Goal: Information Seeking & Learning: Learn about a topic

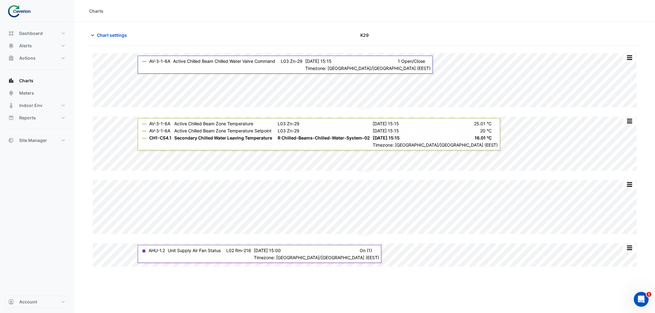
click at [120, 41] on div "Chart settings K29" at bounding box center [364, 38] width 551 height 16
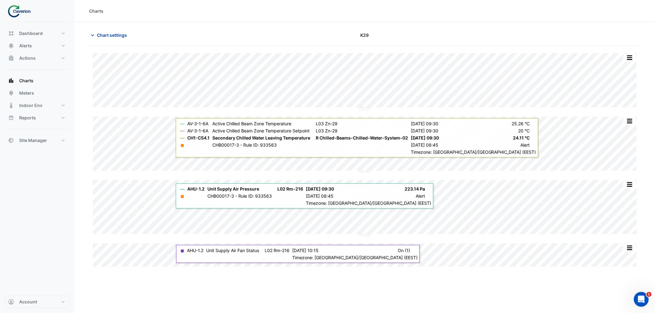
click at [94, 39] on button "Chart settings" at bounding box center [110, 35] width 42 height 11
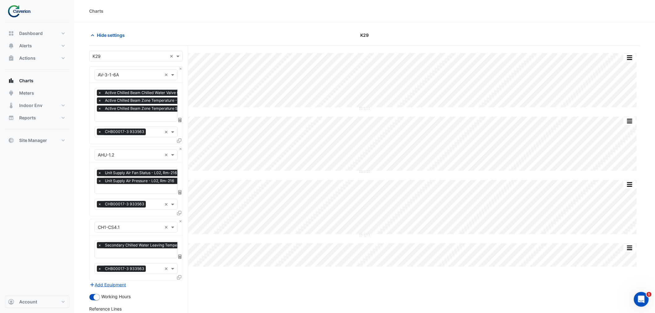
click at [285, 33] on div "K29" at bounding box center [365, 35] width 186 height 11
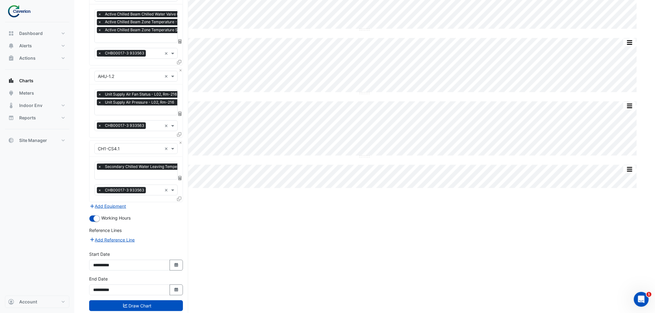
scroll to position [92, 0]
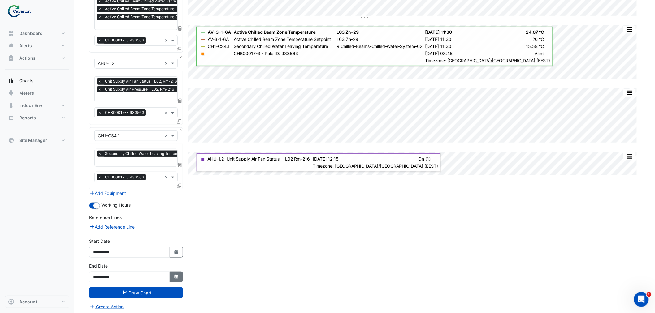
click at [177, 275] on icon "button" at bounding box center [176, 277] width 4 height 4
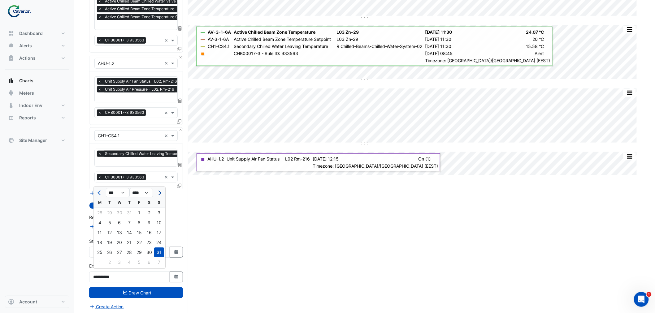
click at [158, 193] on span "Next month" at bounding box center [159, 193] width 5 height 5
select select "*"
click at [110, 252] on div "30" at bounding box center [110, 253] width 10 height 10
type input "**********"
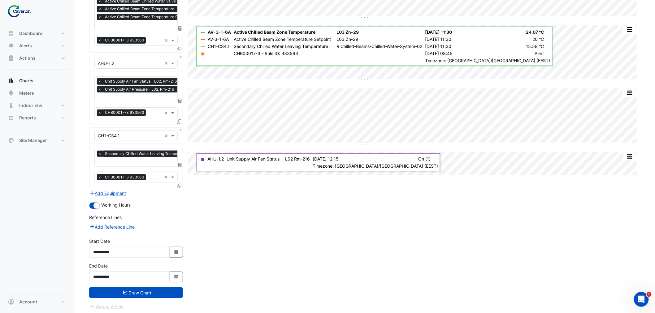
click at [117, 288] on button "Draw Chart" at bounding box center [136, 293] width 94 height 11
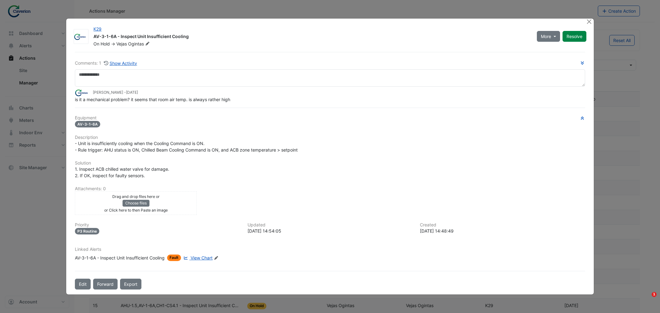
select select "***"
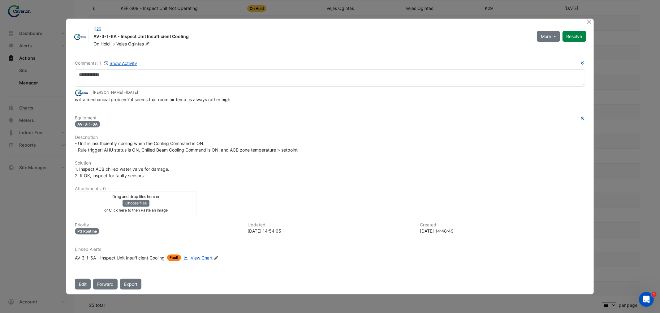
scroll to position [169, 0]
drag, startPoint x: 106, startPoint y: 102, endPoint x: 243, endPoint y: 110, distance: 137.4
click at [243, 110] on div "Comments: 1 Show Activity Tomas Jonkaitis - 2 months and 5 days ago is it a mec…" at bounding box center [330, 171] width 518 height 238
click at [147, 101] on span "is it a mechanical problem? it seems that room air temp. is always rather high" at bounding box center [152, 99] width 155 height 5
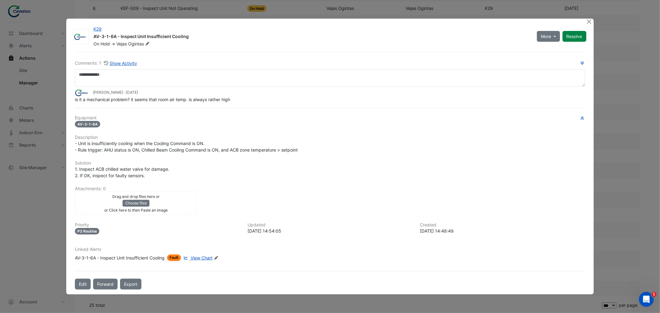
drag, startPoint x: 584, startPoint y: 20, endPoint x: 593, endPoint y: 25, distance: 10.7
click at [584, 20] on div "K29 AV-3-1-6A - Inspect Unit Insufficient Cooling On Hold -> Vejas Ogintas More…" at bounding box center [330, 157] width 528 height 276
click at [593, 25] on div at bounding box center [590, 22] width 8 height 7
click at [592, 24] on button "Close" at bounding box center [589, 22] width 7 height 7
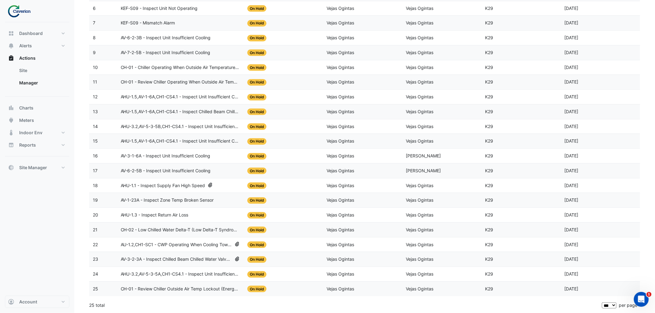
click at [121, 155] on span "AV-3-1-6A - Inspect Unit Insufficient Cooling" at bounding box center [166, 156] width 90 height 7
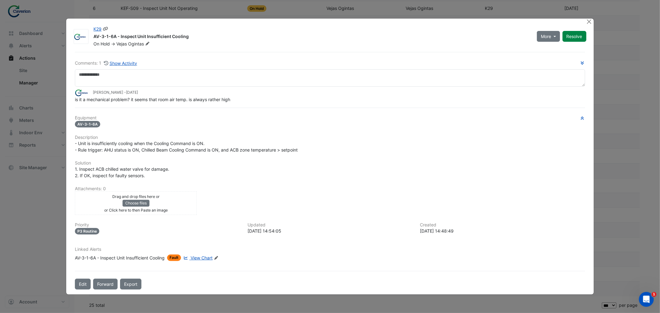
drag, startPoint x: 94, startPoint y: 30, endPoint x: 197, endPoint y: 38, distance: 103.4
click at [197, 38] on div "AV-3-1-6A - Inspect Unit Insufficient Cooling" at bounding box center [311, 36] width 436 height 7
copy div "AV-3-1-6A - Inspect Unit Insufficient Cooling"
click at [184, 28] on div "K29" at bounding box center [311, 29] width 436 height 7
drag, startPoint x: 93, startPoint y: 37, endPoint x: 212, endPoint y: 36, distance: 118.9
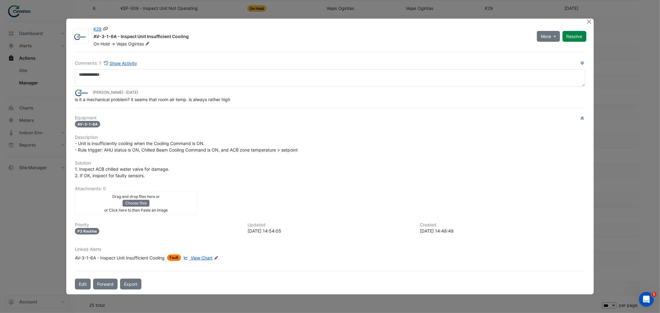
click at [212, 36] on div "K29 AV-3-1-6A - Inspect Unit Insufficient Cooling On Hold -> Vejas Ogintas" at bounding box center [312, 36] width 444 height 21
copy div "AV-3-1-6A - Inspect Unit Insufficient Cooling"
drag, startPoint x: 589, startPoint y: 22, endPoint x: 584, endPoint y: 24, distance: 5.3
click at [589, 22] on button "Close" at bounding box center [589, 22] width 7 height 7
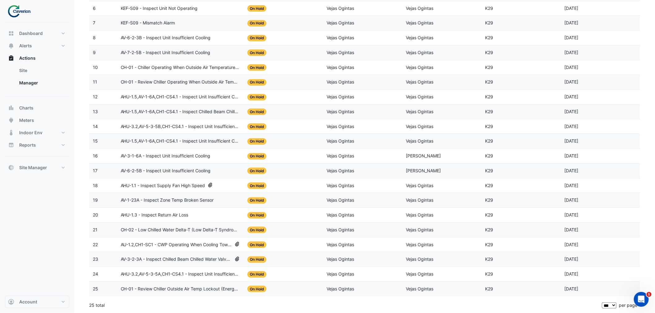
click at [137, 138] on span "AHU-1.5,AV-1-6A,CH1-CS4.1 - Inspect Unit Insufficient Cooling" at bounding box center [181, 141] width 120 height 7
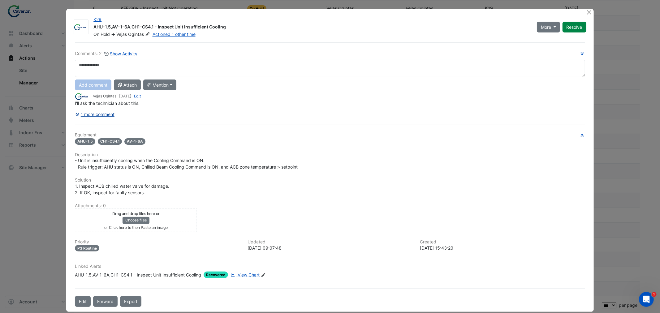
click at [92, 113] on button "1 more comment" at bounding box center [95, 114] width 40 height 11
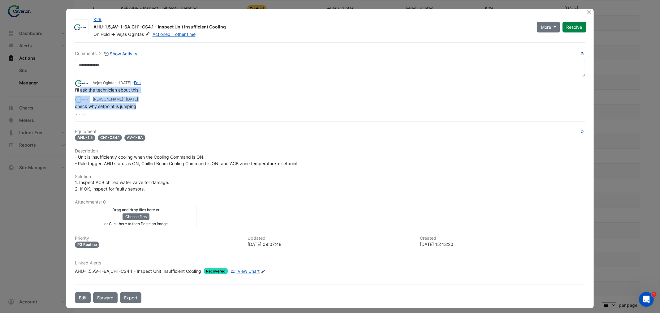
drag, startPoint x: 77, startPoint y: 87, endPoint x: 169, endPoint y: 104, distance: 92.9
click at [169, 104] on app-view-ticket-activity "Vejas Ogintas - 4 days ago - Edit I'll ask the technician about this. Tomas Jon…" at bounding box center [330, 95] width 510 height 30
click at [160, 107] on div "check why setpoint is jumping" at bounding box center [330, 106] width 510 height 7
drag, startPoint x: 93, startPoint y: 27, endPoint x: 230, endPoint y: 24, distance: 136.9
click at [230, 24] on div "AHU-1.5,AV-1-6A,CH1-CS4.1 - Inspect Unit Insufficient Cooling" at bounding box center [311, 27] width 436 height 7
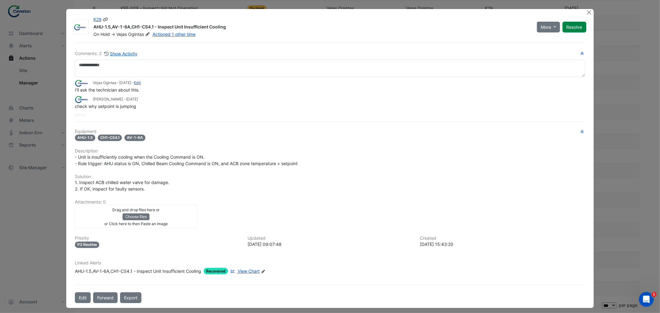
copy div "HU-1.5,AV-1-6A,CH1-CS4.1 - Inspect Unit Insufficient Cooling"
click at [590, 13] on div at bounding box center [590, 12] width 8 height 7
click at [587, 13] on button "Close" at bounding box center [589, 12] width 7 height 7
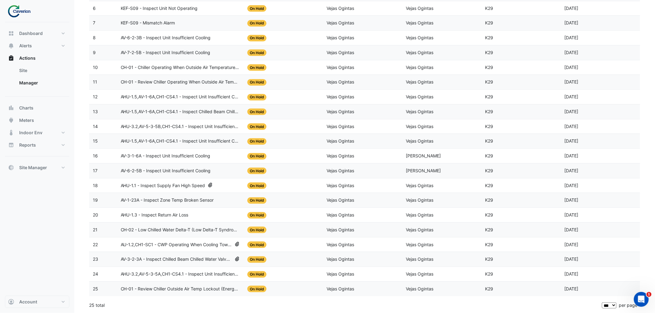
click at [164, 202] on span "AV-1-23A - Inspect Zone Temp Broken Sensor" at bounding box center [167, 200] width 93 height 7
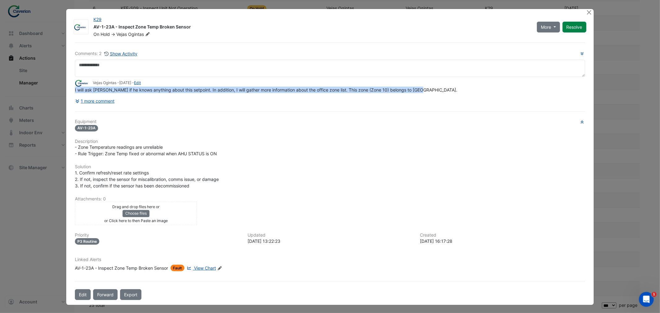
drag, startPoint x: 72, startPoint y: 104, endPoint x: 438, endPoint y: 87, distance: 366.6
click at [438, 87] on div "Comments: 2 Show Activity Vejas Ogintas - 7 days ago - Edit I will ask Almantas…" at bounding box center [330, 171] width 518 height 258
copy span "I will ask Almantas if he knows anything about this setpoint. In addition, I wi…"
click at [98, 101] on button "1 more comment" at bounding box center [95, 101] width 40 height 11
click at [89, 100] on button "1 more comment" at bounding box center [95, 101] width 40 height 11
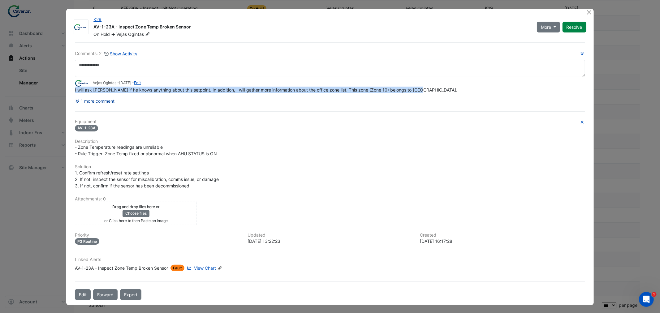
click at [87, 102] on button "1 more comment" at bounding box center [95, 101] width 40 height 11
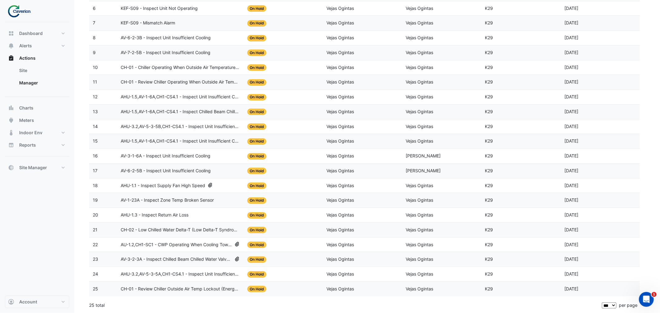
click at [86, 102] on div "Comments: 2 Show Activity Vejas Ogintas - 7 days ago - Edit I will ask Almantas…" at bounding box center [330, 156] width 518 height 258
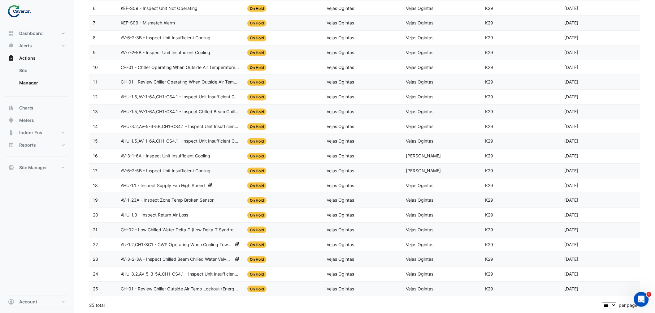
click at [134, 150] on datatable-body-cell "Action Title: AV-3-1-6A - Inspect Unit Insufficient Cooling" at bounding box center [180, 156] width 127 height 15
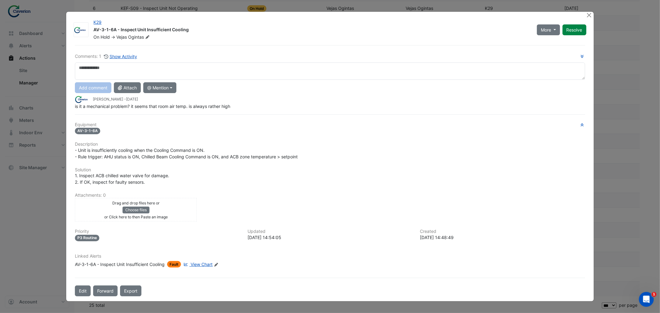
click at [194, 127] on h6 "Equipment" at bounding box center [330, 124] width 510 height 5
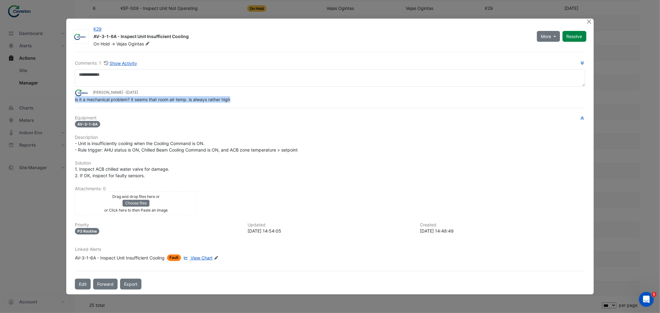
drag, startPoint x: 75, startPoint y: 100, endPoint x: 257, endPoint y: 99, distance: 182.4
click at [257, 99] on div "is it a mechanical problem? it seems that room air temp. is always rather high" at bounding box center [330, 99] width 510 height 7
copy span "is it a mechanical problem? it seems that room air temp. is always rather high"
click at [593, 22] on div at bounding box center [590, 22] width 8 height 7
click at [584, 24] on app-escalated-ticket-details-modal "K29 AV-3-1-6A - Inspect Unit Insufficient Cooling On Hold -> Vejas Ogintas More…" at bounding box center [330, 157] width 528 height 276
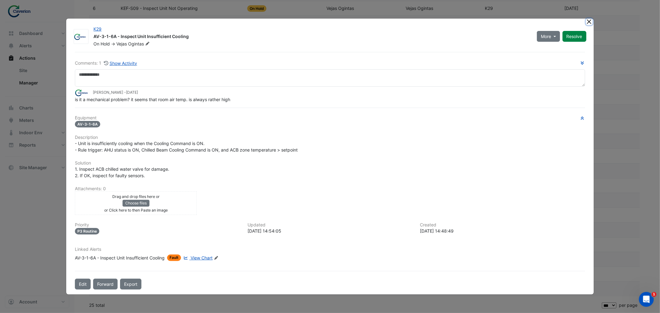
click at [587, 23] on button "Close" at bounding box center [589, 22] width 7 height 7
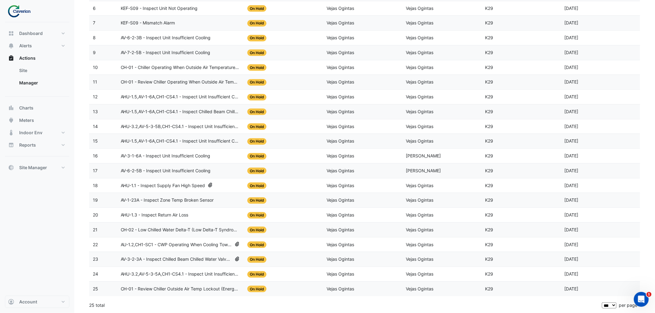
click at [157, 194] on datatable-body-cell "Action Title: AV-1-23A - Inspect Zone Temp Broken Sensor" at bounding box center [180, 200] width 127 height 15
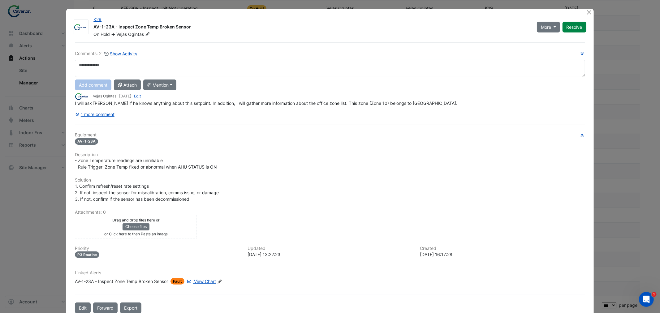
click at [170, 117] on div "1 more comment" at bounding box center [330, 114] width 510 height 11
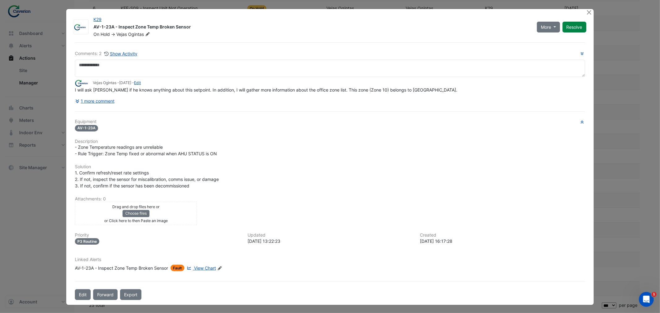
click at [79, 91] on span "I will ask Almantas if he knows anything about this setpoint. In addition, I wi…" at bounding box center [266, 89] width 383 height 5
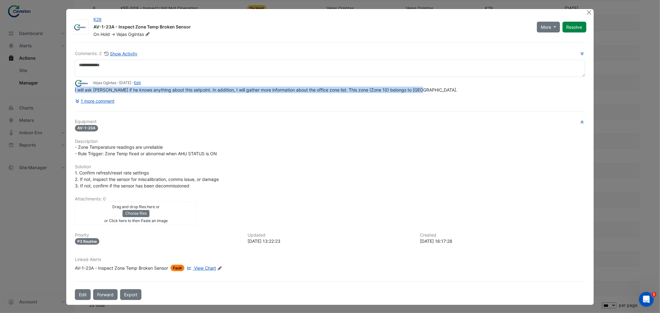
drag, startPoint x: 75, startPoint y: 90, endPoint x: 429, endPoint y: 89, distance: 354.2
click at [429, 89] on div "Comments: 2 Show Activity Vejas Ogintas - 7 days ago - Edit I will ask Almantas…" at bounding box center [330, 171] width 518 height 258
copy span "I will ask Almantas if he knows anything about this setpoint. In addition, I wi…"
click at [588, 13] on button "Close" at bounding box center [589, 12] width 7 height 7
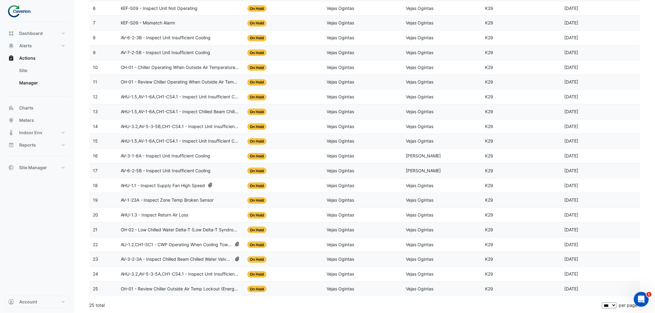
click at [141, 184] on span "AHU-1.1 - Inspect Supply Fan High Speed" at bounding box center [163, 185] width 85 height 7
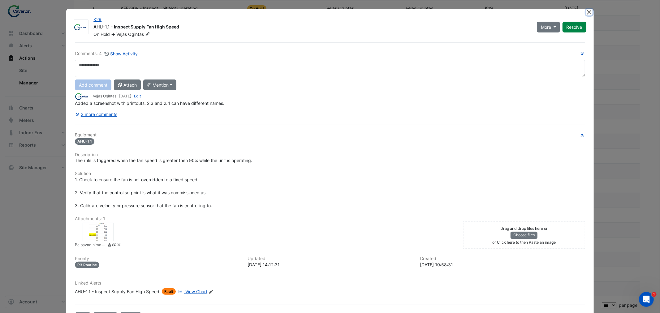
click at [586, 11] on button "Close" at bounding box center [589, 12] width 7 height 7
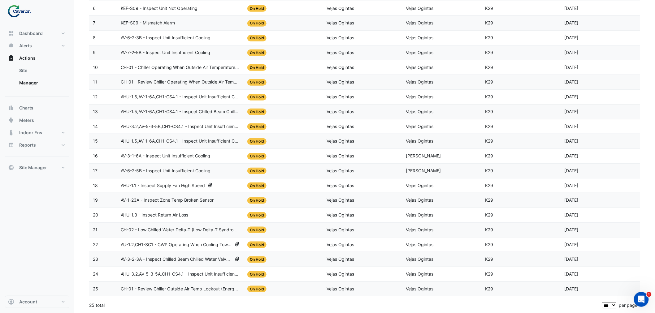
click at [123, 140] on span "AHU-1.5,AV-1-6A,CH1-CS4.1 - Inspect Unit Insufficient Cooling" at bounding box center [181, 141] width 120 height 7
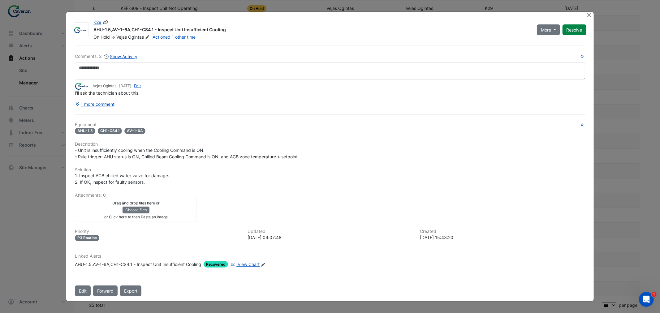
drag, startPoint x: 92, startPoint y: 28, endPoint x: 241, endPoint y: 33, distance: 149.6
click at [241, 33] on div "AHU-1.5,AV-1-6A,CH1-CS4.1 - Inspect Unit Insufficient Cooling" at bounding box center [311, 30] width 436 height 7
copy div "AHU-1.5,AV-1-6A,CH1-CS4.1 - Inspect Unit Insufficient Cooling"
click at [104, 103] on button "1 more comment" at bounding box center [95, 104] width 40 height 11
click at [93, 103] on button "1 more comment" at bounding box center [95, 104] width 40 height 11
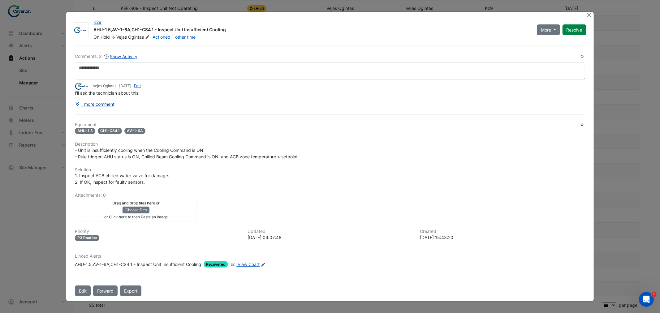
click at [78, 105] on icon at bounding box center [78, 104] width 6 height 4
click at [78, 105] on icon at bounding box center [77, 103] width 3 height 3
drag, startPoint x: 120, startPoint y: 102, endPoint x: 115, endPoint y: 104, distance: 6.0
click at [115, 104] on div "1 more comment" at bounding box center [330, 104] width 510 height 11
click at [110, 104] on button "1 more comment" at bounding box center [95, 104] width 40 height 11
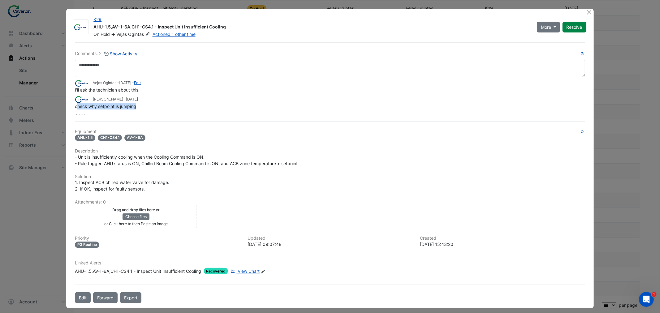
drag, startPoint x: 75, startPoint y: 106, endPoint x: 171, endPoint y: 106, distance: 96.6
click at [171, 106] on div "check why setpoint is jumping" at bounding box center [330, 106] width 510 height 7
drag, startPoint x: 168, startPoint y: 106, endPoint x: 67, endPoint y: 107, distance: 100.9
click at [67, 107] on div "K29 AHU-1.5,AV-1-6A,CH1-CS4.1 - Inspect Unit Insufficient Cooling On Hold -> Ve…" at bounding box center [330, 158] width 528 height 299
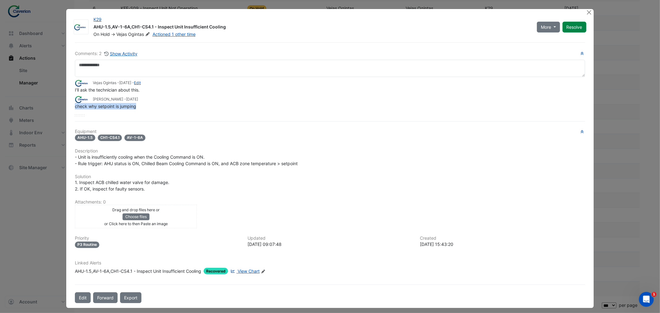
copy span "check why setpoint is jumping"
click at [591, 10] on div at bounding box center [590, 12] width 8 height 7
click at [586, 12] on button "Close" at bounding box center [589, 12] width 7 height 7
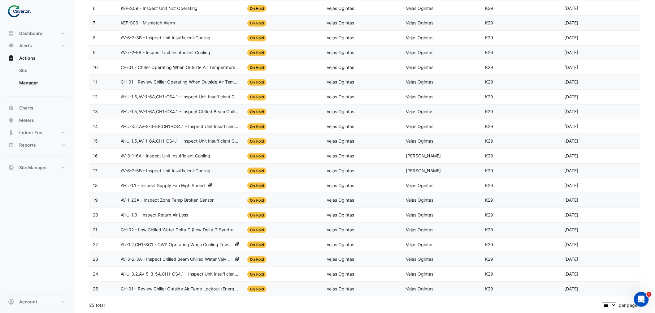
click at [54, 225] on div "Dashboard Portfolio Ratings Performance Alerts Site Rules Templates Actions Sit…" at bounding box center [37, 159] width 64 height 274
click at [139, 138] on span "AHU-1.5,AV-1-6A,CH1-CS4.1 - Inspect Unit Insufficient Cooling" at bounding box center [181, 141] width 120 height 7
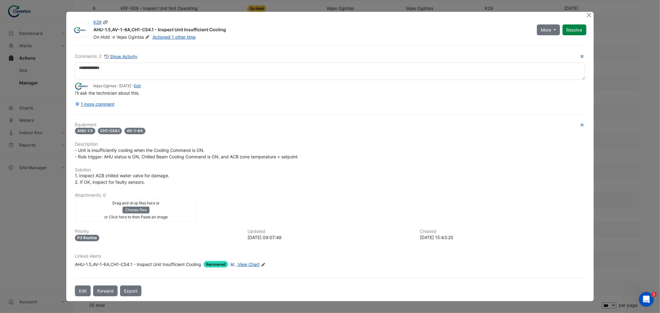
drag, startPoint x: 92, startPoint y: 27, endPoint x: 237, endPoint y: 34, distance: 145.4
click at [237, 34] on div "K29 AHU-1.5,AV-1-6A,CH1-CS4.1 - Inspect Unit Insufficient Cooling On Hold -> Ve…" at bounding box center [312, 29] width 444 height 21
click at [237, 34] on div "On Hold -> Vejas Ogintas Actioned 1 other time" at bounding box center [311, 37] width 437 height 6
drag, startPoint x: 218, startPoint y: 29, endPoint x: 94, endPoint y: 30, distance: 124.2
click at [94, 30] on div "AHU-1.5,AV-1-6A,CH1-CS4.1 - Inspect Unit Insufficient Cooling" at bounding box center [311, 30] width 436 height 7
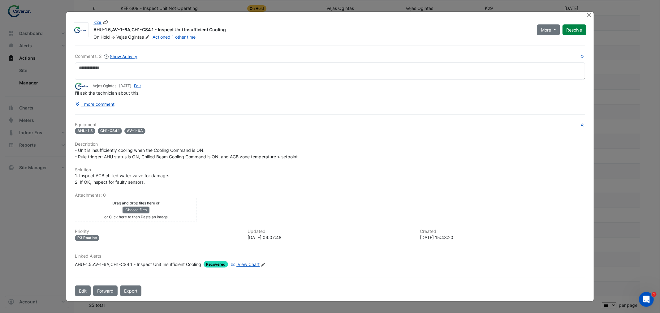
copy div "AHU-1.5,AV-1-6A,CH1-CS4.1 - Inspect Unit Insufficient Cooling"
click at [589, 14] on button "Close" at bounding box center [589, 15] width 7 height 7
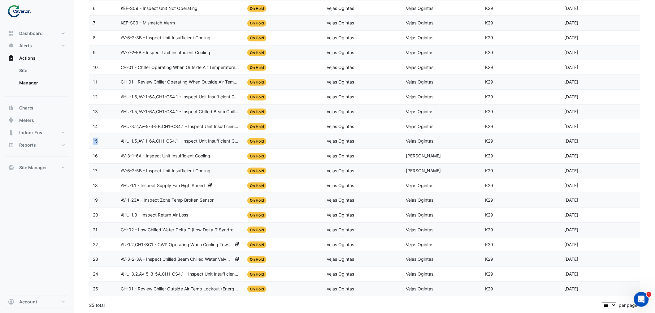
drag, startPoint x: 101, startPoint y: 140, endPoint x: 90, endPoint y: 140, distance: 10.5
click at [90, 140] on datatable-body-cell "15" at bounding box center [103, 141] width 28 height 15
click at [163, 141] on span "AHU-1.5,AV-1-6A,CH1-CS4.1 - Inspect Unit Insufficient Cooling" at bounding box center [181, 141] width 120 height 7
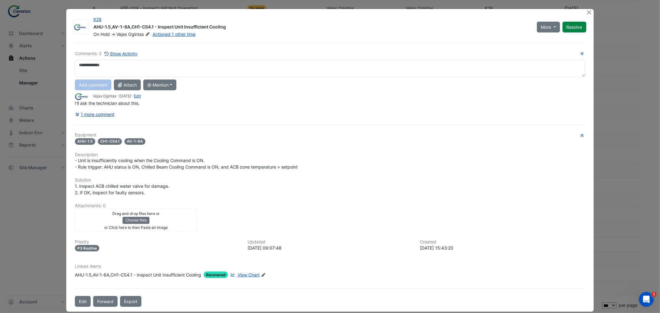
click at [89, 115] on button "1 more comment" at bounding box center [95, 114] width 40 height 11
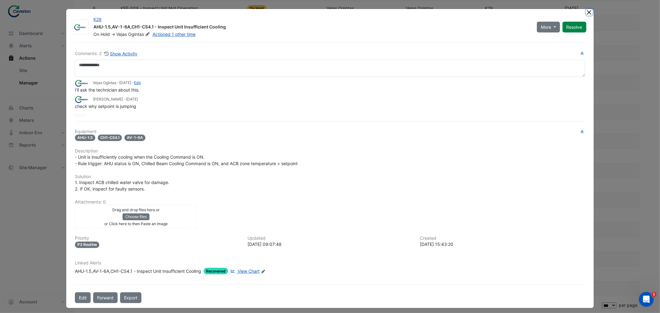
click at [586, 12] on button "Close" at bounding box center [589, 12] width 7 height 7
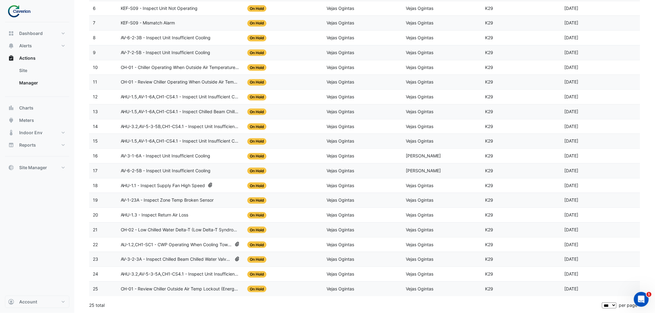
click at [132, 124] on span "AHU-3.2,AV-5-3-5B,CH1-CS4.1 - Inspect Unit Insufficient Cooling" at bounding box center [181, 126] width 120 height 7
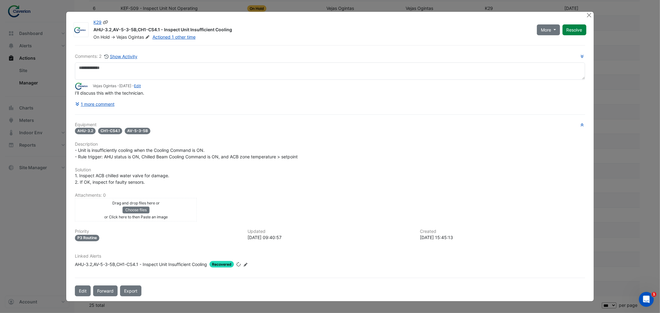
drag, startPoint x: 93, startPoint y: 26, endPoint x: 249, endPoint y: 27, distance: 155.7
click at [249, 27] on div "AHU-3.2,AV-5-3-5B,CH1-CS4.1 - Inspect Unit Insufficient Cooling" at bounding box center [311, 30] width 436 height 7
drag, startPoint x: 248, startPoint y: 27, endPoint x: 91, endPoint y: 29, distance: 156.7
click at [91, 29] on div "K29 AHU-3.2,AV-5-3-5B,CH1-CS4.1 - Inspect Unit Insufficient Cooling On Hold -> …" at bounding box center [312, 29] width 444 height 21
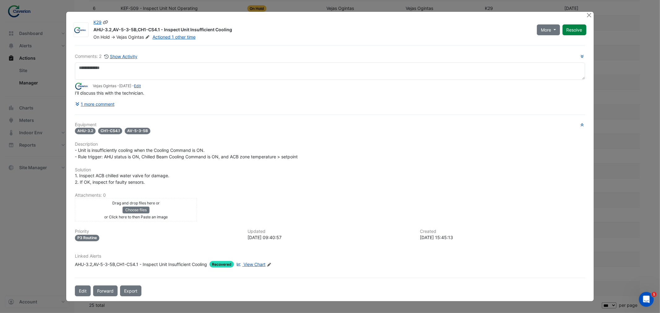
copy div "AHU-3.2,AV-5-3-5B,CH1-CS4.1 - Inspect Unit Insufficient Cooling"
click at [589, 15] on button "Close" at bounding box center [589, 15] width 7 height 7
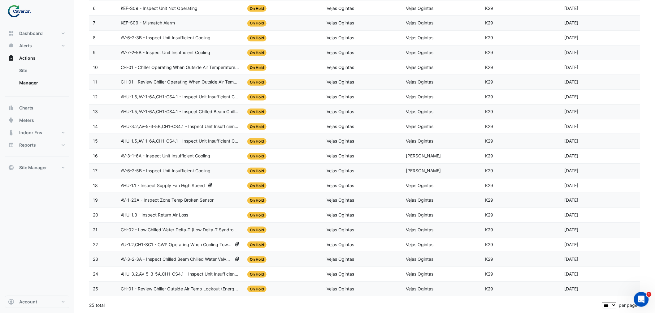
click at [141, 123] on span "AHU-3.2,AV-5-3-5B,CH1-CS4.1 - Inspect Unit Insufficient Cooling" at bounding box center [181, 126] width 120 height 7
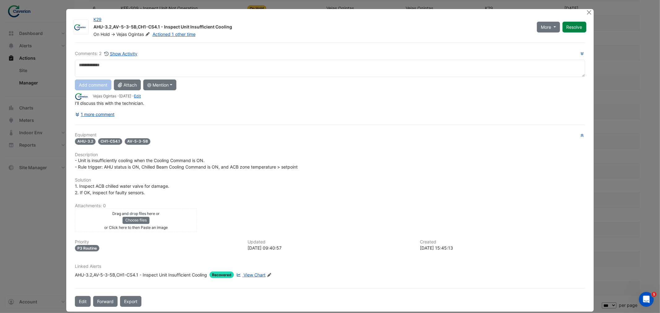
click at [88, 112] on button "1 more comment" at bounding box center [95, 114] width 40 height 11
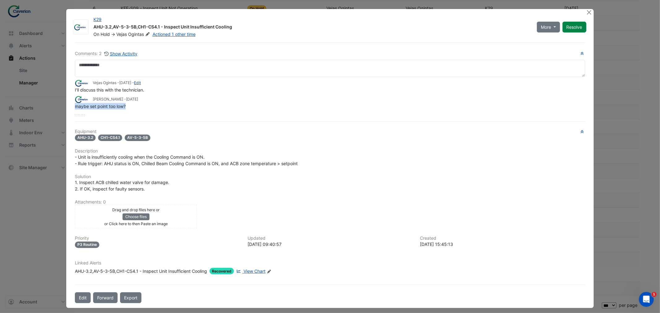
drag, startPoint x: 72, startPoint y: 103, endPoint x: 146, endPoint y: 103, distance: 74.3
click at [146, 103] on div "Comments: 2 Show Activity Vejas Ogintas - 4 days ago - Edit I'll discuss this w…" at bounding box center [330, 172] width 518 height 261
click at [582, 12] on div "K29 AHU-3.2,AV-5-3-5B,CH1-CS4.1 - Inspect Unit Insufficient Cooling On Hold -> …" at bounding box center [330, 158] width 528 height 299
click at [586, 10] on button "Close" at bounding box center [589, 12] width 7 height 7
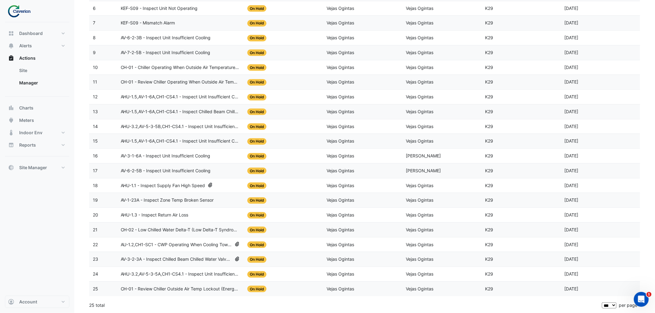
click at [146, 111] on span "AHU-1.5,AV-1-6A,CH1-CS4.1 - Inspect Chilled Beam Chilled Water Valve Override C…" at bounding box center [181, 111] width 120 height 7
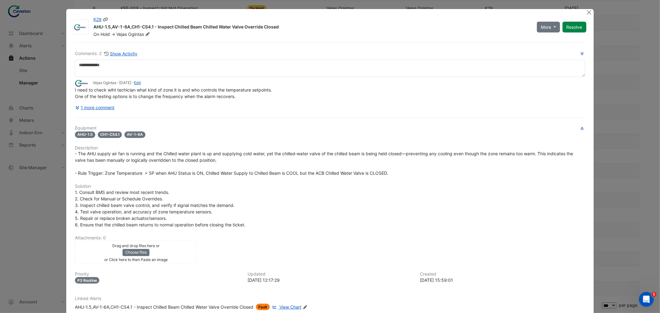
drag, startPoint x: 90, startPoint y: 26, endPoint x: 303, endPoint y: 24, distance: 212.7
click at [303, 24] on div "K29 AHU-1.5,AV-1-6A,CH1-CS4.1 - Inspect Chilled Beam Chilled Water Valve Overri…" at bounding box center [312, 26] width 444 height 21
click at [89, 102] on button "1 more comment" at bounding box center [95, 107] width 40 height 11
click at [86, 105] on button "1 more comment" at bounding box center [95, 107] width 40 height 11
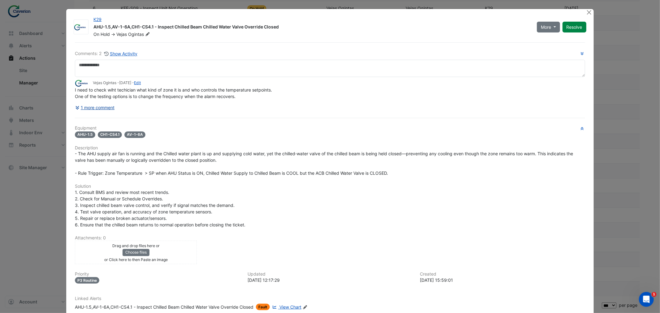
click at [86, 109] on button "1 more comment" at bounding box center [95, 107] width 40 height 11
click at [85, 105] on button "1 more comment" at bounding box center [95, 107] width 40 height 11
click at [83, 107] on button "1 more comment" at bounding box center [95, 107] width 40 height 11
click at [81, 108] on button "1 more comment" at bounding box center [95, 107] width 40 height 11
click at [78, 107] on button "1 more comment" at bounding box center [95, 107] width 40 height 11
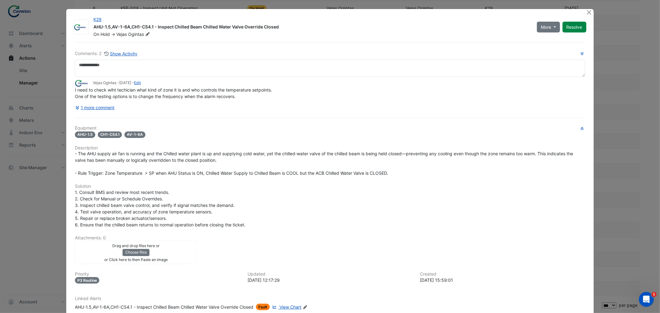
drag, startPoint x: 72, startPoint y: 88, endPoint x: 250, endPoint y: 99, distance: 179.0
click at [250, 99] on div "Comments: 2 Show Activity Vejas Ogintas - 4 days ago - Edit I need to check wih…" at bounding box center [330, 190] width 518 height 297
click at [103, 106] on button "1 more comment" at bounding box center [95, 107] width 40 height 11
click at [97, 106] on button "1 more comment" at bounding box center [95, 107] width 40 height 11
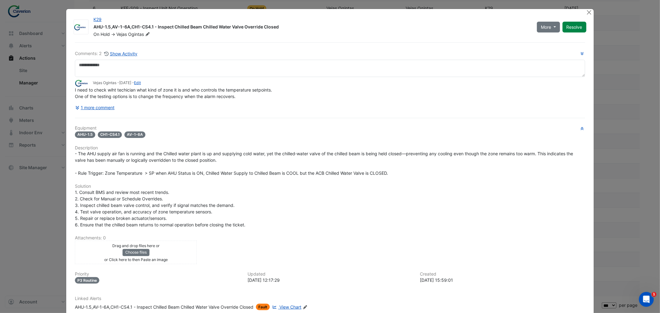
click at [71, 107] on div "Comments: 2 Show Activity Vejas Ogintas - 4 days ago - Edit I need to check wih…" at bounding box center [330, 190] width 518 height 297
click at [76, 107] on icon at bounding box center [78, 108] width 6 height 4
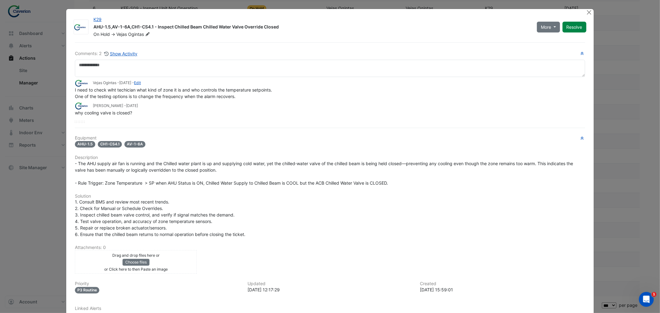
click at [82, 107] on img at bounding box center [82, 105] width 15 height 7
click at [586, 13] on button "Close" at bounding box center [589, 12] width 7 height 7
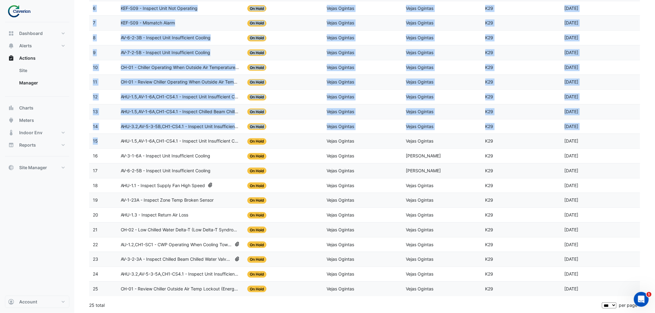
drag, startPoint x: 99, startPoint y: 139, endPoint x: 82, endPoint y: 141, distance: 16.8
click at [82, 141] on section "More Filters Reset All × On Hold × × Vejas Ogintas × 2 Sites selected × Action …" at bounding box center [364, 86] width 581 height 456
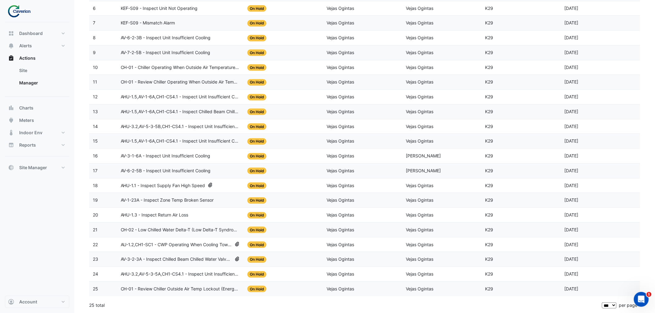
click at [82, 141] on section "More Filters Reset All × On Hold × × Vejas Ogintas × 2 Sites selected × Action …" at bounding box center [364, 86] width 581 height 456
drag, startPoint x: 97, startPoint y: 109, endPoint x: 91, endPoint y: 111, distance: 6.5
click at [91, 111] on datatable-body-cell "13" at bounding box center [103, 112] width 28 height 15
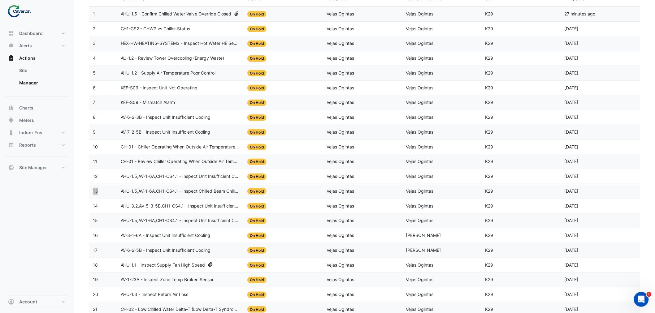
scroll to position [0, 0]
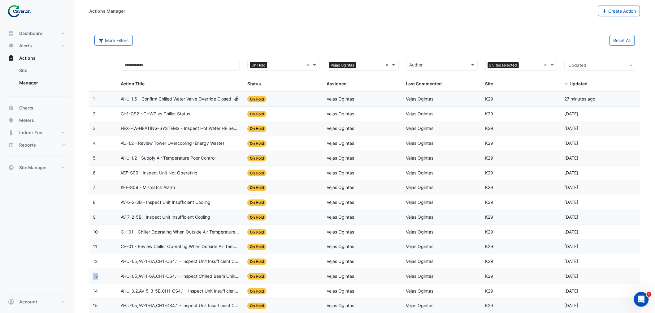
click at [144, 267] on datatable-body-cell "Action Title: AHU-1.5,AV-1-6A,CH1-CS4.1 - Inspect Unit Insufficient Cooling" at bounding box center [180, 261] width 127 height 15
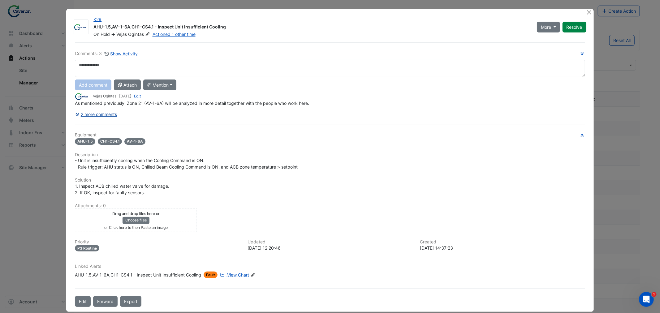
click at [97, 114] on button "2 more comments" at bounding box center [96, 114] width 42 height 11
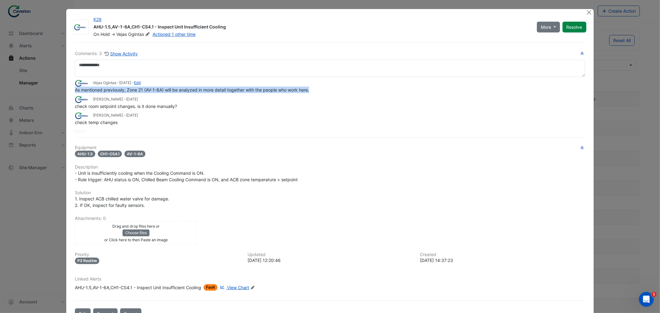
drag, startPoint x: 70, startPoint y: 89, endPoint x: 313, endPoint y: 87, distance: 243.0
click at [313, 87] on div "Comments: 3 Show Activity Vejas Ogintas - 4 days ago - Edit As mentioned previo…" at bounding box center [330, 180] width 518 height 277
click at [313, 87] on div "As mentioned previously, Zone 21 (AV-1-6A) will be analyzed in more detail toge…" at bounding box center [330, 90] width 510 height 7
drag, startPoint x: 313, startPoint y: 87, endPoint x: 54, endPoint y: 88, distance: 258.8
click at [54, 88] on ngb-modal-window "K29 AHU-1.5,AV-1-6A,CH1-CS4.1 - Inspect Unit Insufficient Cooling On Hold -> Ve…" at bounding box center [330, 156] width 660 height 313
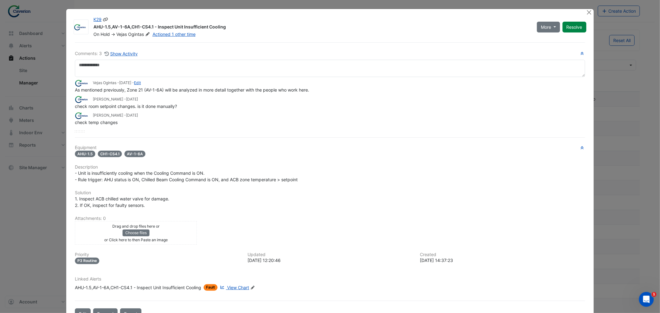
click at [232, 26] on div "AHU-1.5,AV-1-6A,CH1-CS4.1 - Inspect Unit Insufficient Cooling" at bounding box center [311, 27] width 436 height 7
drag, startPoint x: 232, startPoint y: 26, endPoint x: 92, endPoint y: 27, distance: 139.6
click at [93, 27] on div "AHU-1.5,AV-1-6A,CH1-CS4.1 - Inspect Unit Insufficient Cooling" at bounding box center [311, 27] width 436 height 7
click at [586, 13] on button "Close" at bounding box center [589, 12] width 7 height 7
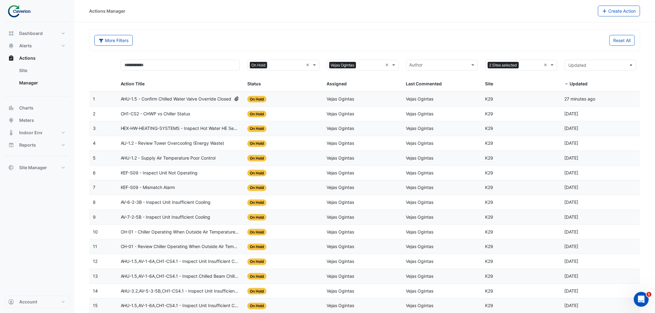
click at [30, 228] on div "Dashboard Portfolio Ratings Performance Alerts Site Rules Templates Actions Sit…" at bounding box center [37, 159] width 64 height 274
drag, startPoint x: 99, startPoint y: 264, endPoint x: 91, endPoint y: 264, distance: 8.1
click at [91, 264] on datatable-body-cell "12" at bounding box center [103, 261] width 28 height 15
click at [639, 221] on datatable-body-cell "Updated: 4 days ago" at bounding box center [600, 217] width 79 height 15
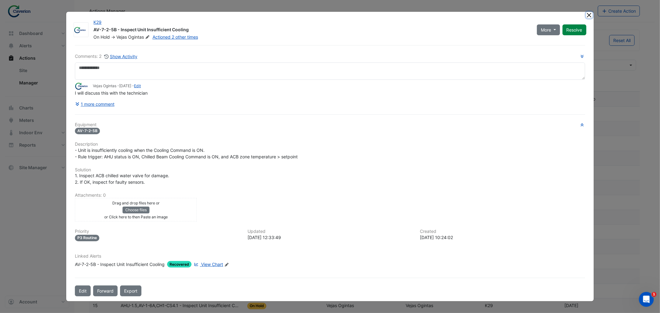
click at [588, 13] on button "Close" at bounding box center [589, 15] width 7 height 7
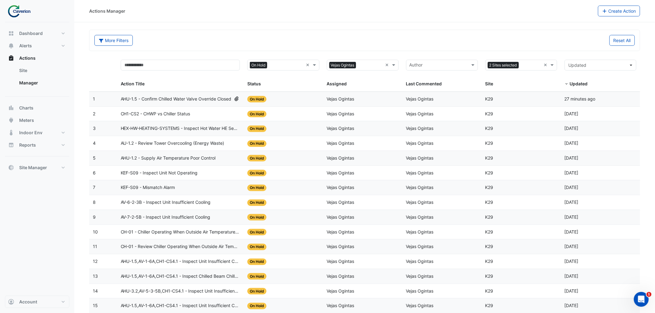
click at [144, 265] on span "AHU-1.5,AV-1-6A,CH1-CS4.1 - Inspect Unit Insufficient Cooling" at bounding box center [181, 261] width 120 height 7
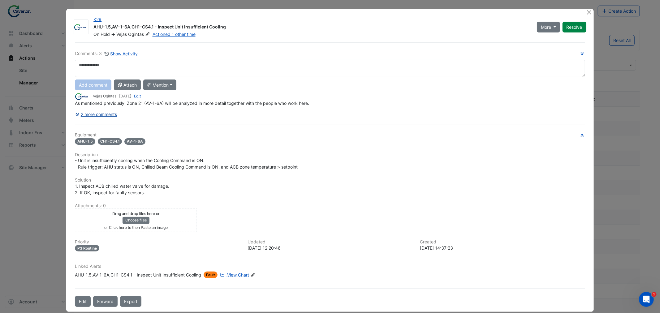
click at [93, 116] on button "2 more comments" at bounding box center [96, 114] width 42 height 11
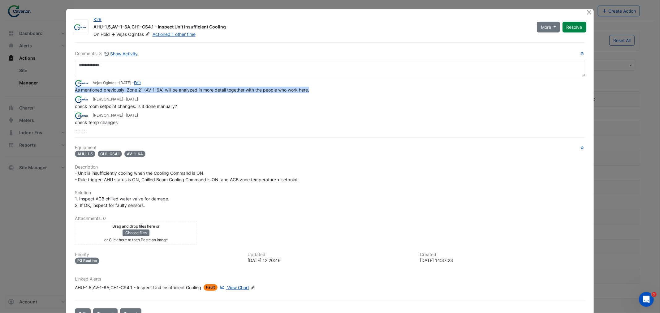
drag, startPoint x: 71, startPoint y: 88, endPoint x: 316, endPoint y: 88, distance: 245.5
click at [316, 88] on div "Comments: 3 Show Activity Vejas Ogintas - 4 days ago - Edit As mentioned previo…" at bounding box center [330, 180] width 518 height 277
click at [586, 13] on button "Close" at bounding box center [589, 12] width 7 height 7
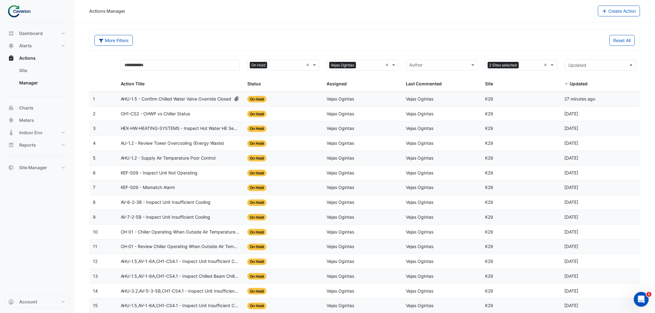
click at [150, 236] on span "CH-01 - Chiller Operating When Outside Air Temperature Is Low" at bounding box center [181, 232] width 120 height 7
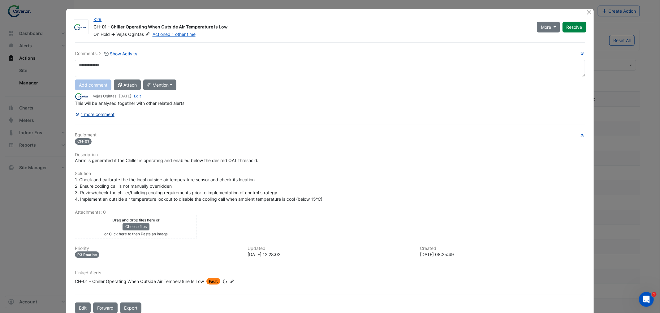
click at [93, 112] on button "1 more comment" at bounding box center [95, 114] width 40 height 11
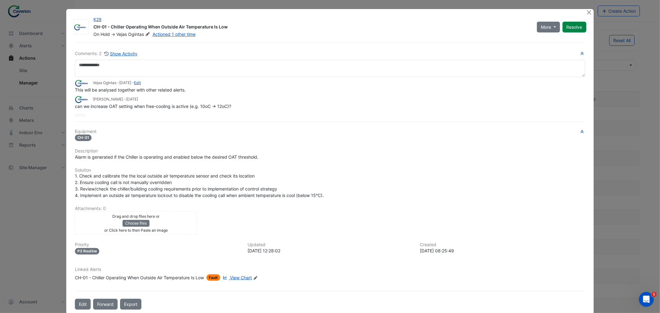
drag, startPoint x: 120, startPoint y: 93, endPoint x: 242, endPoint y: 89, distance: 122.1
click at [242, 89] on div "Vejas Ogintas - 4 days ago - Edit This will be analysed together with other rel…" at bounding box center [330, 93] width 510 height 33
click at [242, 89] on div "This will be analysed together with other related alerts." at bounding box center [330, 90] width 510 height 7
drag, startPoint x: 75, startPoint y: 103, endPoint x: 247, endPoint y: 107, distance: 171.9
click at [247, 107] on div "can we increase OAT setting when free-cooling is active (e.g. 10oC -> 12oC)?" at bounding box center [330, 106] width 510 height 7
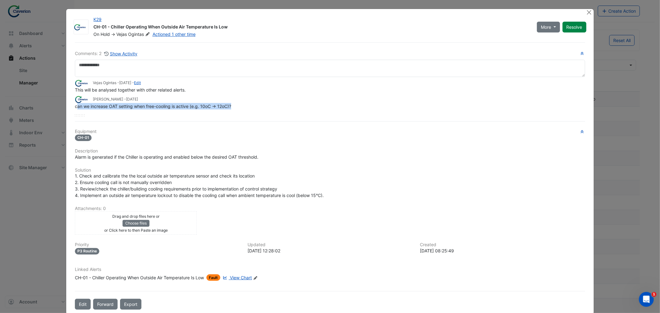
click at [247, 107] on div "can we increase OAT setting when free-cooling is active (e.g. 10oC -> 12oC)?" at bounding box center [330, 106] width 510 height 7
drag, startPoint x: 92, startPoint y: 26, endPoint x: 238, endPoint y: 24, distance: 146.5
click at [238, 24] on div "CH-01 - Chiller Operating When Outside Air Temperature Is Low" at bounding box center [311, 27] width 436 height 7
drag, startPoint x: 72, startPoint y: 107, endPoint x: 242, endPoint y: 106, distance: 170.0
click at [242, 106] on div "can we increase OAT setting when free-cooling is active (e.g. 10oC -> 12oC)?" at bounding box center [330, 106] width 510 height 7
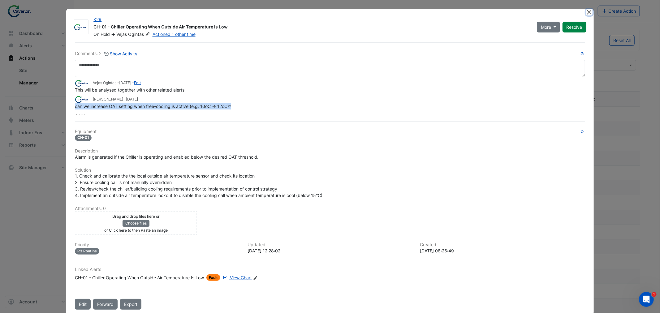
click at [587, 12] on button "Close" at bounding box center [589, 12] width 7 height 7
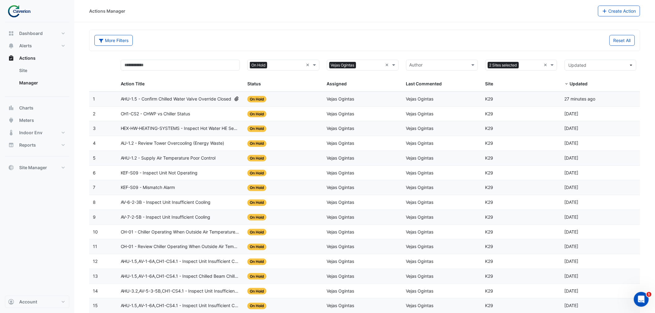
click at [32, 236] on div "Dashboard Portfolio Ratings Performance Alerts Site Rules Templates Actions Sit…" at bounding box center [37, 159] width 64 height 274
click at [121, 233] on span "CH-01 - Chiller Operating When Outside Air Temperature Is Low" at bounding box center [181, 232] width 120 height 7
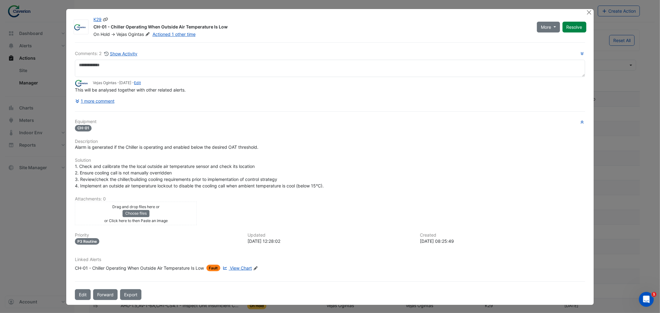
drag, startPoint x: 93, startPoint y: 25, endPoint x: 241, endPoint y: 25, distance: 148.6
click at [241, 25] on div "CH-01 - Chiller Operating When Outside Air Temperature Is Low" at bounding box center [311, 27] width 436 height 7
click at [589, 13] on button "Close" at bounding box center [589, 12] width 7 height 7
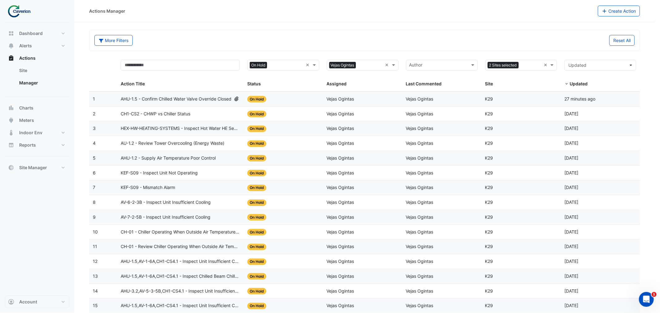
click at [589, 13] on app-escalated-ticket-details-modal "K29 CH-01 - Chiller Operating When Outside Air Temperature Is Low On Hold -> Ve…" at bounding box center [330, 141] width 528 height 296
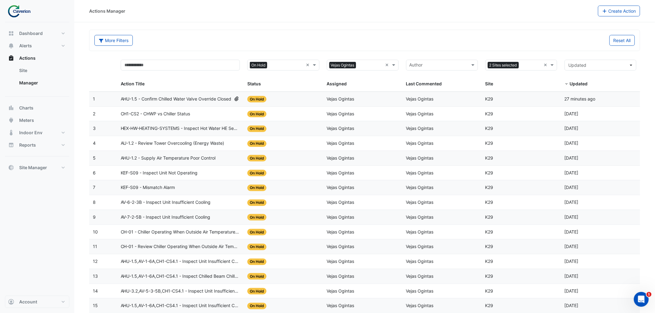
click at [29, 220] on div "Dashboard Portfolio Ratings Performance Alerts Site Rules Templates Actions Sit…" at bounding box center [37, 159] width 64 height 274
click at [132, 233] on span "CH-01 - Chiller Operating When Outside Air Temperature Is Low" at bounding box center [181, 232] width 120 height 7
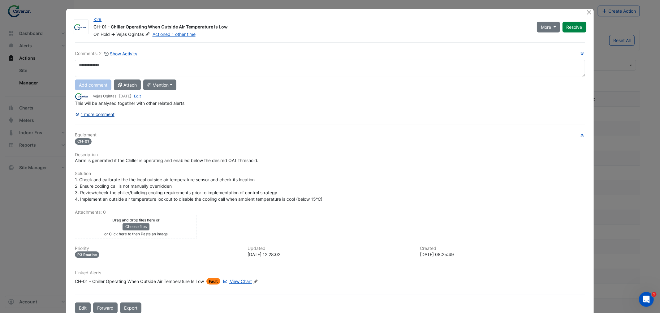
click at [102, 119] on button "1 more comment" at bounding box center [95, 114] width 40 height 11
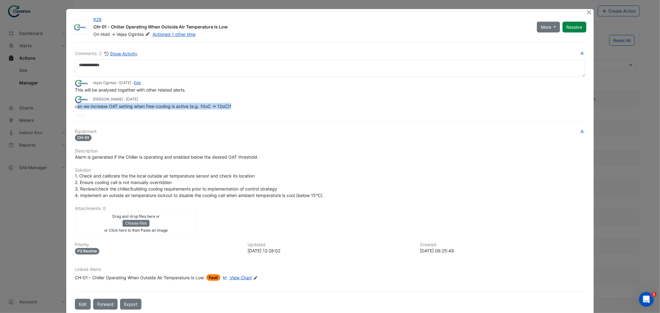
drag, startPoint x: 75, startPoint y: 106, endPoint x: 234, endPoint y: 107, distance: 159.1
click at [234, 107] on div "can we increase OAT setting when free-cooling is active (e.g. 10oC -> 12oC)?" at bounding box center [330, 106] width 510 height 7
drag, startPoint x: 237, startPoint y: 104, endPoint x: 13, endPoint y: 106, distance: 223.8
click at [13, 106] on ngb-modal-window "K29 CH-01 - Chiller Operating When Outside Air Temperature Is Low On Hold -> Ve…" at bounding box center [330, 156] width 660 height 313
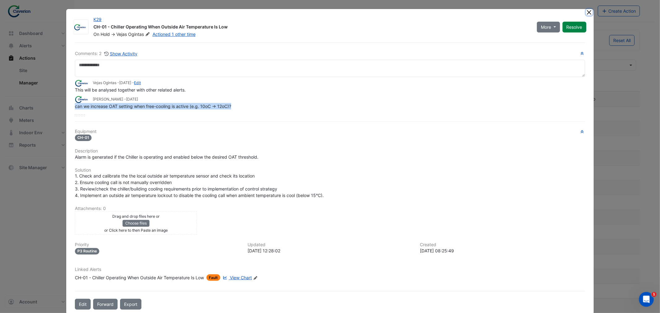
click at [587, 14] on button "Close" at bounding box center [589, 12] width 7 height 7
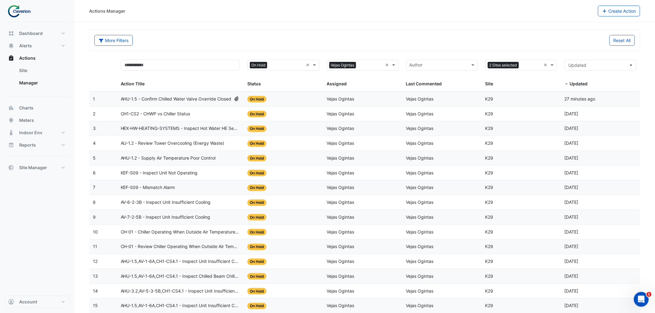
click at [172, 247] on span "CH-01 - Review Chiller Operating When Outside Air Temperature Is Low" at bounding box center [181, 246] width 120 height 7
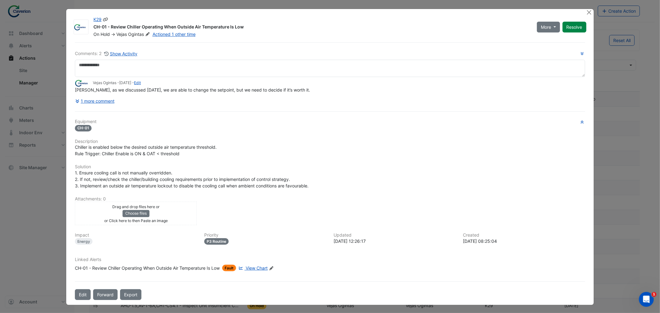
drag, startPoint x: 91, startPoint y: 27, endPoint x: 267, endPoint y: 27, distance: 176.5
click at [267, 27] on div "CH-01 - Review Chiller Operating When Outside Air Temperature Is Low" at bounding box center [311, 27] width 436 height 7
click at [588, 14] on button "Close" at bounding box center [589, 12] width 7 height 7
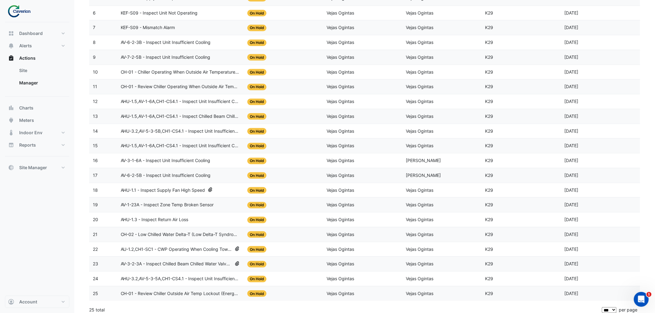
scroll to position [169, 0]
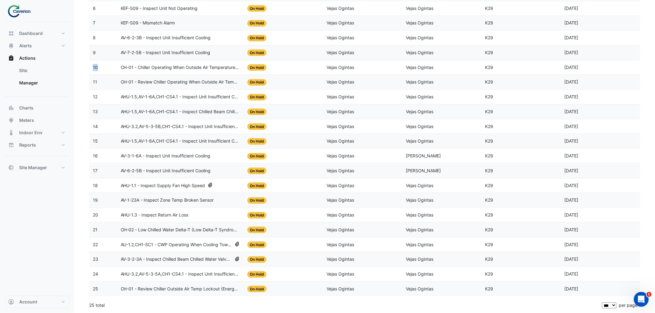
drag, startPoint x: 98, startPoint y: 70, endPoint x: 93, endPoint y: 69, distance: 5.0
click at [93, 69] on datatable-body-cell "10" at bounding box center [103, 67] width 28 height 15
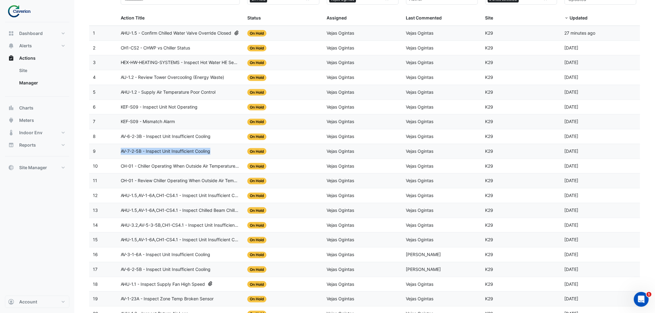
drag, startPoint x: 119, startPoint y: 154, endPoint x: 219, endPoint y: 153, distance: 100.3
click at [219, 153] on datatable-body-cell "Action Title: AV-7-2-5B - Inspect Unit Insufficient Cooling" at bounding box center [180, 151] width 127 height 15
click at [197, 155] on span "AV-7-2-5B - Inspect Unit Insufficient Cooling" at bounding box center [166, 151] width 90 height 7
click at [184, 153] on span "AV-7-2-5B - Inspect Unit Insufficient Cooling" at bounding box center [166, 151] width 90 height 7
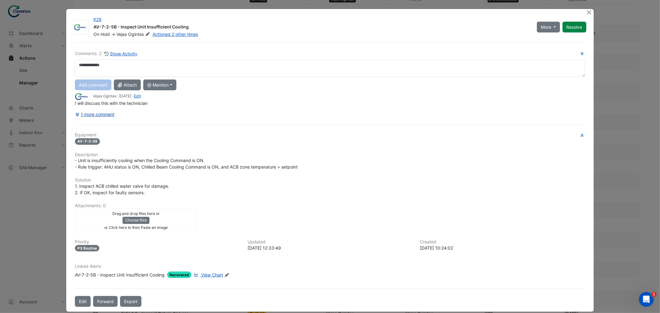
click at [95, 114] on button "1 more comment" at bounding box center [95, 114] width 40 height 11
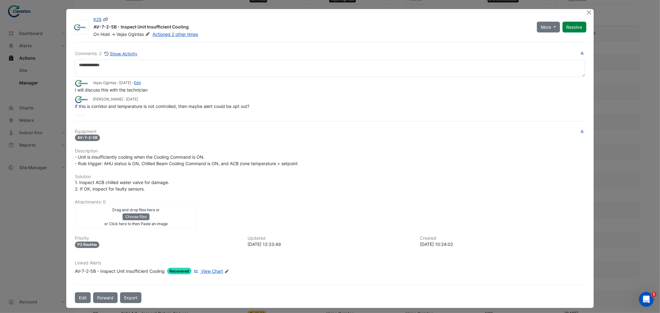
drag, startPoint x: 91, startPoint y: 26, endPoint x: 199, endPoint y: 26, distance: 107.4
click at [199, 26] on div "AV-7-2-5B - Inspect Unit Insufficient Cooling" at bounding box center [311, 27] width 436 height 7
click at [587, 13] on button "Close" at bounding box center [589, 12] width 7 height 7
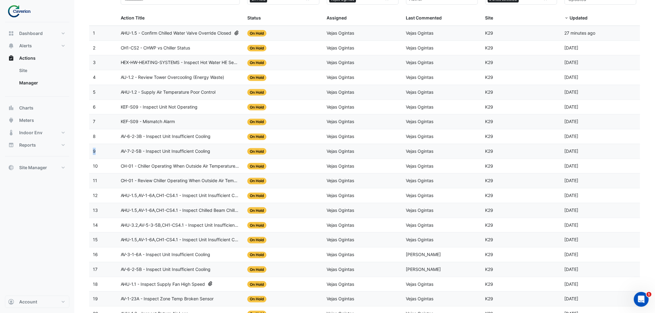
click at [93, 153] on span "9" at bounding box center [94, 151] width 3 height 5
click at [82, 138] on section "More Filters Reset All × On Hold × × Vejas Ogintas × 2 Sites selected × Action …" at bounding box center [364, 184] width 581 height 456
drag, startPoint x: 121, startPoint y: 138, endPoint x: 223, endPoint y: 138, distance: 101.9
click at [223, 138] on div "AV-6-2-3B - Inspect Unit Insufficient Cooling" at bounding box center [181, 136] width 120 height 7
click at [146, 153] on span "AV-7-2-5B - Inspect Unit Insufficient Cooling" at bounding box center [166, 151] width 90 height 7
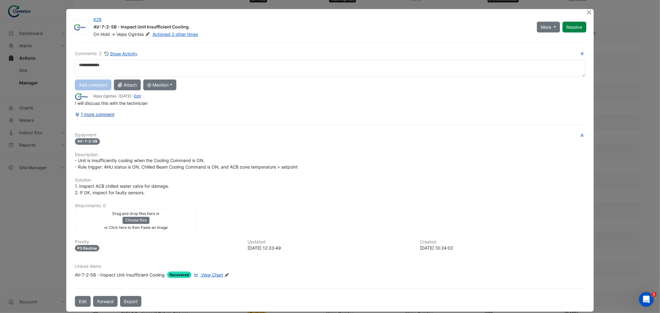
click at [77, 113] on icon at bounding box center [78, 114] width 6 height 4
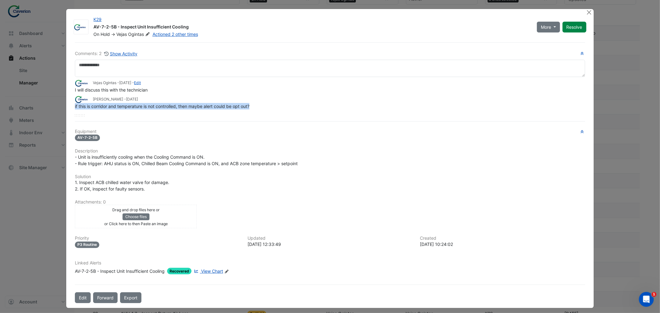
drag, startPoint x: 70, startPoint y: 107, endPoint x: 276, endPoint y: 107, distance: 205.3
click at [276, 107] on div "Comments: 2 Show Activity Vejas Ogintas - 4 days ago - Edit I will discuss this…" at bounding box center [330, 172] width 518 height 261
click at [587, 12] on button "Close" at bounding box center [589, 12] width 7 height 7
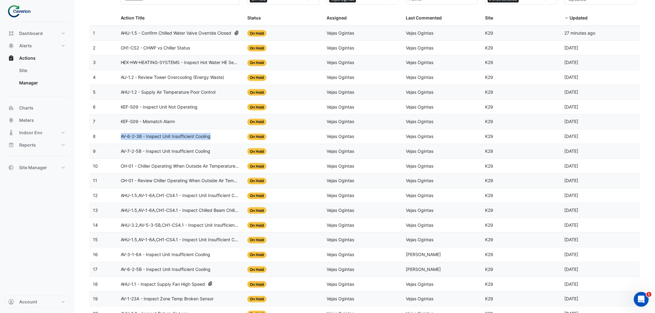
drag, startPoint x: 199, startPoint y: 137, endPoint x: 121, endPoint y: 136, distance: 77.7
click at [121, 136] on div "AV-6-2-3B - Inspect Unit Insufficient Cooling" at bounding box center [181, 136] width 120 height 7
drag, startPoint x: 97, startPoint y: 139, endPoint x: 92, endPoint y: 139, distance: 5.0
click at [93, 139] on div "8" at bounding box center [103, 136] width 20 height 7
click at [146, 137] on span "AV-6-2-3B - Inspect Unit Insufficient Cooling" at bounding box center [166, 136] width 90 height 7
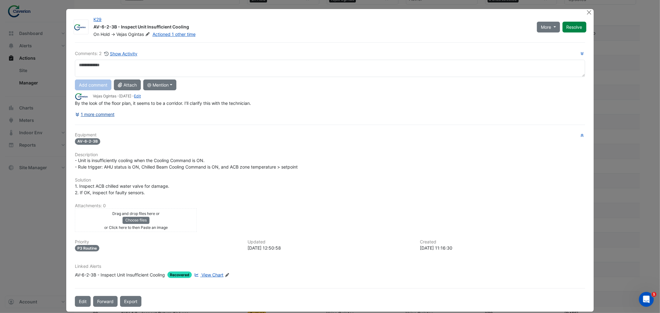
click at [90, 114] on button "1 more comment" at bounding box center [95, 114] width 40 height 11
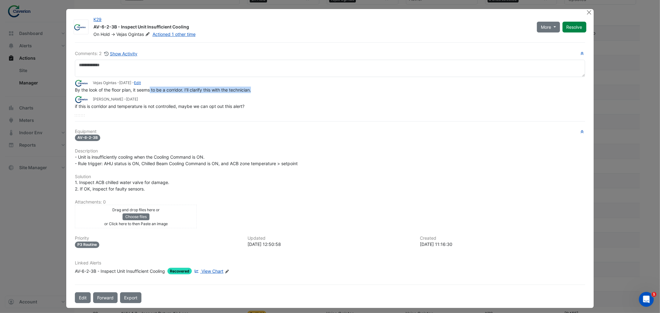
drag, startPoint x: 149, startPoint y: 91, endPoint x: 255, endPoint y: 90, distance: 106.5
click at [255, 90] on div "By the look of the floor plan, it seems to be a corridor. I’ll clarify this wit…" at bounding box center [330, 90] width 510 height 7
drag, startPoint x: 258, startPoint y: 89, endPoint x: 62, endPoint y: 93, distance: 195.7
click at [62, 93] on ngb-modal-window "K29 AV-6-2-3B - Inspect Unit Insufficient Cooling On Hold -> Vejas Ogintas Acti…" at bounding box center [330, 156] width 660 height 313
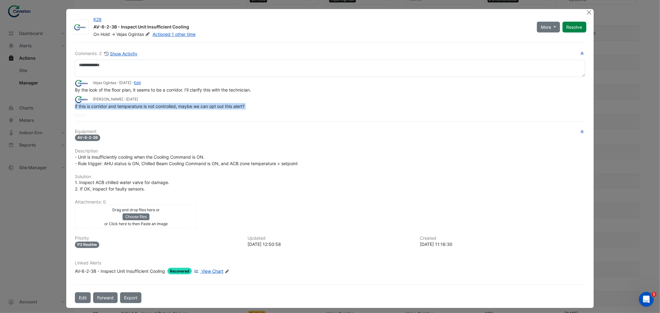
drag, startPoint x: 71, startPoint y: 107, endPoint x: 241, endPoint y: 113, distance: 169.8
click at [241, 113] on div "Comments: 2 Show Activity Vejas Ogintas - 4 days ago - Edit By the look of the …" at bounding box center [330, 172] width 518 height 261
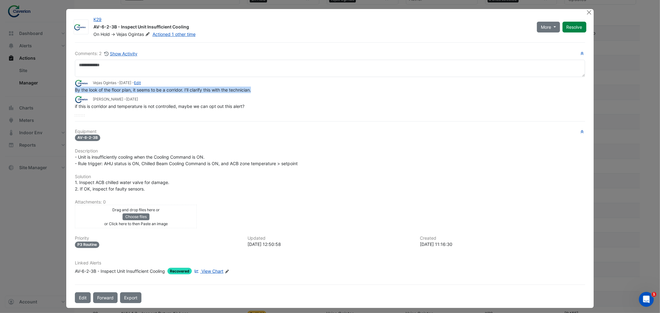
drag, startPoint x: 258, startPoint y: 92, endPoint x: 72, endPoint y: 91, distance: 185.5
click at [75, 91] on div "By the look of the floor plan, it seems to be a corridor. I’ll clarify this wit…" at bounding box center [330, 90] width 510 height 7
click at [582, 12] on div "K29 AV-6-2-3B - Inspect Unit Insufficient Cooling On Hold -> Vejas Ogintas Acti…" at bounding box center [330, 158] width 528 height 299
click at [586, 12] on button "Close" at bounding box center [589, 12] width 7 height 7
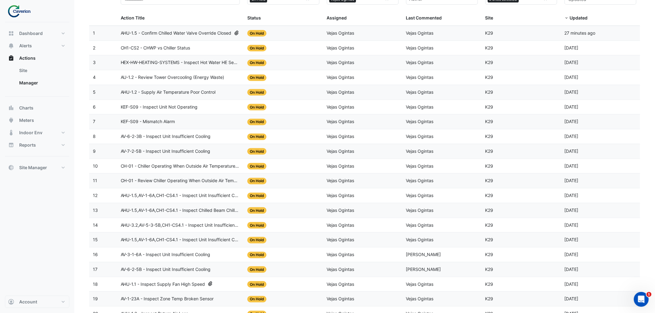
click at [141, 125] on span "KEF-S09 - Mismatch Alarm" at bounding box center [148, 121] width 54 height 7
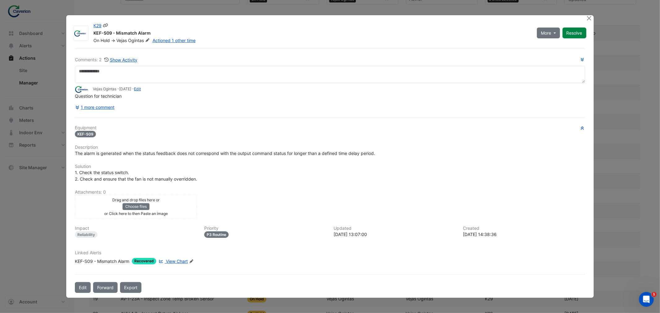
drag, startPoint x: 149, startPoint y: 26, endPoint x: 94, endPoint y: 30, distance: 54.4
click at [94, 30] on div "KEF-S09 - Mismatch Alarm" at bounding box center [311, 33] width 436 height 7
click at [587, 19] on button "Close" at bounding box center [589, 18] width 7 height 7
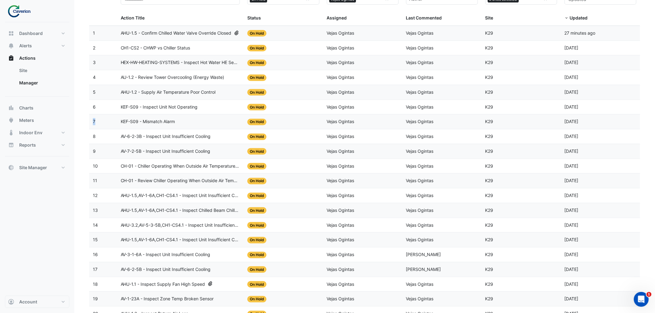
drag, startPoint x: 93, startPoint y: 123, endPoint x: 97, endPoint y: 124, distance: 3.5
click at [97, 124] on div "7" at bounding box center [103, 121] width 20 height 7
click at [69, 103] on button "Charts" at bounding box center [37, 108] width 64 height 12
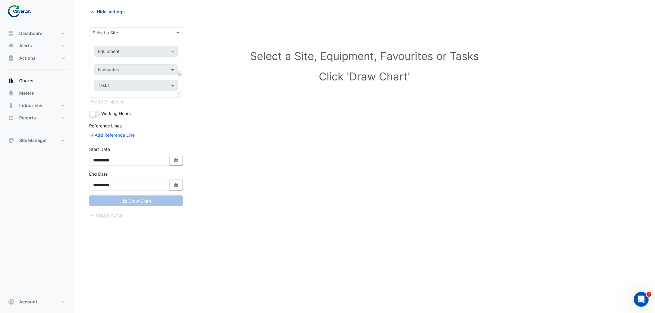
scroll to position [24, 0]
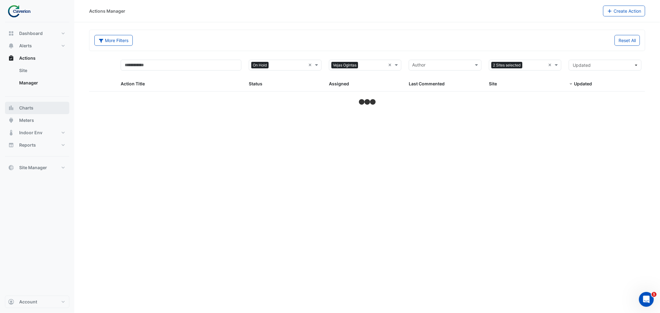
select select "***"
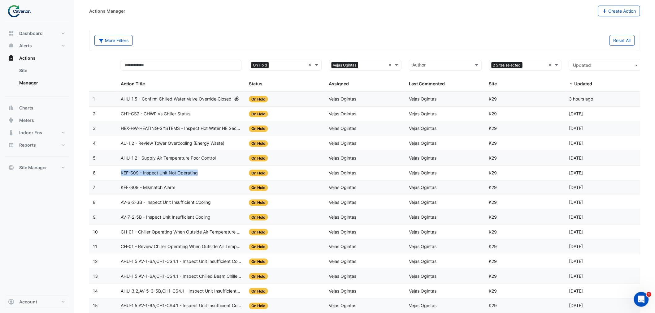
drag, startPoint x: 199, startPoint y: 175, endPoint x: 112, endPoint y: 178, distance: 87.4
click at [112, 178] on div "6 Action Title: KEF-S09 - Inspect Unit Not Operating Status: On Hold Assigned: …" at bounding box center [367, 173] width 556 height 15
drag, startPoint x: 91, startPoint y: 174, endPoint x: 94, endPoint y: 174, distance: 3.1
click at [94, 174] on datatable-body-cell "6" at bounding box center [103, 173] width 28 height 15
drag, startPoint x: 72, startPoint y: 174, endPoint x: 75, endPoint y: 175, distance: 3.9
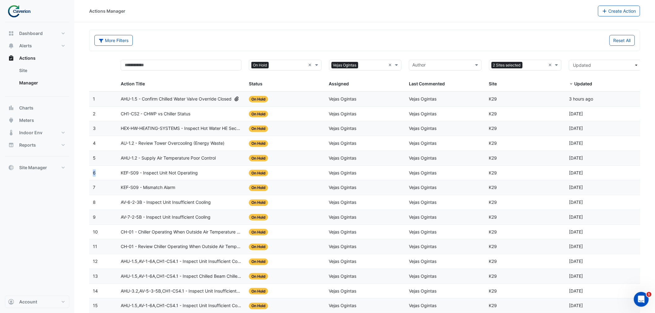
click at [72, 174] on nav "Dashboard Portfolio Ratings Performance Alerts Site Rules Templates Actions Sit…" at bounding box center [37, 156] width 74 height 313
drag, startPoint x: 119, startPoint y: 175, endPoint x: 202, endPoint y: 175, distance: 82.4
click at [202, 175] on datatable-body-cell "Action Title: KEF-S09 - Inspect Unit Not Operating" at bounding box center [181, 173] width 128 height 15
click at [119, 176] on datatable-body-cell "Action Title: KEF-S09 - Inspect Unit Not Operating" at bounding box center [181, 173] width 128 height 15
drag, startPoint x: 119, startPoint y: 176, endPoint x: 202, endPoint y: 172, distance: 83.4
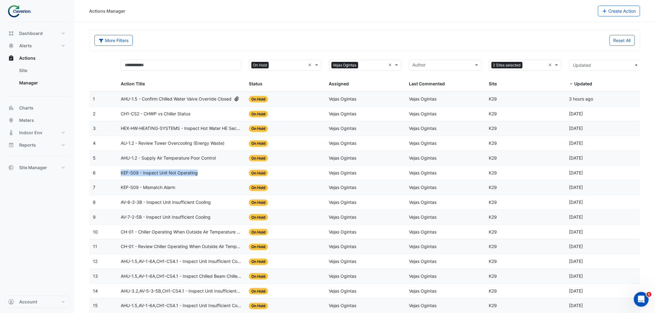
click at [202, 172] on datatable-body-cell "Action Title: KEF-S09 - Inspect Unit Not Operating" at bounding box center [181, 173] width 128 height 15
click at [150, 172] on span "KEF-S09 - Inspect Unit Not Operating" at bounding box center [159, 173] width 77 height 7
click at [151, 172] on span "KEF-S09 - Inspect Unit Not Operating" at bounding box center [159, 173] width 77 height 7
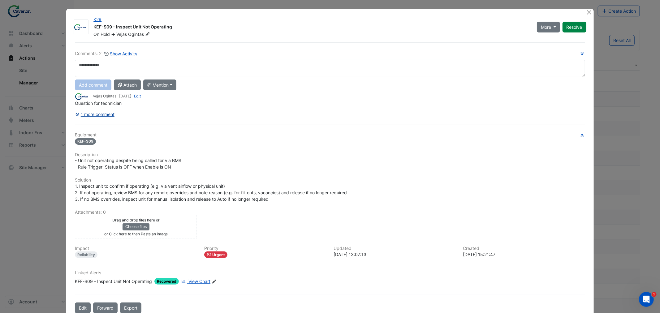
click at [95, 116] on button "1 more comment" at bounding box center [95, 114] width 40 height 11
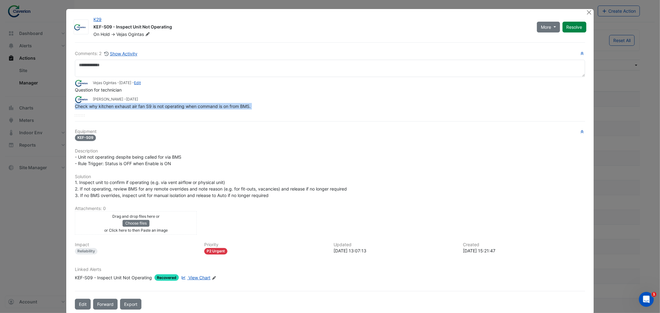
drag, startPoint x: 72, startPoint y: 105, endPoint x: 268, endPoint y: 112, distance: 196.1
click at [268, 112] on div "Comments: 2 Show Activity Vejas Ogintas - 4 days ago - Edit Question for techni…" at bounding box center [330, 175] width 518 height 267
click at [330, 134] on div "KEF-S09" at bounding box center [330, 137] width 510 height 7
click at [588, 14] on button "Close" at bounding box center [589, 12] width 7 height 7
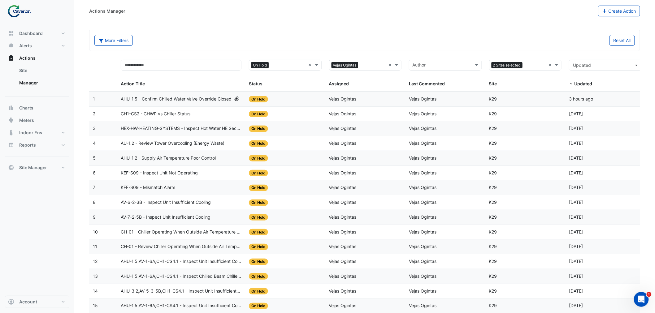
click at [128, 188] on span "KEF-S09 - Mismatch Alarm" at bounding box center [148, 187] width 54 height 7
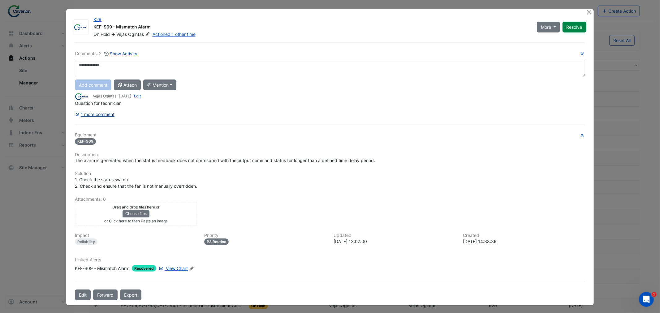
click at [90, 114] on button "1 more comment" at bounding box center [95, 114] width 40 height 11
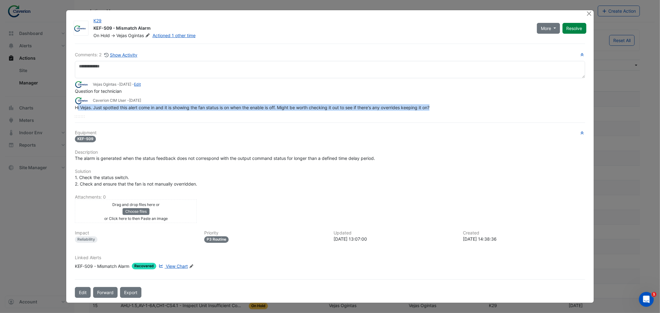
drag, startPoint x: 76, startPoint y: 107, endPoint x: 451, endPoint y: 108, distance: 374.6
click at [451, 108] on div "Hi Vejas. Just spotted this alert come in and it is showing the fan status is o…" at bounding box center [330, 107] width 510 height 7
click at [591, 14] on button "Close" at bounding box center [589, 13] width 7 height 7
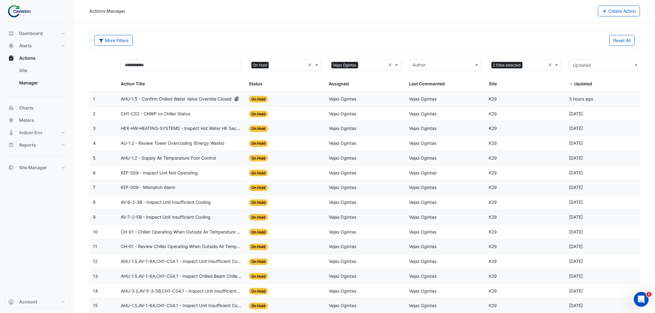
click at [155, 158] on span "AHU-1.2 - Supply Air Temperature Poor Control" at bounding box center [168, 158] width 95 height 7
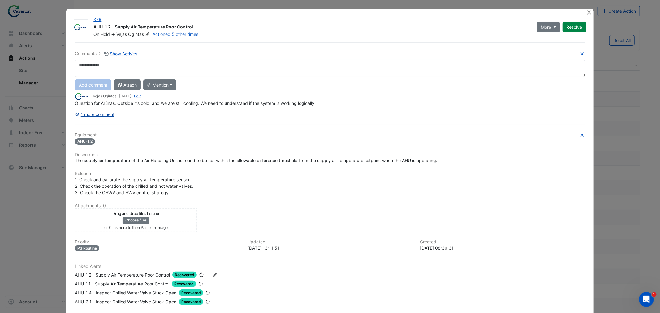
click at [93, 112] on button "1 more comment" at bounding box center [95, 114] width 40 height 11
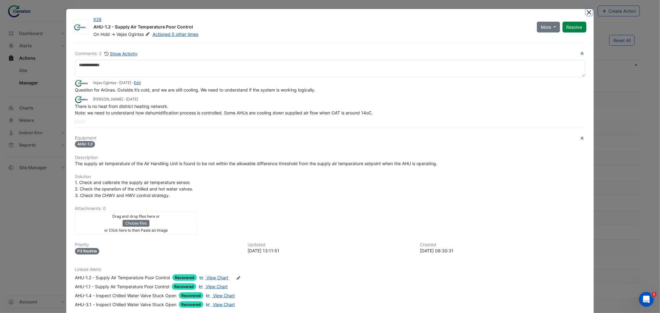
click at [588, 12] on button "Close" at bounding box center [589, 12] width 7 height 7
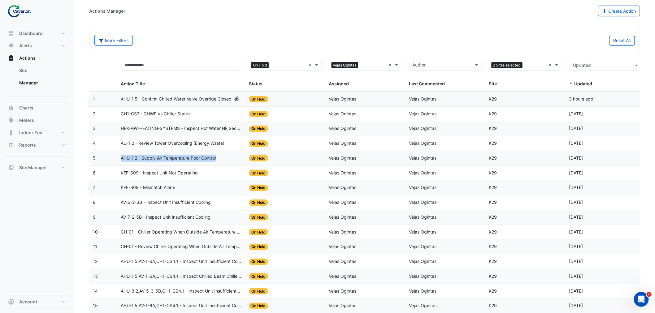
drag, startPoint x: 121, startPoint y: 159, endPoint x: 223, endPoint y: 158, distance: 102.5
click at [223, 158] on div "AHU-1.2 - Supply Air Temperature Poor Control" at bounding box center [181, 158] width 121 height 7
click at [68, 164] on button "Site Manager" at bounding box center [37, 168] width 64 height 12
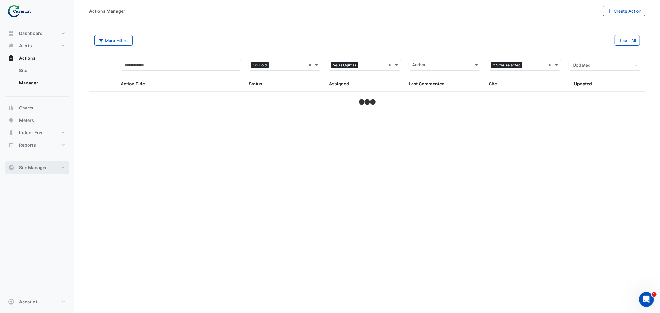
select select "***"
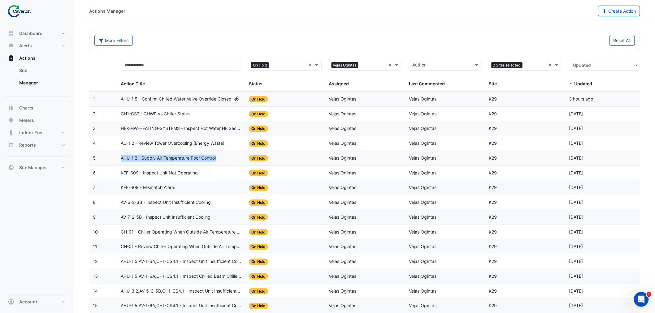
drag, startPoint x: 121, startPoint y: 158, endPoint x: 218, endPoint y: 158, distance: 97.2
click at [218, 158] on div "AHU-1.2 - Supply Air Temperature Poor Control" at bounding box center [181, 158] width 121 height 7
click at [92, 161] on datatable-body-cell "5" at bounding box center [103, 158] width 28 height 15
click at [167, 159] on span "AHU-1.2 - Supply Air Temperature Poor Control" at bounding box center [168, 158] width 95 height 7
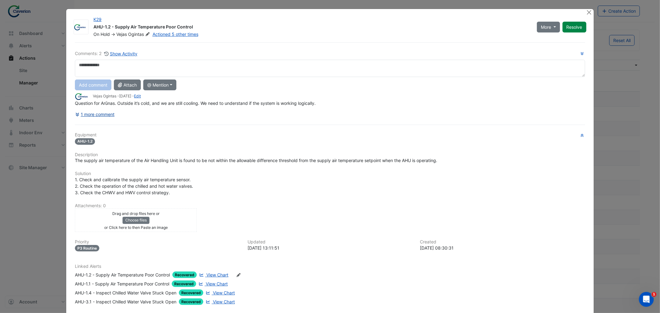
click at [94, 116] on button "1 more comment" at bounding box center [95, 114] width 40 height 11
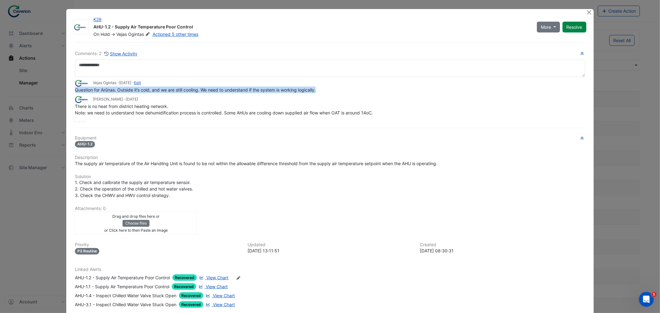
drag, startPoint x: 70, startPoint y: 91, endPoint x: 341, endPoint y: 88, distance: 270.6
click at [341, 88] on div "Comments: 2 Show Activity Vejas Ogintas - 4 days ago - Edit Question for Arūnas…" at bounding box center [330, 189] width 518 height 294
drag, startPoint x: 91, startPoint y: 28, endPoint x: 193, endPoint y: 28, distance: 102.5
click at [193, 28] on div "AHU-1.2 - Supply Air Temperature Poor Control" at bounding box center [311, 27] width 436 height 7
drag, startPoint x: 72, startPoint y: 89, endPoint x: 320, endPoint y: 87, distance: 247.7
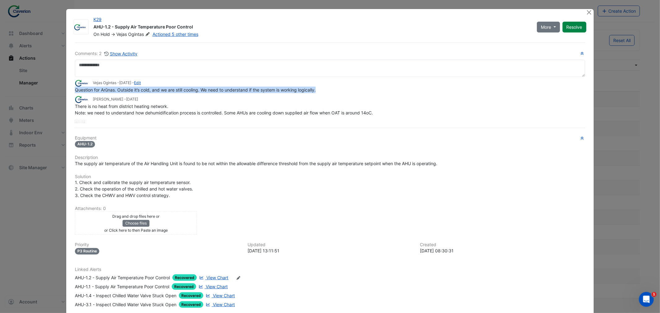
click at [320, 87] on div "Question for Arūnas. Outside it’s cold, and we are still cooling. We need to un…" at bounding box center [330, 90] width 510 height 7
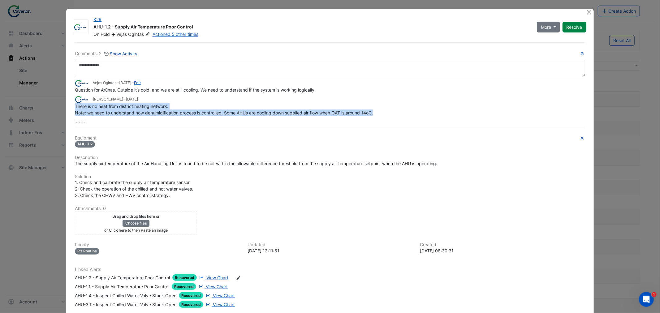
drag, startPoint x: 73, startPoint y: 104, endPoint x: 387, endPoint y: 112, distance: 314.7
click at [387, 112] on div "There is no heat from district heating network. Note: we need to understand how…" at bounding box center [330, 109] width 510 height 13
click at [141, 117] on div "Vejas Ogintas - 4 days ago - Edit Question for Arūnas. Outside it’s cold, and w…" at bounding box center [330, 100] width 510 height 46
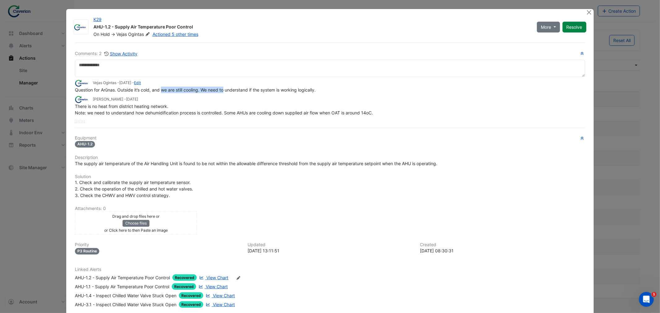
drag, startPoint x: 159, startPoint y: 91, endPoint x: 224, endPoint y: 92, distance: 64.1
click at [224, 92] on span "Question for Arūnas. Outside it’s cold, and we are still cooling. We need to un…" at bounding box center [195, 89] width 241 height 5
drag, startPoint x: 215, startPoint y: 88, endPoint x: 292, endPoint y: 89, distance: 77.1
click at [291, 89] on span "Question for Arūnas. Outside it’s cold, and we are still cooling. We need to un…" at bounding box center [195, 89] width 241 height 5
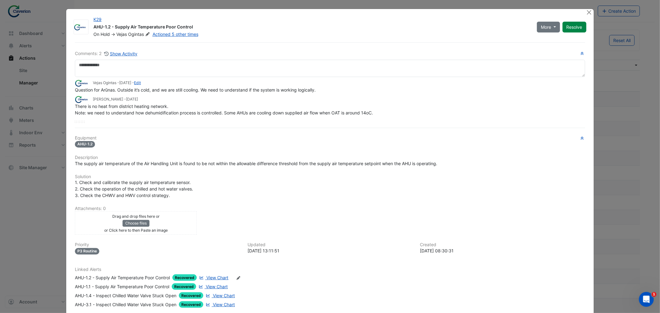
click at [292, 89] on span "Question for Arūnas. Outside it’s cold, and we are still cooling. We need to un…" at bounding box center [195, 89] width 241 height 5
click at [324, 89] on div "Question for Arūnas. Outside it’s cold, and we are still cooling. We need to un…" at bounding box center [330, 90] width 510 height 7
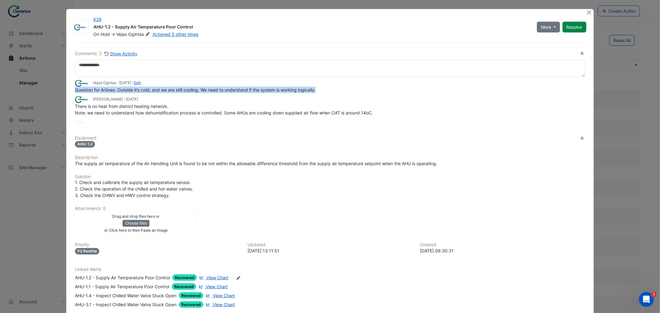
drag, startPoint x: 323, startPoint y: 89, endPoint x: 72, endPoint y: 89, distance: 250.8
click at [75, 89] on div "Question for Arūnas. Outside it’s cold, and we are still cooling. We need to un…" at bounding box center [330, 90] width 510 height 7
click at [586, 11] on button "Close" at bounding box center [589, 12] width 7 height 7
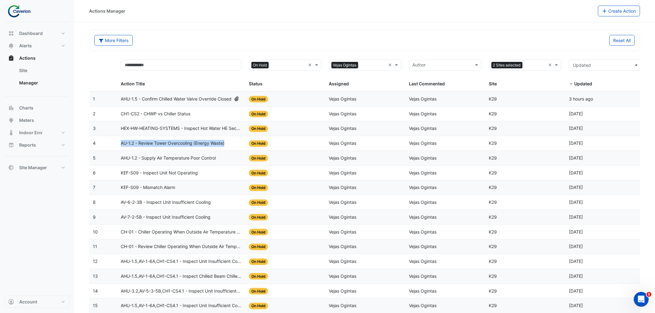
drag, startPoint x: 226, startPoint y: 146, endPoint x: 121, endPoint y: 143, distance: 105.0
click at [121, 143] on div "AU-1.2 - Review Tower Overcooling (Energy Waste)" at bounding box center [181, 143] width 121 height 7
click at [93, 145] on span "4" at bounding box center [94, 143] width 3 height 5
click at [142, 146] on span "AU-1.2 - Review Tower Overcooling (Energy Waste)" at bounding box center [173, 143] width 104 height 7
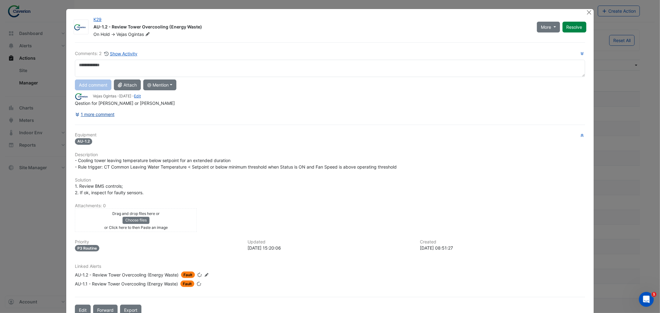
click at [88, 112] on button "1 more comment" at bounding box center [95, 114] width 40 height 11
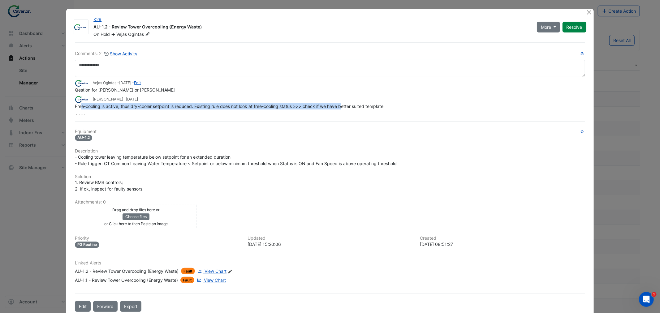
drag, startPoint x: 80, startPoint y: 106, endPoint x: 341, endPoint y: 107, distance: 261.0
click at [341, 107] on span "Free-cooling is active, thus dry-cooler setpoint is reduced. Existing rule does…" at bounding box center [230, 106] width 310 height 5
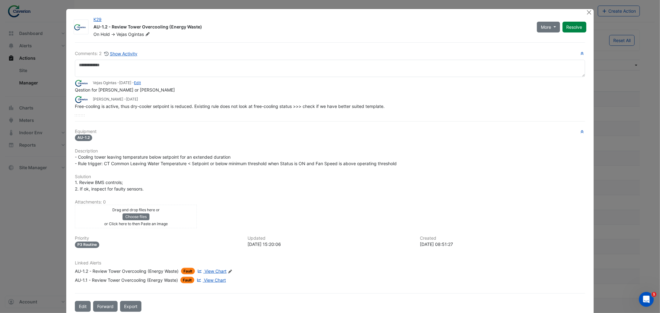
click at [73, 106] on div "Comments: 2 Show Activity Vejas Ogintas - 4 days ago - Edit Qestion for Shane o…" at bounding box center [330, 177] width 518 height 270
drag, startPoint x: 93, startPoint y: 26, endPoint x: 191, endPoint y: 28, distance: 97.9
click at [191, 28] on div "AU-1.2 - Review Tower Overcooling (Energy Waste)" at bounding box center [311, 27] width 436 height 7
click at [0, 0] on div at bounding box center [0, 0] width 0 height 0
click at [203, 26] on div "AU-1.2 - Review Tower Overcooling (Energy Waste)" at bounding box center [311, 27] width 436 height 7
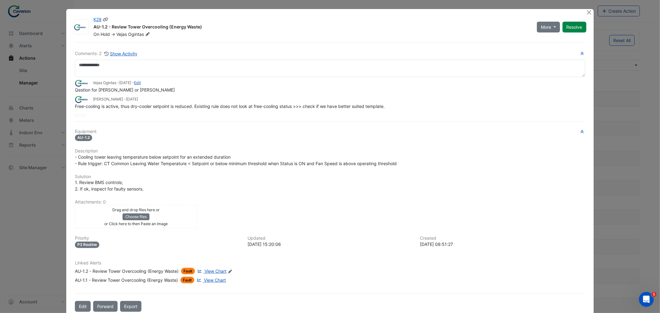
drag, startPoint x: 203, startPoint y: 26, endPoint x: 89, endPoint y: 27, distance: 114.6
click at [90, 27] on div "K29 AU-1.2 - Review Tower Overcooling (Energy Waste) On Hold -> Vejas Ogintas" at bounding box center [312, 26] width 444 height 21
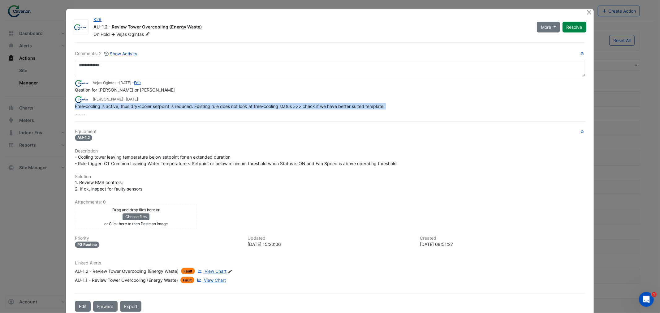
drag, startPoint x: 72, startPoint y: 106, endPoint x: 448, endPoint y: 110, distance: 376.2
click at [448, 110] on div "Comments: 2 Show Activity Vejas Ogintas - 4 days ago - Edit Qestion for Shane o…" at bounding box center [330, 177] width 518 height 270
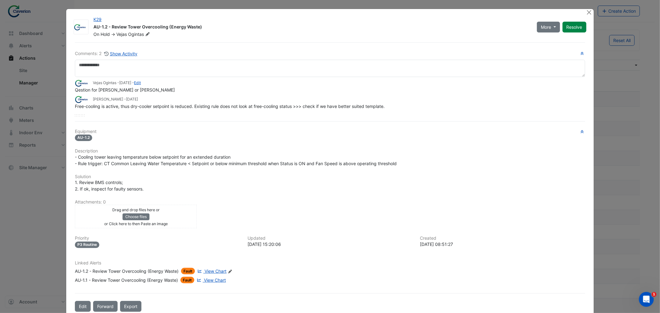
click at [126, 90] on div "Qestion for Shane or Mark" at bounding box center [330, 90] width 510 height 7
click at [586, 13] on button "Close" at bounding box center [589, 12] width 7 height 7
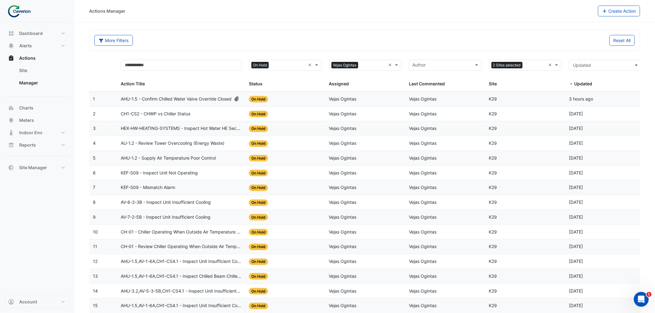
click at [186, 129] on span "HEX-HW-HEATING-SYSTEMS - Inspect Hot Water HE Secondary Water Pump Low Temperat…" at bounding box center [181, 128] width 121 height 7
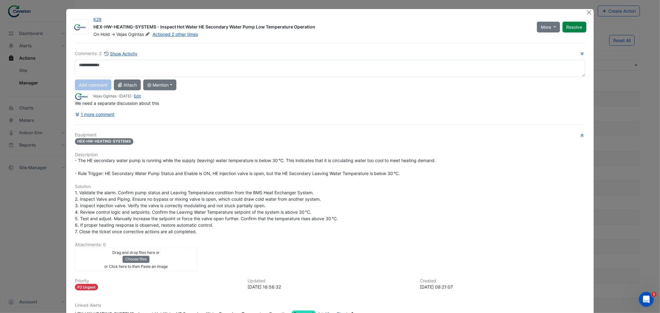
click at [97, 123] on div "Comments: 2 Show Activity Add comment Attach @ Mention Caverion BACER Notificat…" at bounding box center [330, 202] width 518 height 321
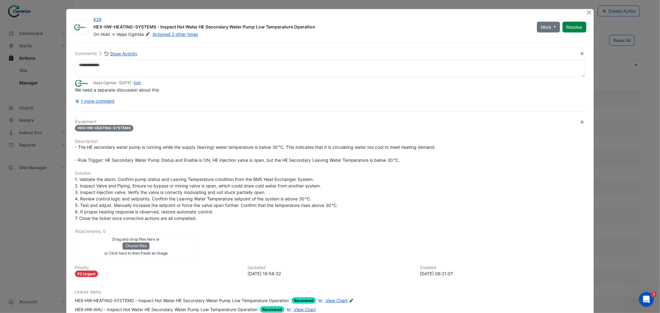
click at [99, 119] on div "Comments: 2 Show Activity Vejas Ogintas - 4 days ago - Edit We need a separate …" at bounding box center [330, 196] width 518 height 308
click at [102, 102] on button "1 more comment" at bounding box center [95, 101] width 40 height 11
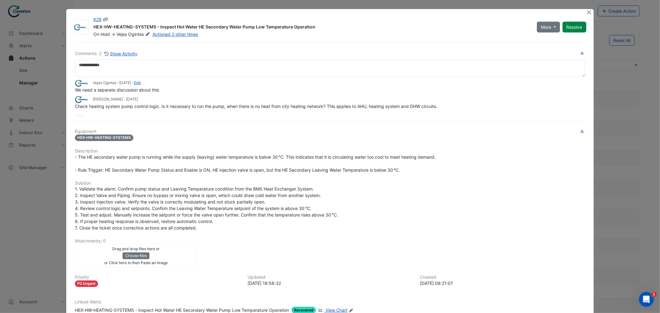
drag, startPoint x: 91, startPoint y: 26, endPoint x: 314, endPoint y: 27, distance: 223.2
click at [314, 27] on div "HEX-HW-HEATING-SYSTEMS - Inspect Hot Water HE Secondary Water Pump Low Temperat…" at bounding box center [311, 27] width 436 height 7
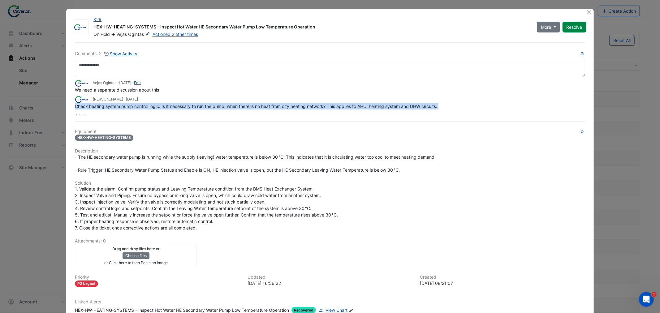
drag, startPoint x: 76, startPoint y: 108, endPoint x: 453, endPoint y: 111, distance: 376.8
click at [453, 111] on div "Vejas Ogintas - 4 days ago - Edit We need a separate discussion about this Toma…" at bounding box center [330, 96] width 510 height 39
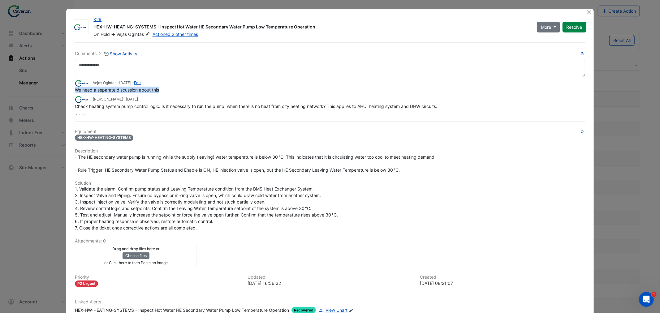
drag, startPoint x: 70, startPoint y: 90, endPoint x: 162, endPoint y: 90, distance: 92.6
click at [162, 90] on div "Comments: 2 Show Activity Vejas Ogintas - 4 days ago - Edit We need a separate …" at bounding box center [330, 201] width 518 height 318
click at [589, 14] on button "Close" at bounding box center [589, 12] width 7 height 7
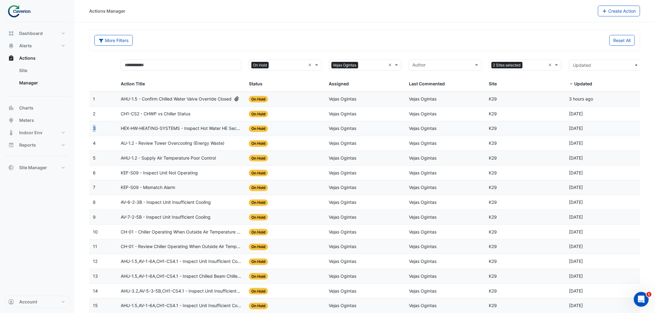
drag, startPoint x: 97, startPoint y: 129, endPoint x: 92, endPoint y: 129, distance: 4.7
click at [92, 129] on datatable-body-cell "3" at bounding box center [103, 128] width 28 height 15
click at [82, 131] on section "More Filters Reset All × On Hold × × Vejas Ogintas × 2 Sites selected × Action …" at bounding box center [364, 250] width 581 height 456
click at [172, 114] on span "CH1-CS2 - CHWP vs Chiller Status" at bounding box center [156, 114] width 70 height 7
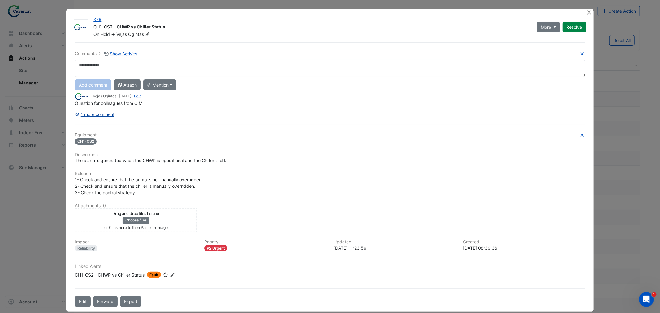
click at [97, 114] on button "1 more comment" at bounding box center [95, 114] width 40 height 11
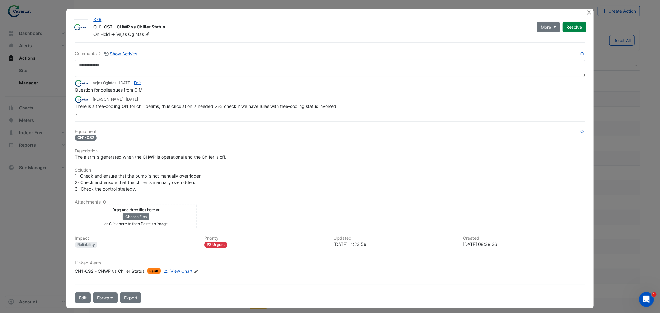
drag, startPoint x: 100, startPoint y: 102, endPoint x: 320, endPoint y: 100, distance: 220.1
click at [320, 101] on div "Tomas Jonkaitis - 2 weeks and 5 days ago" at bounding box center [330, 99] width 510 height 7
click at [320, 100] on div "Tomas Jonkaitis - 2 weeks and 5 days ago" at bounding box center [330, 99] width 510 height 7
drag, startPoint x: 90, startPoint y: 27, endPoint x: 169, endPoint y: 25, distance: 78.4
click at [169, 25] on div "K29 CH1-CS2 - CHWP vs Chiller Status On Hold -> Vejas Ogintas" at bounding box center [312, 26] width 444 height 21
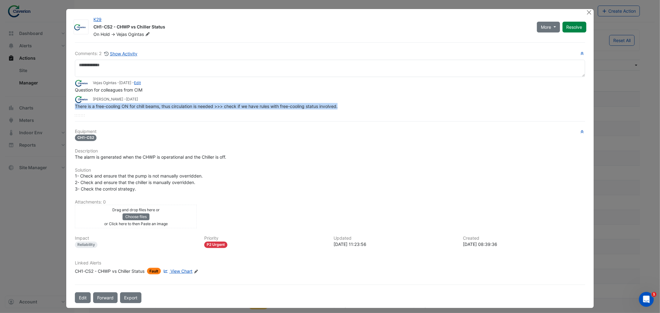
drag, startPoint x: 72, startPoint y: 107, endPoint x: 380, endPoint y: 104, distance: 307.1
click at [360, 105] on div "There is a free-cooling ON for chill beams, thus circulation is needed >>> chec…" at bounding box center [330, 106] width 510 height 7
click at [586, 11] on button "Close" at bounding box center [589, 12] width 7 height 7
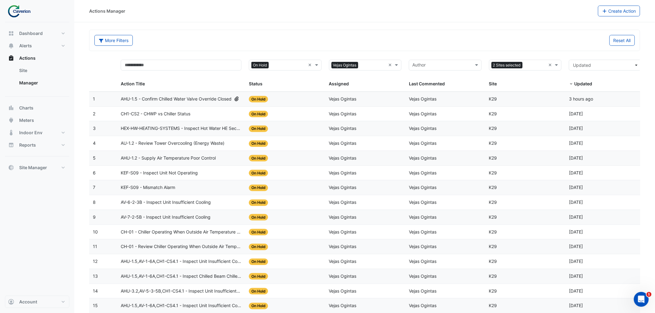
click at [126, 100] on span "AHU-1.5 - Confirm Chilled Water Valve Override Closed" at bounding box center [176, 99] width 111 height 7
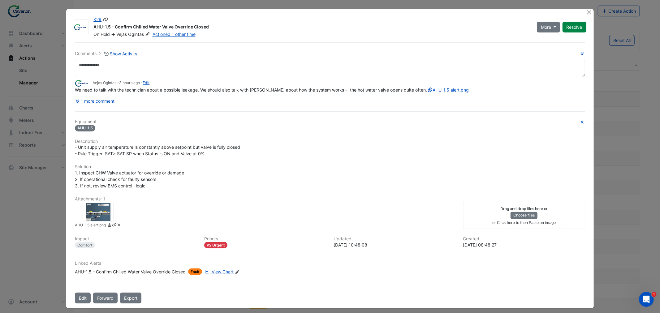
drag, startPoint x: 92, startPoint y: 27, endPoint x: 215, endPoint y: 28, distance: 122.9
click at [215, 28] on div "AHU-1.5 - Confirm Chilled Water Valve Override Closed" at bounding box center [311, 27] width 436 height 7
drag, startPoint x: 85, startPoint y: 107, endPoint x: 77, endPoint y: 101, distance: 10.0
click at [85, 107] on button "1 more comment" at bounding box center [95, 101] width 40 height 11
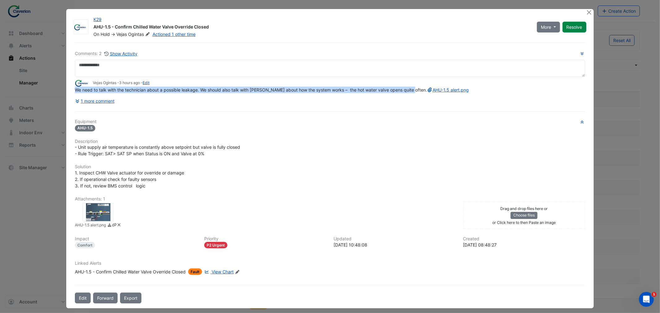
drag, startPoint x: 74, startPoint y: 89, endPoint x: 423, endPoint y: 91, distance: 348.9
click at [423, 91] on div "We need to talk with the technician about a possible leakage. We should also ta…" at bounding box center [330, 90] width 510 height 7
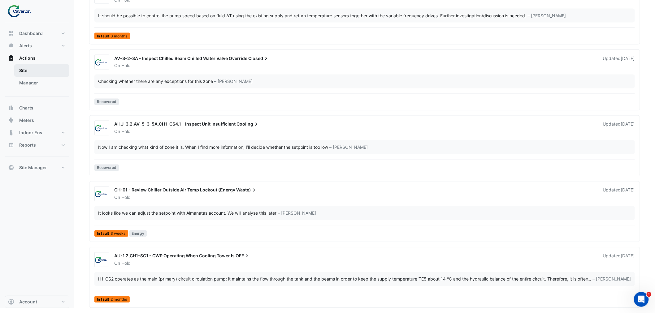
click at [26, 69] on link "Site" at bounding box center [41, 70] width 55 height 12
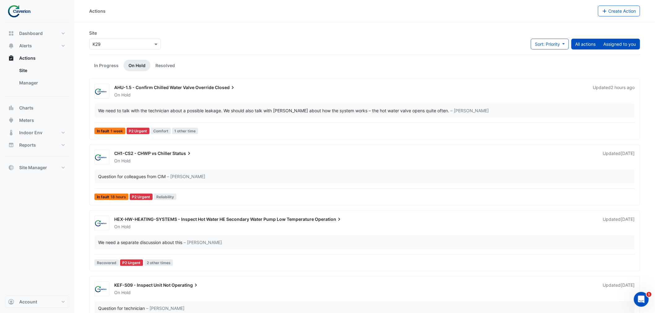
click at [626, 46] on button "Assigned to you" at bounding box center [620, 44] width 41 height 11
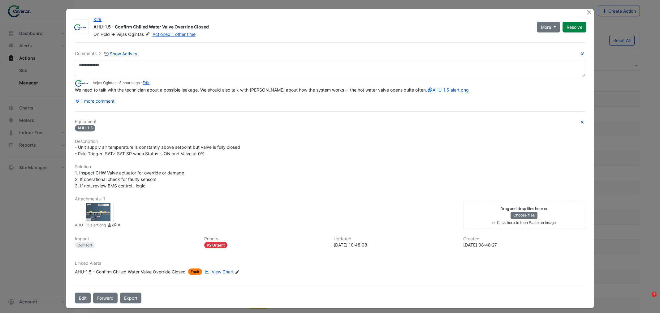
select select "***"
click at [361, 123] on div "Comments: 2 Show Activity Vejas Ogintas - 3 hours ago - Edit We need to talk wi…" at bounding box center [330, 172] width 518 height 261
click at [93, 106] on button "1 more comment" at bounding box center [95, 101] width 40 height 11
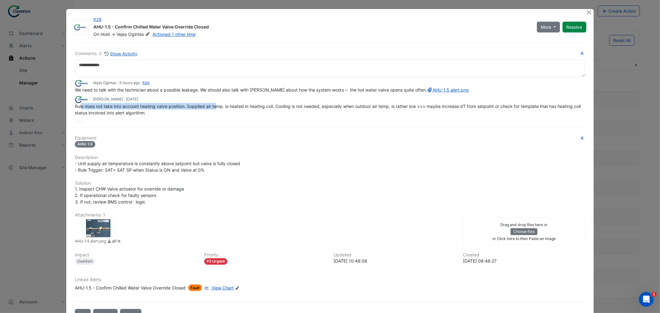
drag, startPoint x: 78, startPoint y: 112, endPoint x: 215, endPoint y: 115, distance: 136.3
click at [215, 115] on div "Rule does not take into account heating valve position. Supplied air temp. is h…" at bounding box center [330, 109] width 510 height 13
click at [163, 113] on span "Rule does not take into account heating valve position. Supplied air temp. is h…" at bounding box center [328, 110] width 507 height 12
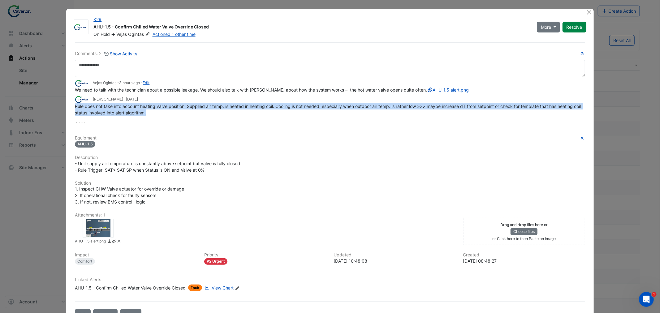
drag, startPoint x: 70, startPoint y: 113, endPoint x: 180, endPoint y: 115, distance: 110.6
click at [180, 115] on div "Comments: 2 Show Activity Vejas Ogintas - 3 hours ago - Edit We need to talk wi…" at bounding box center [330, 181] width 518 height 278
copy span "Rule does not take into account heating valve position. Supplied air temp. is h…"
click at [586, 11] on button "Close" at bounding box center [589, 12] width 7 height 7
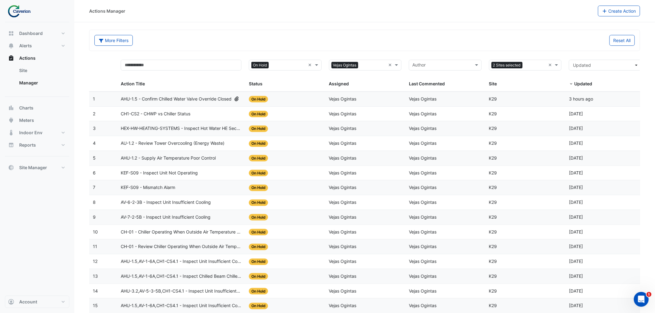
scroll to position [169, 0]
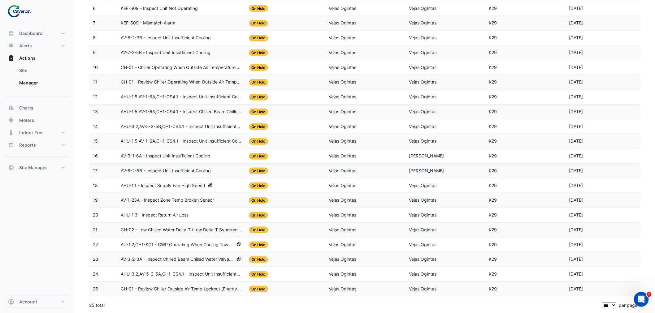
click at [139, 167] on span "AV-6-2-5B - Inspect Unit Insufficient Cooling" at bounding box center [166, 170] width 90 height 7
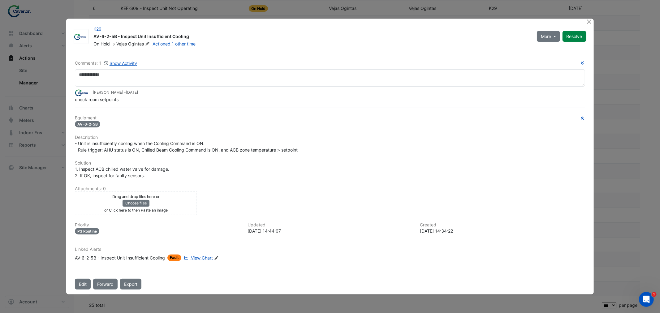
drag, startPoint x: 242, startPoint y: 158, endPoint x: 263, endPoint y: 152, distance: 21.4
click at [242, 158] on div "Equipment AV-6-2-5B Description - Unit is insufficiently cooling when the Cooli…" at bounding box center [330, 190] width 510 height 151
click at [586, 24] on button "Close" at bounding box center [589, 22] width 7 height 7
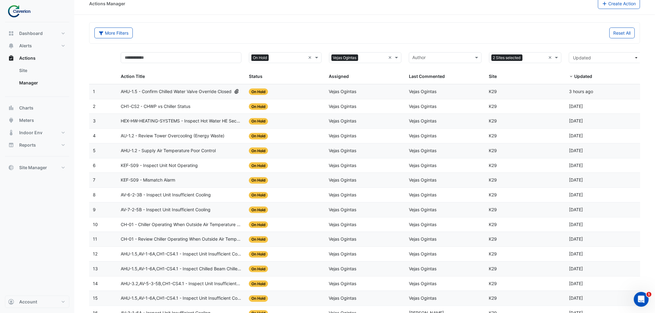
scroll to position [0, 0]
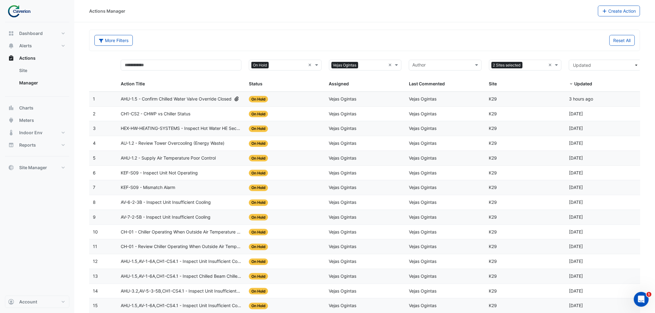
click at [380, 20] on div "Actions Manager Create Action" at bounding box center [364, 11] width 581 height 22
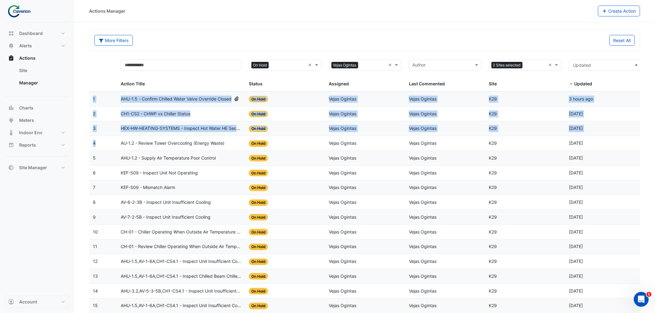
drag, startPoint x: 98, startPoint y: 146, endPoint x: 67, endPoint y: 188, distance: 52.6
click at [67, 188] on div "Actions Manager Create Action More Filters Reset All × On Hold × × Vejas Oginta…" at bounding box center [327, 239] width 655 height 478
click at [67, 188] on div "Dashboard Portfolio Ratings Performance Alerts Site Rules Templates Actions Sit…" at bounding box center [37, 159] width 64 height 274
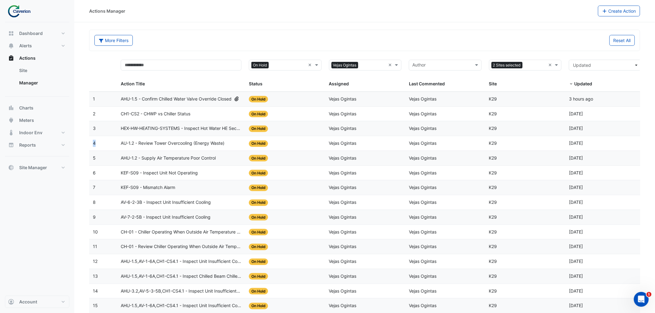
click at [93, 145] on span "4" at bounding box center [94, 143] width 3 height 5
copy span "4"
click at [319, 30] on div "More Filters Reset All" at bounding box center [364, 40] width 551 height 21
drag, startPoint x: 195, startPoint y: 113, endPoint x: 119, endPoint y: 114, distance: 76.2
click at [119, 114] on datatable-body-cell "Action Title: CH1-CS2 - CHWP vs Chiller Status" at bounding box center [181, 114] width 128 height 15
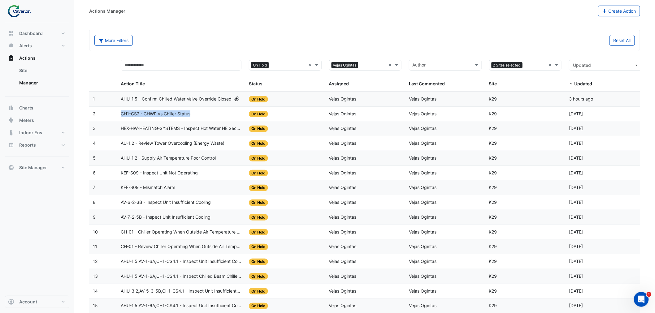
copy span "CH1-CS2 - CHWP vs Chiller Status"
drag, startPoint x: 100, startPoint y: 114, endPoint x: 92, endPoint y: 115, distance: 7.5
click at [93, 115] on div "2" at bounding box center [103, 114] width 20 height 7
copy span "2"
click at [227, 35] on div "More Filters" at bounding box center [228, 40] width 274 height 11
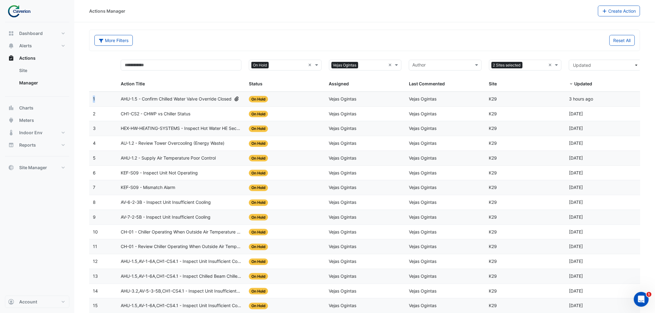
drag, startPoint x: 96, startPoint y: 101, endPoint x: 93, endPoint y: 101, distance: 3.4
click at [93, 101] on div "1" at bounding box center [103, 99] width 20 height 7
copy span "1"
click at [96, 80] on datatable-header-cell at bounding box center [103, 74] width 28 height 36
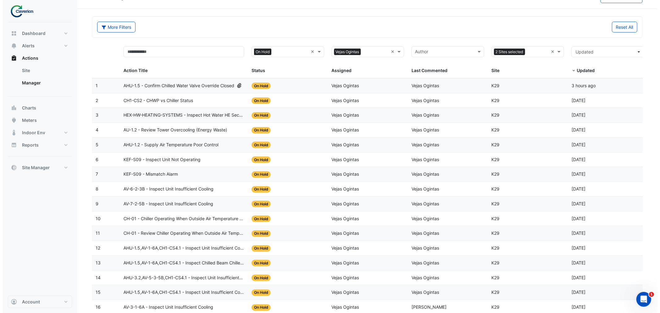
scroll to position [169, 0]
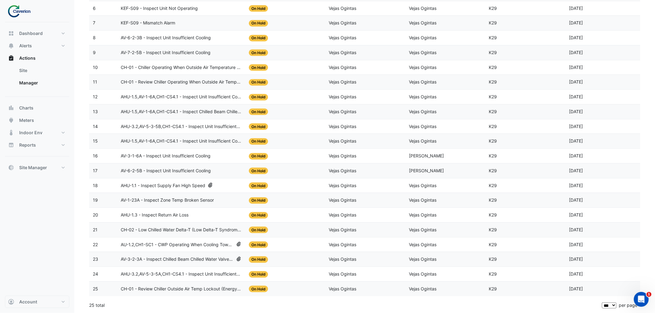
click at [188, 286] on span "CH-01 - Review Chiller Outside Air Temp Lockout (Energy Waste)" at bounding box center [181, 289] width 121 height 7
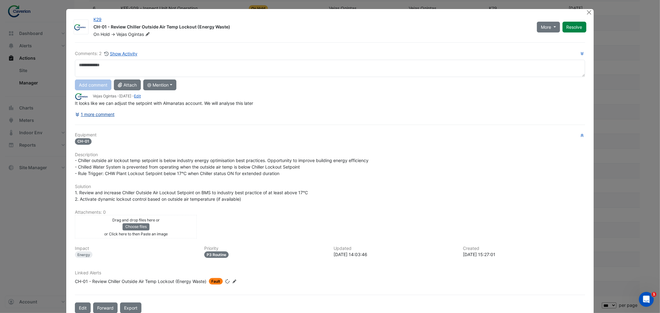
click at [94, 115] on button "1 more comment" at bounding box center [95, 114] width 40 height 11
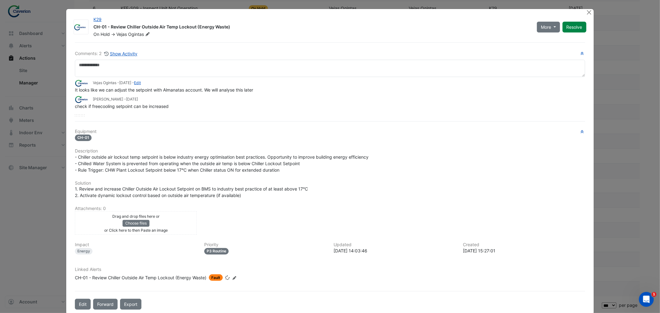
drag, startPoint x: 187, startPoint y: 96, endPoint x: 262, endPoint y: 93, distance: 74.7
click at [254, 93] on div "Vejas Ogintas - 1 week and 4 days ago - Edit It looks like we can adjust the se…" at bounding box center [330, 93] width 510 height 33
click at [262, 93] on div "It looks like we can adjust the setpoint with Almanatas account. We will analys…" at bounding box center [330, 90] width 510 height 7
click at [159, 105] on span "check if freecooling setpoint can be increased" at bounding box center [122, 106] width 94 height 5
drag, startPoint x: 97, startPoint y: 88, endPoint x: 264, endPoint y: 89, distance: 166.9
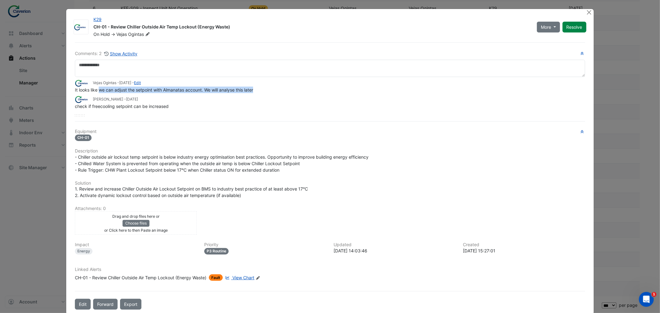
click at [264, 89] on div "It looks like we can adjust the setpoint with Almanatas account. We will analys…" at bounding box center [330, 90] width 510 height 7
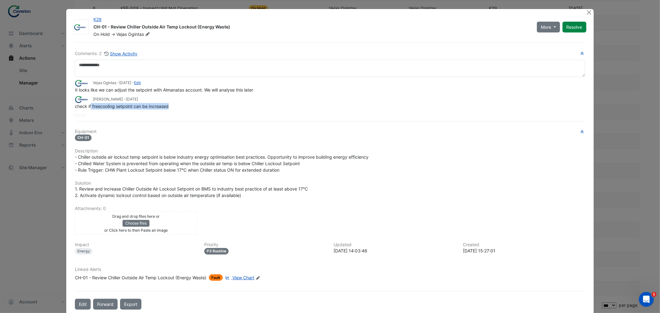
drag, startPoint x: 88, startPoint y: 104, endPoint x: 189, endPoint y: 102, distance: 100.9
click at [189, 103] on div "check if freecooling setpoint can be increased" at bounding box center [330, 106] width 510 height 7
drag, startPoint x: 88, startPoint y: 87, endPoint x: 256, endPoint y: 87, distance: 168.4
click at [256, 87] on div "It looks like we can adjust the setpoint with Almanatas account. We will analys…" at bounding box center [330, 90] width 510 height 7
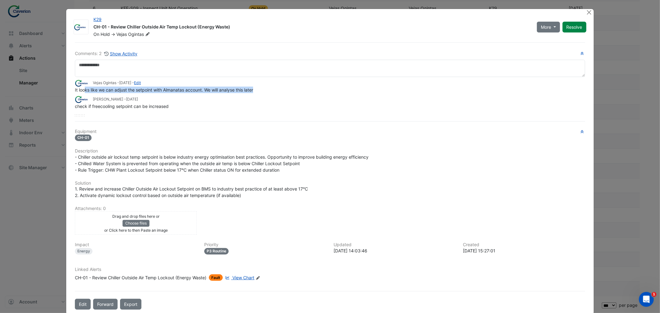
click at [256, 87] on div "It looks like we can adjust the setpoint with Almanatas account. We will analys…" at bounding box center [330, 90] width 510 height 7
drag, startPoint x: 205, startPoint y: 91, endPoint x: 262, endPoint y: 89, distance: 56.4
click at [262, 89] on div "It looks like we can adjust the setpoint with Almanatas account. We will analys…" at bounding box center [330, 90] width 510 height 7
click at [263, 89] on div "It looks like we can adjust the setpoint with Almanatas account. We will analys…" at bounding box center [330, 90] width 510 height 7
click at [279, 84] on div "Vejas Ogintas - 1 week and 4 days ago - Edit" at bounding box center [330, 83] width 510 height 7
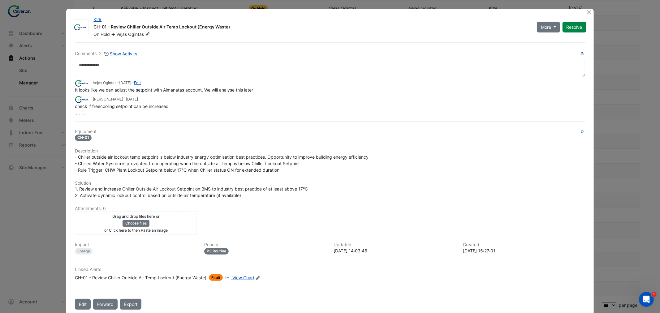
click at [529, 131] on h6 "Equipment" at bounding box center [330, 131] width 510 height 5
click at [255, 96] on div "Tomas Jonkaitis - 2 months and 13 days ago" at bounding box center [330, 99] width 510 height 7
click at [20, 209] on ngb-modal-window "K29 CH-01 - Review Chiller Outside Air Temp Lockout (Energy Waste) On Hold -> V…" at bounding box center [330, 156] width 660 height 313
click at [592, 13] on div "K29 CH-01 - Review Chiller Outside Air Temp Lockout (Energy Waste) On Hold -> V…" at bounding box center [330, 162] width 528 height 307
click at [586, 11] on button "Close" at bounding box center [589, 12] width 7 height 7
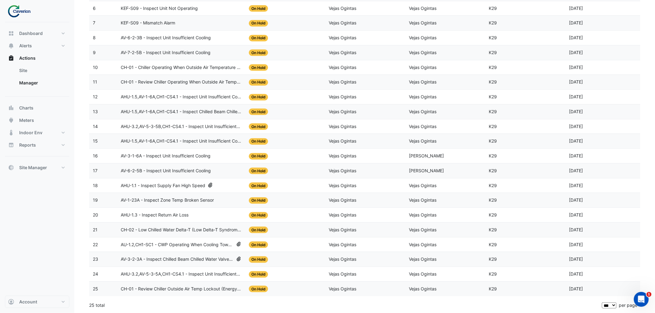
click at [156, 227] on span "CH-02 - Low Chilled Water Delta-T (Low Delta-T Syndrome)" at bounding box center [181, 230] width 121 height 7
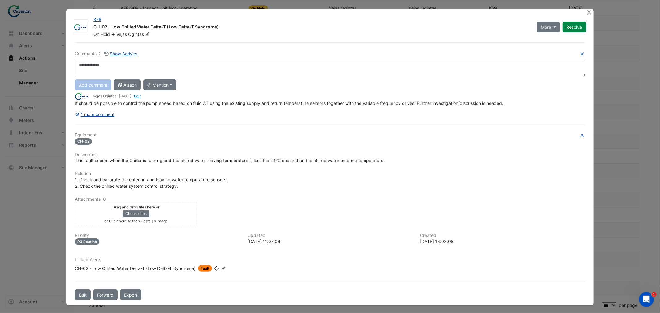
click at [99, 111] on button "1 more comment" at bounding box center [95, 114] width 40 height 11
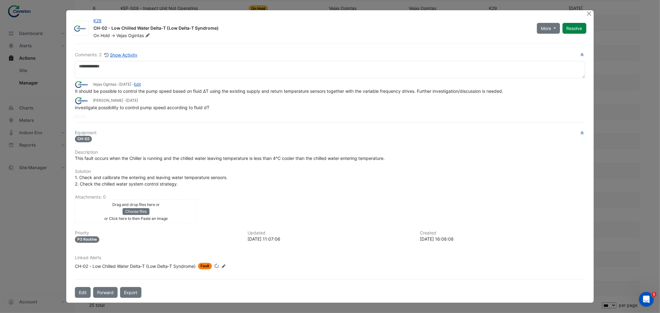
click at [260, 109] on div "investigate possibility to control pump speed according to fluid dT" at bounding box center [330, 107] width 510 height 7
click at [206, 110] on span "investigate possibility to control pump speed according to fluid dT" at bounding box center [142, 107] width 135 height 5
drag, startPoint x: 86, startPoint y: 93, endPoint x: 227, endPoint y: 89, distance: 140.6
click at [227, 89] on span "It should be possible to control the pump speed based on fluid ΔT using the exi…" at bounding box center [289, 91] width 428 height 5
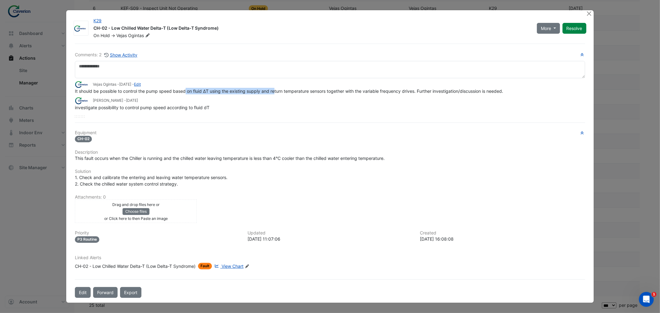
drag, startPoint x: 186, startPoint y: 89, endPoint x: 275, endPoint y: 90, distance: 88.2
click at [275, 90] on span "It should be possible to control the pump speed based on fluid ΔT using the exi…" at bounding box center [289, 91] width 428 height 5
drag, startPoint x: 233, startPoint y: 91, endPoint x: 307, endPoint y: 91, distance: 74.6
click at [307, 91] on span "It should be possible to control the pump speed based on fluid ΔT using the exi…" at bounding box center [289, 91] width 428 height 5
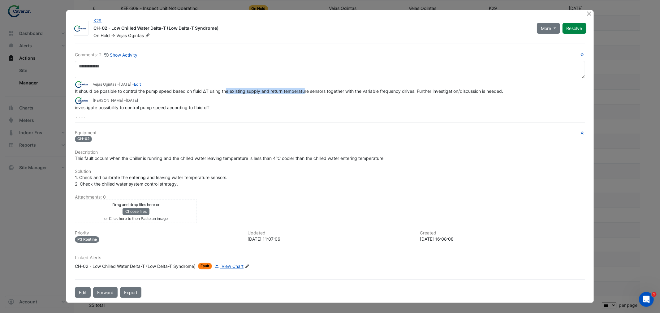
click at [307, 91] on span "It should be possible to control the pump speed based on fluid ΔT using the exi…" at bounding box center [289, 91] width 428 height 5
drag, startPoint x: 268, startPoint y: 92, endPoint x: 72, endPoint y: 91, distance: 196.9
click at [72, 91] on div "Comments: 2 Show Activity Vejas Ogintas - 1 week ago - Edit It should be possib…" at bounding box center [330, 171] width 518 height 254
click at [73, 92] on div "Comments: 2 Show Activity Vejas Ogintas - 1 week ago - Edit It should be possib…" at bounding box center [330, 171] width 518 height 254
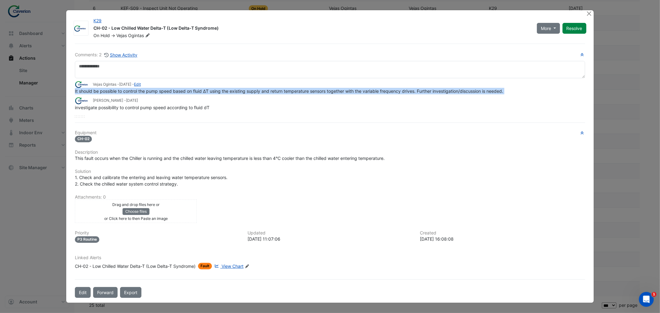
drag, startPoint x: 73, startPoint y: 92, endPoint x: 572, endPoint y: 91, distance: 498.5
click at [572, 91] on div "Comments: 2 Show Activity Vejas Ogintas - 1 week ago - Edit It should be possib…" at bounding box center [330, 171] width 518 height 254
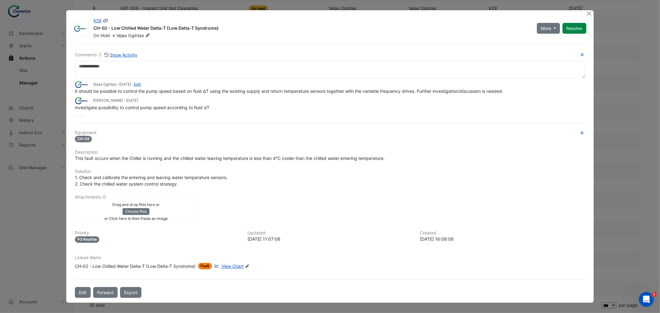
click at [585, 16] on div "K29 CH-02 - Low Chilled Water Delta-T (Low Delta-T Syndrome) On Hold -> Vejas O…" at bounding box center [340, 27] width 500 height 24
click at [586, 15] on button "Close" at bounding box center [589, 13] width 7 height 7
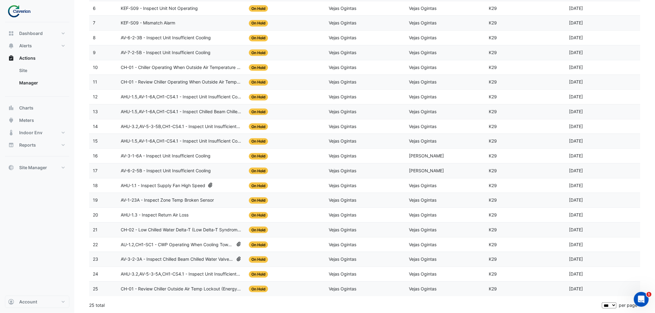
click at [176, 228] on span "CH-02 - Low Chilled Water Delta-T (Low Delta-T Syndrome)" at bounding box center [181, 230] width 121 height 7
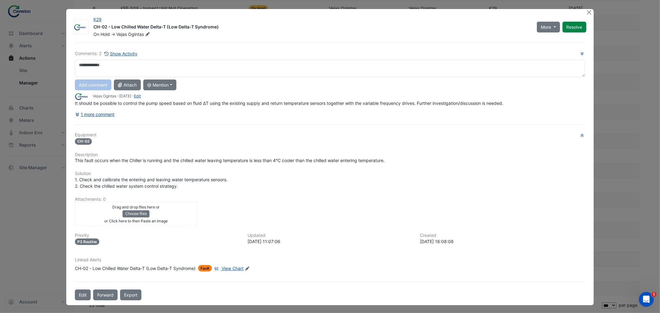
click at [101, 111] on button "1 more comment" at bounding box center [95, 114] width 40 height 11
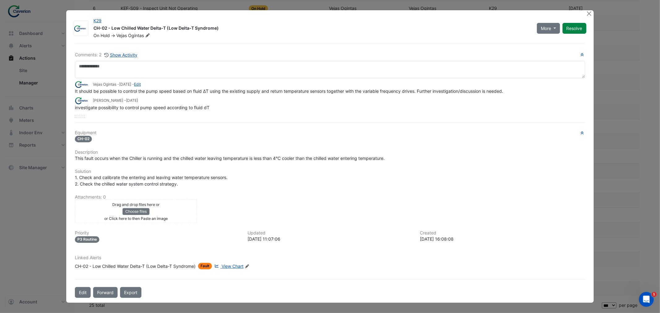
drag, startPoint x: 89, startPoint y: 111, endPoint x: 218, endPoint y: 116, distance: 128.6
click at [212, 116] on div "Vejas Ogintas - 1 week ago - Edit It should be possible to control the pump spe…" at bounding box center [330, 97] width 510 height 39
click at [218, 116] on div at bounding box center [330, 117] width 510 height 2
drag, startPoint x: 135, startPoint y: 112, endPoint x: 179, endPoint y: 113, distance: 44.0
click at [172, 113] on div "Vejas Ogintas - 1 week ago - Edit It should be possible to control the pump spe…" at bounding box center [330, 97] width 510 height 39
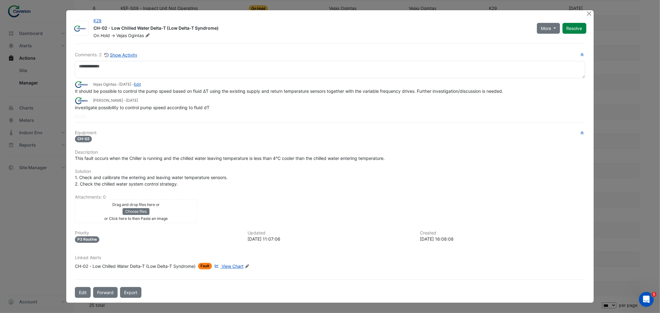
drag, startPoint x: 200, startPoint y: 113, endPoint x: 190, endPoint y: 110, distance: 10.1
click at [200, 114] on div "Vejas Ogintas - 1 week ago - Edit It should be possible to control the pump spe…" at bounding box center [330, 97] width 510 height 39
drag, startPoint x: 200, startPoint y: 94, endPoint x: 371, endPoint y: 94, distance: 170.6
click at [371, 94] on div "It should be possible to control the pump speed based on fluid ΔT using the exi…" at bounding box center [330, 91] width 510 height 7
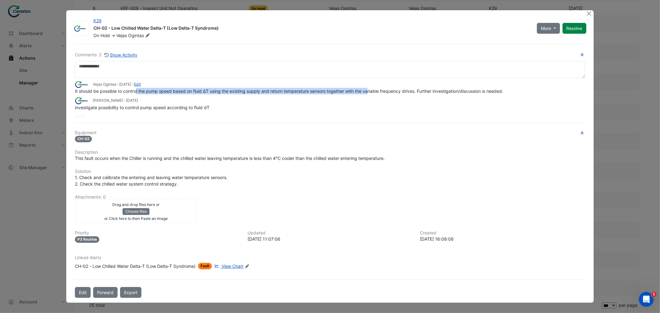
click at [371, 94] on div "It should be possible to control the pump speed based on fluid ΔT using the exi…" at bounding box center [330, 91] width 510 height 7
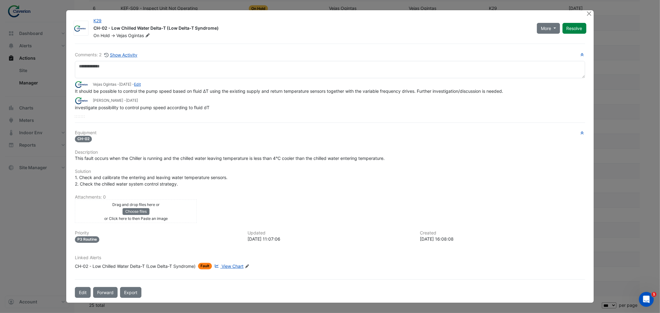
drag, startPoint x: 342, startPoint y: 91, endPoint x: 527, endPoint y: 98, distance: 185.3
click at [527, 98] on app-view-ticket-activity "Vejas Ogintas - 1 week ago - Edit It should be possible to control the pump spe…" at bounding box center [330, 96] width 510 height 30
click at [372, 124] on div "Comments: 2 Show Activity Vejas Ogintas - 1 week ago - Edit It should be possib…" at bounding box center [330, 171] width 518 height 254
click at [589, 16] on button "Close" at bounding box center [589, 13] width 7 height 7
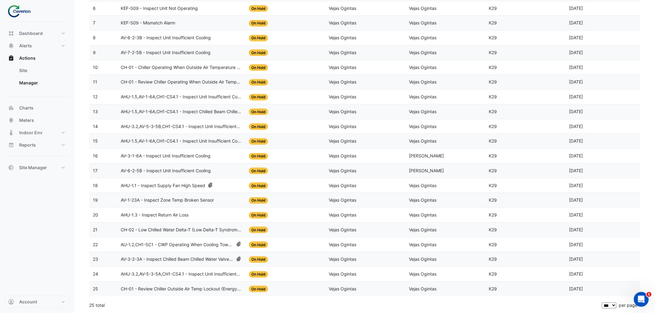
click at [159, 186] on span "AHU-1.1 - Inspect Supply Fan High Speed" at bounding box center [163, 185] width 85 height 7
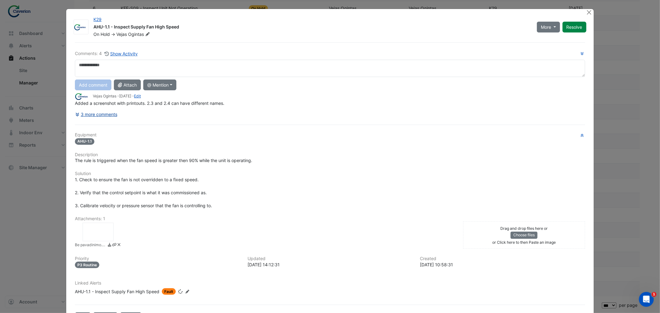
click at [90, 109] on button "3 more comments" at bounding box center [96, 114] width 43 height 11
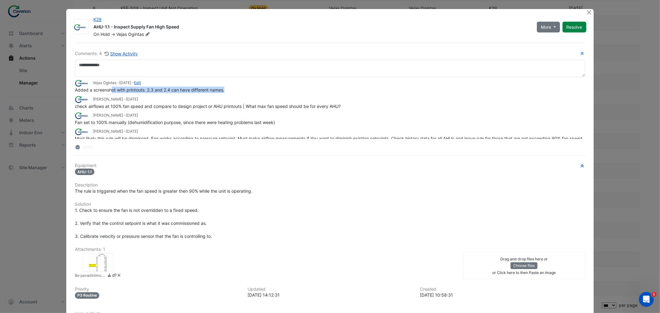
drag, startPoint x: 108, startPoint y: 91, endPoint x: 274, endPoint y: 90, distance: 165.3
click at [274, 90] on div "Added a screenshot with printouts. 2.3 and 2.4 can have different names." at bounding box center [330, 90] width 510 height 7
drag, startPoint x: 84, startPoint y: 107, endPoint x: 341, endPoint y: 105, distance: 257.6
click at [341, 105] on div "check airflows at 100% fan speed and compare to design project or AHU printouts…" at bounding box center [330, 106] width 510 height 7
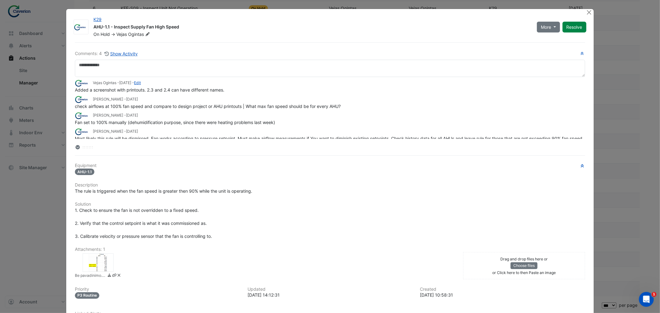
click at [341, 105] on div "check airflows at 100% fan speed and compare to design project or AHU printouts…" at bounding box center [330, 106] width 510 height 7
drag, startPoint x: 128, startPoint y: 91, endPoint x: 233, endPoint y: 92, distance: 104.3
click at [232, 92] on div "Added a screenshot with printouts. 2.3 and 2.4 can have different names." at bounding box center [330, 90] width 510 height 7
click at [233, 91] on div "Added a screenshot with printouts. 2.3 and 2.4 can have different names." at bounding box center [330, 90] width 510 height 7
click at [93, 261] on div at bounding box center [98, 263] width 31 height 19
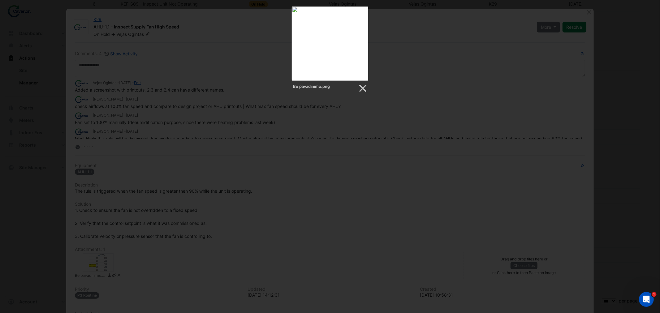
click at [450, 72] on div "Be pavadinimo.png" at bounding box center [330, 50] width 660 height 87
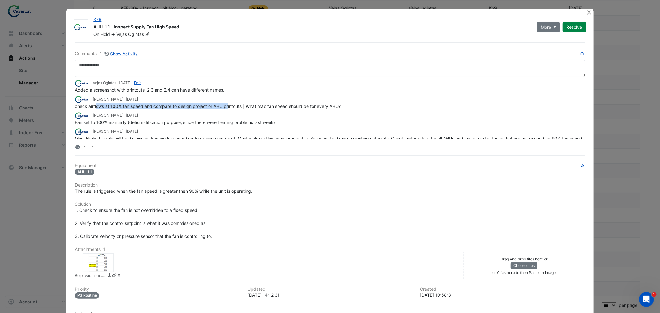
drag, startPoint x: 131, startPoint y: 106, endPoint x: 225, endPoint y: 104, distance: 94.1
click at [225, 104] on span "check airflows at 100% fan speed and compare to design project or AHU printouts…" at bounding box center [208, 106] width 266 height 5
drag, startPoint x: 196, startPoint y: 104, endPoint x: 279, endPoint y: 103, distance: 83.3
click at [279, 104] on span "check airflows at 100% fan speed and compare to design project or AHU printouts…" at bounding box center [208, 106] width 266 height 5
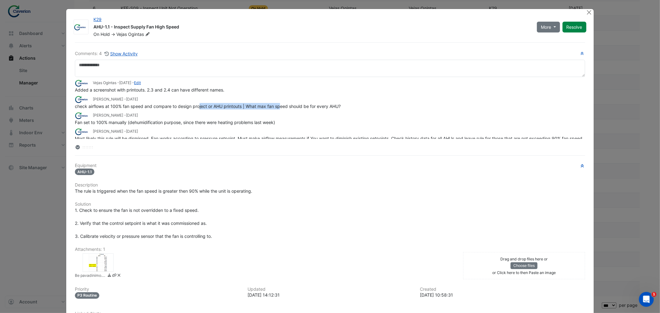
click at [279, 104] on span "check airflows at 100% fan speed and compare to design project or AHU printouts…" at bounding box center [208, 106] width 266 height 5
drag, startPoint x: 245, startPoint y: 100, endPoint x: 351, endPoint y: 100, distance: 106.2
click at [351, 100] on div "Tomas Jonkaitis - 2 months and 5 days ago" at bounding box center [330, 99] width 510 height 7
drag, startPoint x: 299, startPoint y: 104, endPoint x: 376, endPoint y: 106, distance: 76.8
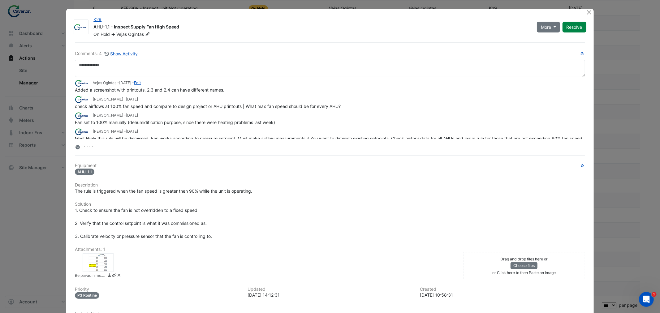
click at [376, 106] on div "check airflows at 100% fan speed and compare to design project or AHU printouts…" at bounding box center [330, 106] width 510 height 7
drag, startPoint x: 149, startPoint y: 104, endPoint x: 346, endPoint y: 106, distance: 196.9
click at [344, 106] on div "check airflows at 100% fan speed and compare to design project or AHU printouts…" at bounding box center [330, 106] width 510 height 7
click at [95, 258] on div at bounding box center [98, 263] width 31 height 19
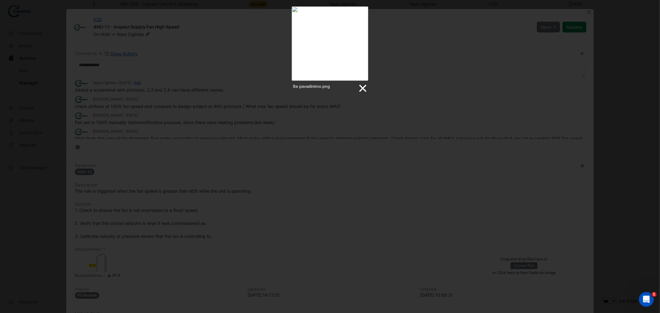
click at [361, 87] on link at bounding box center [362, 88] width 9 height 9
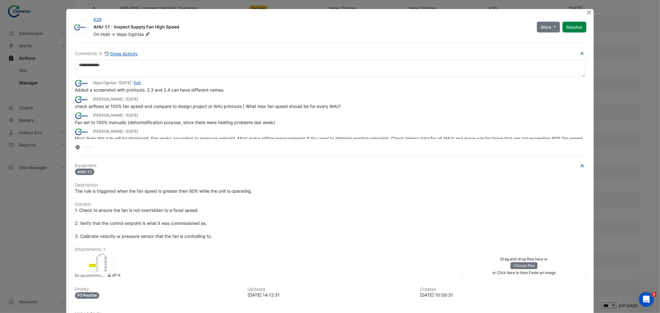
click at [103, 132] on small "Tomas Jonkaitis - 2 months and 8 days ago" at bounding box center [115, 132] width 45 height 6
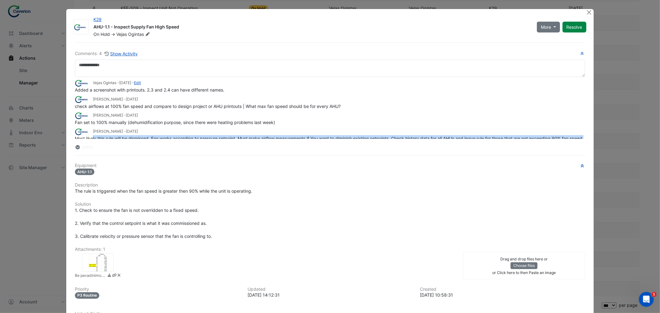
scroll to position [8, 0]
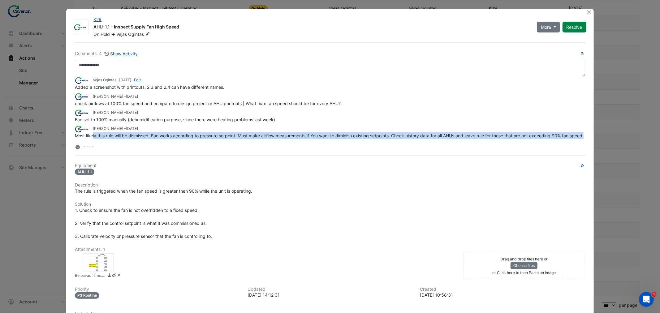
drag, startPoint x: 90, startPoint y: 137, endPoint x: 236, endPoint y: 136, distance: 146.1
click at [236, 136] on div "Most likely this rule will be dismissed. Fan works according to pressure setpoi…" at bounding box center [330, 136] width 510 height 7
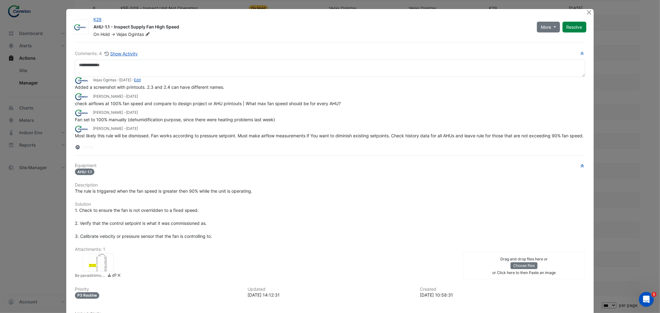
click at [159, 133] on span "Most likely this rule will be dismissed. Fan works according to pressure setpoi…" at bounding box center [329, 135] width 509 height 5
drag, startPoint x: 159, startPoint y: 131, endPoint x: 293, endPoint y: 127, distance: 133.5
click at [290, 133] on span "Most likely this rule will be dismissed. Fan works according to pressure setpoi…" at bounding box center [329, 135] width 509 height 5
click at [293, 133] on span "Most likely this rule will be dismissed. Fan works according to pressure setpoi…" at bounding box center [329, 135] width 509 height 5
click at [246, 133] on span "Most likely this rule will be dismissed. Fan works according to pressure setpoi…" at bounding box center [329, 135] width 509 height 5
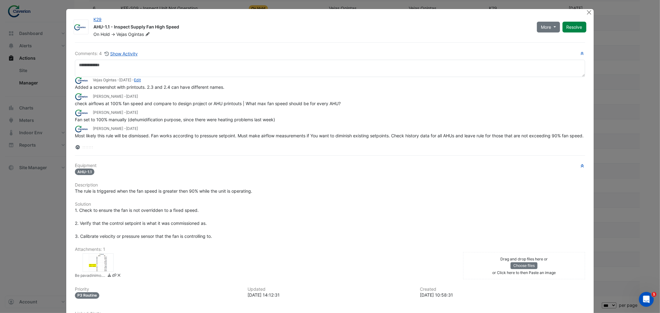
click at [225, 133] on span "Most likely this rule will be dismissed. Fan works according to pressure setpoi…" at bounding box center [329, 135] width 509 height 5
drag, startPoint x: 285, startPoint y: 128, endPoint x: 314, endPoint y: 130, distance: 28.9
click at [310, 133] on span "Most likely this rule will be dismissed. Fan works according to pressure setpoi…" at bounding box center [329, 135] width 509 height 5
click at [314, 133] on span "Most likely this rule will be dismissed. Fan works according to pressure setpoi…" at bounding box center [329, 135] width 509 height 5
drag, startPoint x: 289, startPoint y: 127, endPoint x: 397, endPoint y: 129, distance: 107.4
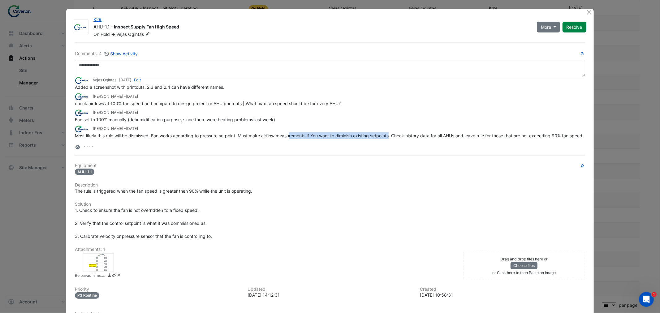
click at [394, 133] on span "Most likely this rule will be dismissed. Fan works according to pressure setpoi…" at bounding box center [329, 135] width 509 height 5
click at [397, 133] on span "Most likely this rule will be dismissed. Fan works according to pressure setpoi…" at bounding box center [329, 135] width 509 height 5
drag, startPoint x: 371, startPoint y: 129, endPoint x: 402, endPoint y: 129, distance: 31.3
click at [373, 133] on span "Most likely this rule will be dismissed. Fan works according to pressure setpoi…" at bounding box center [329, 135] width 509 height 5
click at [402, 133] on span "Most likely this rule will be dismissed. Fan works according to pressure setpoi…" at bounding box center [329, 135] width 509 height 5
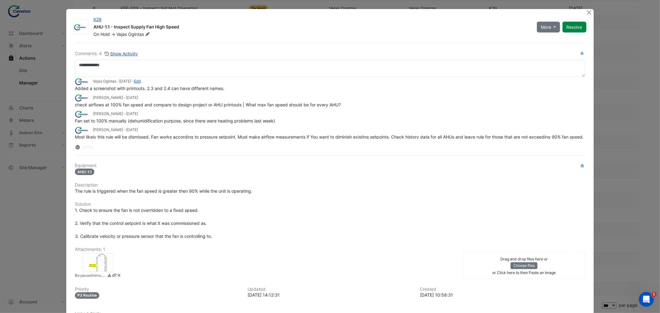
scroll to position [0, 0]
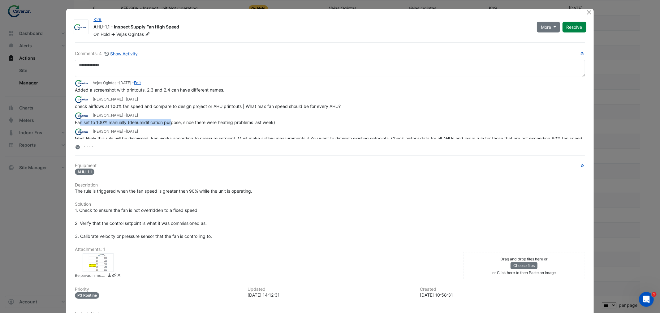
drag, startPoint x: 78, startPoint y: 122, endPoint x: 174, endPoint y: 120, distance: 96.6
click at [172, 121] on span "Fan set to 100% manually (dehumidification purpose, since there were heating pr…" at bounding box center [175, 122] width 200 height 5
click at [175, 120] on span "Fan set to 100% manually (dehumidification purpose, since there were heating pr…" at bounding box center [175, 122] width 200 height 5
drag, startPoint x: 116, startPoint y: 101, endPoint x: 224, endPoint y: 105, distance: 107.2
click at [223, 105] on app-ticket-comment "Tomas Jonkaitis - 2 months and 5 days ago check airflows at 100% fan speed and …" at bounding box center [330, 103] width 510 height 14
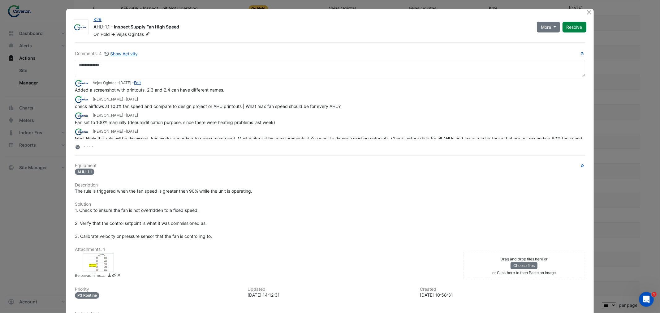
click at [224, 105] on span "check airflows at 100% fan speed and compare to design project or AHU printouts…" at bounding box center [208, 106] width 266 height 5
click at [83, 263] on div at bounding box center [98, 263] width 31 height 19
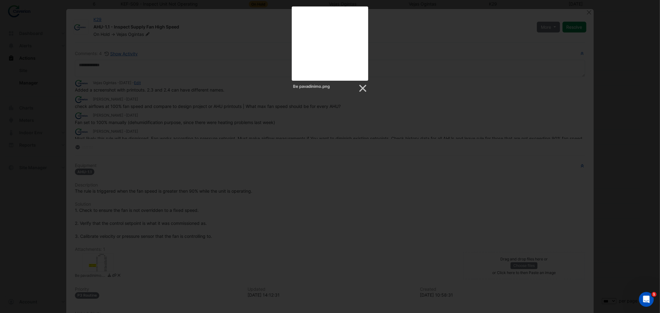
drag, startPoint x: 354, startPoint y: 109, endPoint x: 355, endPoint y: 114, distance: 4.4
click at [355, 110] on div at bounding box center [330, 117] width 660 height 572
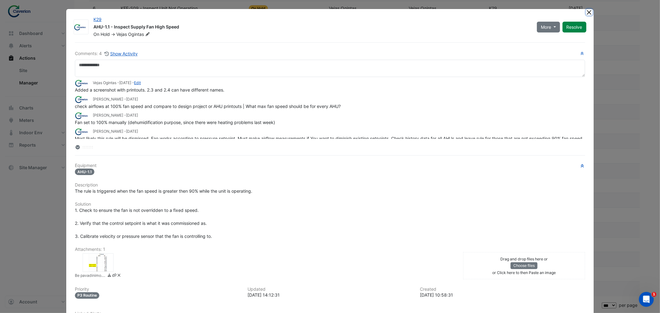
click at [586, 13] on button "Close" at bounding box center [589, 12] width 7 height 7
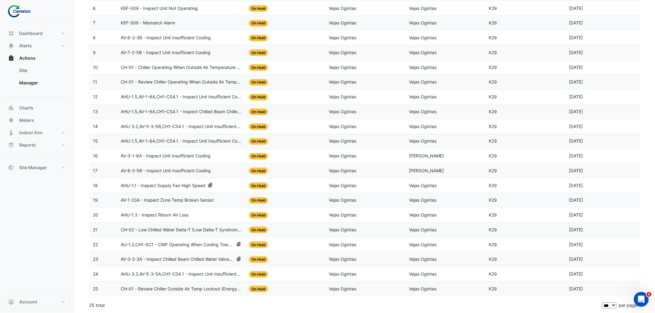
click at [189, 289] on span "CH-01 - Review Chiller Outside Air Temp Lockout (Energy Waste)" at bounding box center [181, 289] width 121 height 7
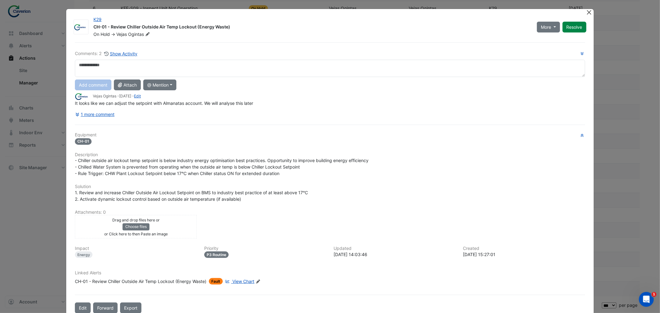
drag, startPoint x: 597, startPoint y: 6, endPoint x: 587, endPoint y: 11, distance: 10.8
click at [597, 6] on ngb-modal-window "K29 CH-01 - Review Chiller Outside Air Temp Lockout (Energy Waste) On Hold -> V…" at bounding box center [330, 156] width 660 height 313
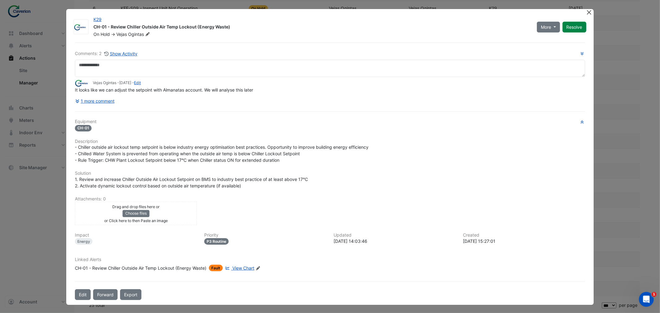
click at [587, 11] on app-escalated-ticket-details-modal "K29 CH-01 - Review Chiller Outside Air Temp Lockout (Energy Waste) On Hold -> V…" at bounding box center [330, 157] width 528 height 296
click at [587, 11] on button "Close" at bounding box center [589, 12] width 7 height 7
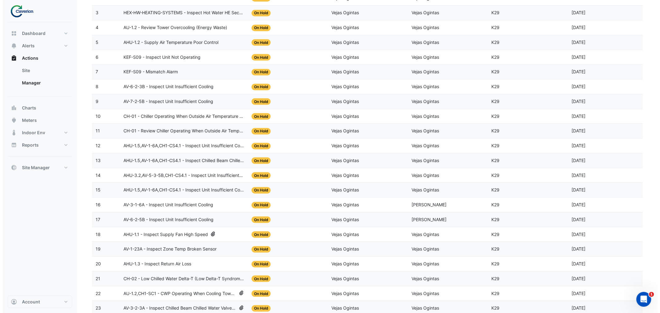
scroll to position [169, 0]
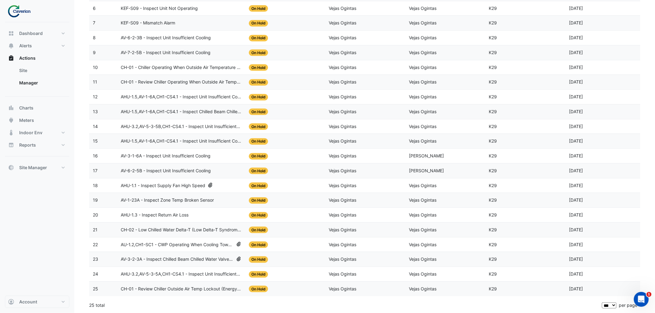
click at [189, 290] on span "CH-01 - Review Chiller Outside Air Temp Lockout (Energy Waste)" at bounding box center [181, 289] width 121 height 7
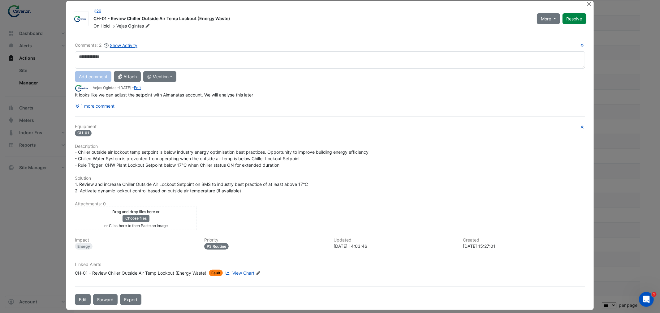
scroll to position [13, 0]
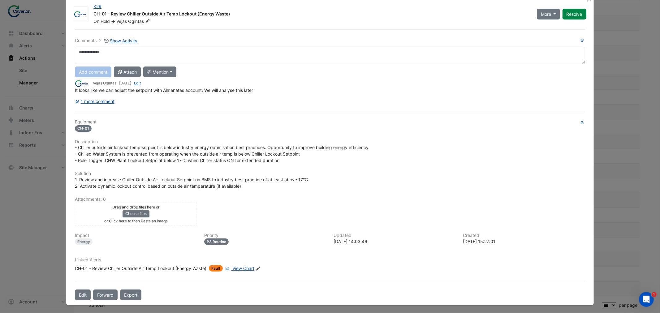
click at [587, 3] on div at bounding box center [590, -1] width 8 height 7
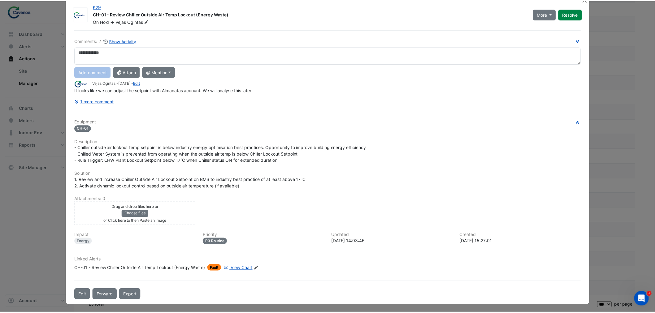
scroll to position [0, 0]
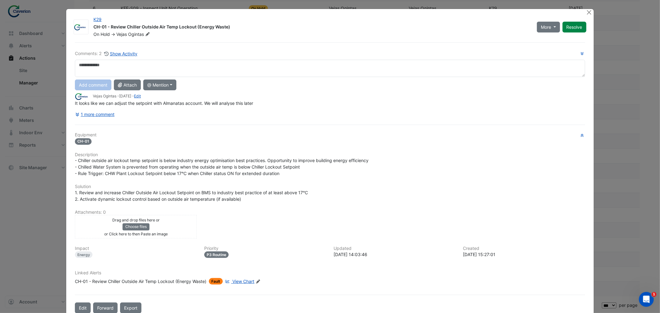
click at [587, 0] on ngb-modal-window "K29 CH-01 - Review Chiller Outside Air Temp Lockout (Energy Waste) On Hold -> V…" at bounding box center [330, 156] width 660 height 313
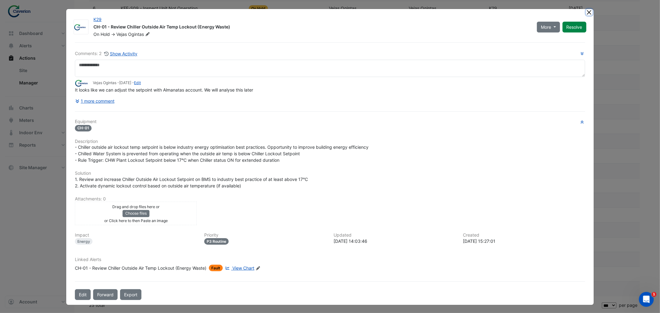
click at [588, 13] on button "Close" at bounding box center [589, 12] width 7 height 7
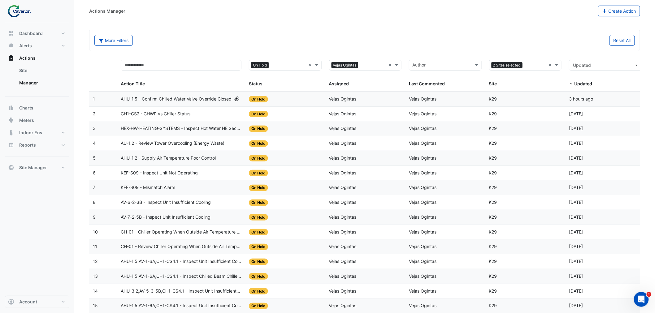
scroll to position [169, 0]
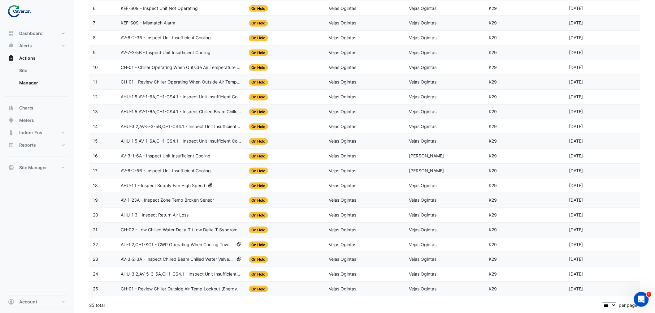
click at [165, 292] on datatable-body-cell "Action Title: CH-01 - Review Chiller Outside Air Temp Lockout (Energy Waste)" at bounding box center [181, 289] width 128 height 15
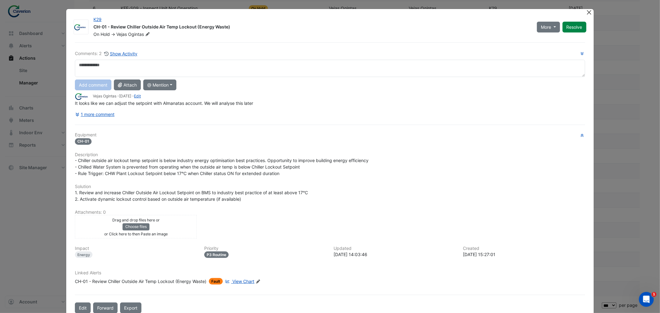
click at [589, 11] on div at bounding box center [590, 12] width 8 height 7
click at [588, 11] on button "Close" at bounding box center [589, 12] width 7 height 7
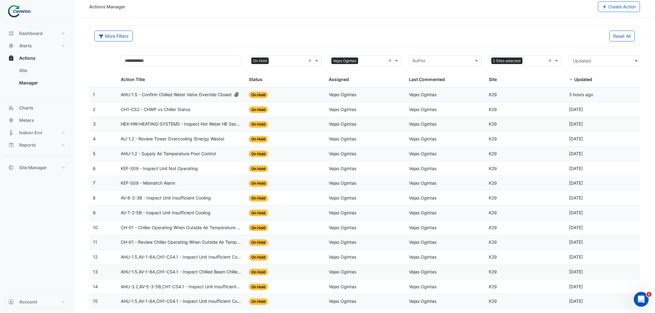
scroll to position [0, 0]
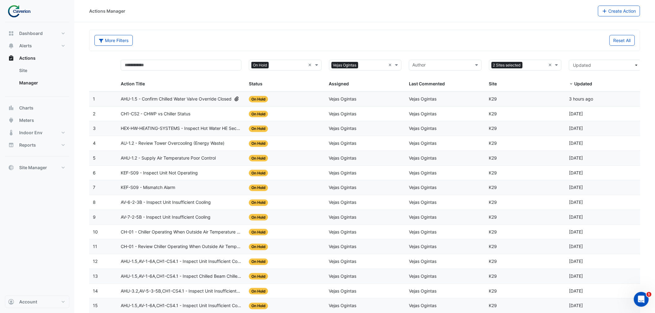
click at [476, 10] on div "Actions Manager" at bounding box center [343, 11] width 509 height 11
click at [156, 63] on input "text" at bounding box center [181, 65] width 121 height 11
type input "**"
click at [219, 44] on div "More Filters" at bounding box center [228, 40] width 274 height 11
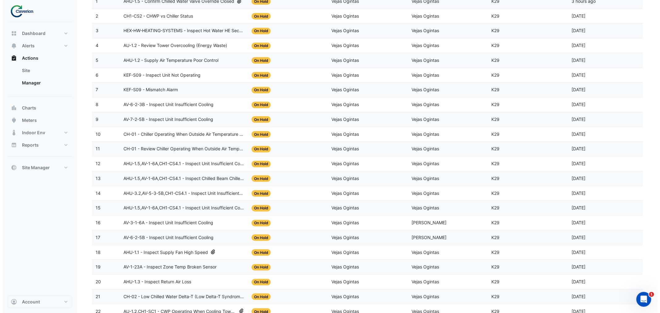
scroll to position [169, 0]
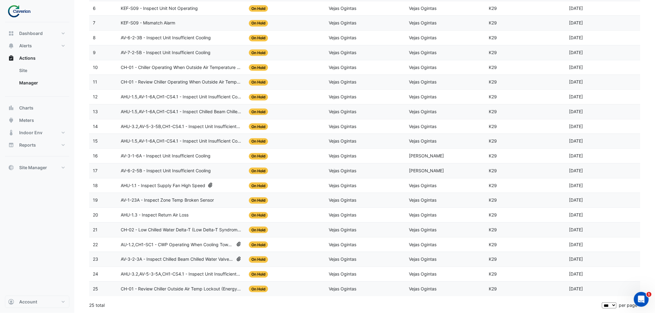
click at [198, 302] on div "25 total" at bounding box center [345, 305] width 512 height 15
click at [171, 184] on span "AHU-1.1 - Inspect Supply Fan High Speed" at bounding box center [163, 185] width 85 height 7
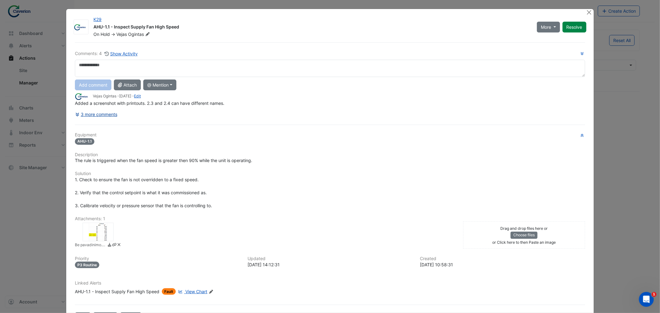
click at [93, 115] on button "3 more comments" at bounding box center [96, 114] width 43 height 11
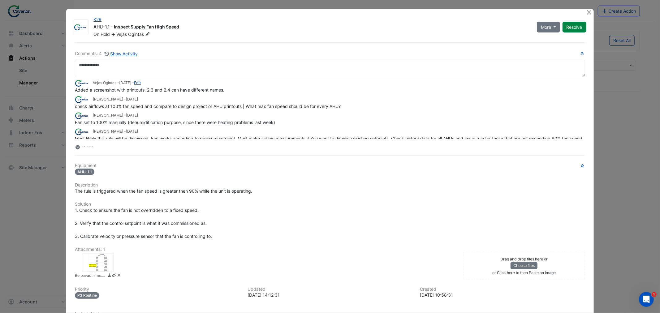
click at [91, 262] on div at bounding box center [98, 263] width 31 height 19
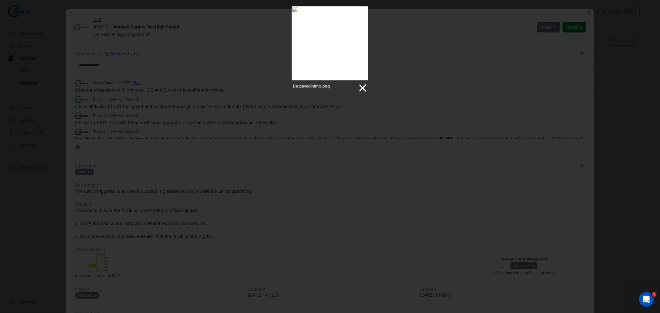
click at [363, 88] on link at bounding box center [362, 88] width 9 height 9
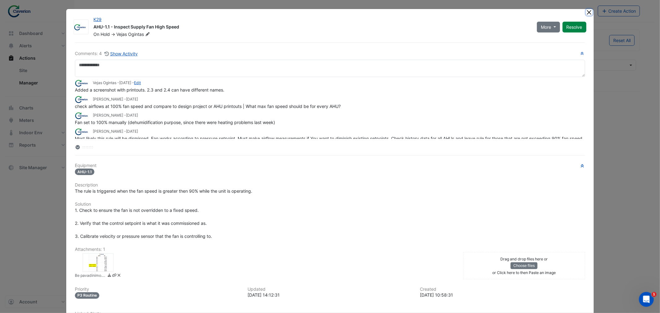
click at [587, 12] on button "Close" at bounding box center [589, 12] width 7 height 7
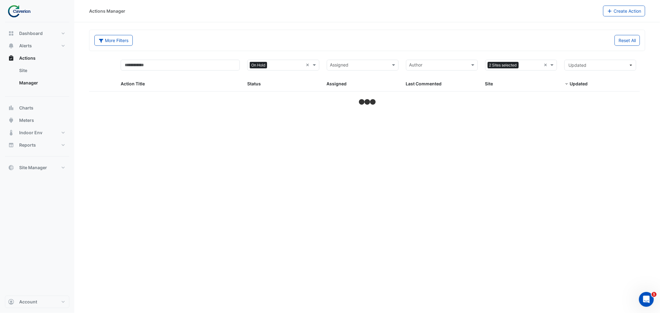
select select "***"
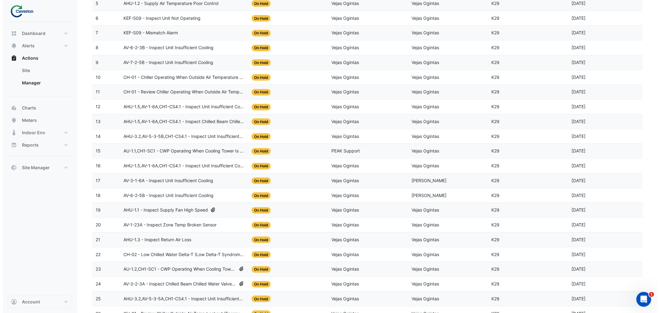
scroll to position [184, 0]
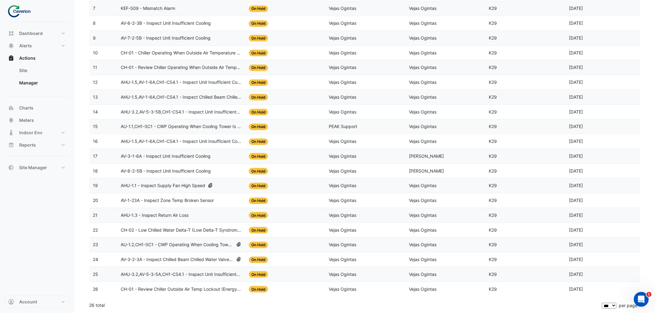
click at [149, 184] on span "AHU-1.1 - Inspect Supply Fan High Speed" at bounding box center [163, 185] width 85 height 7
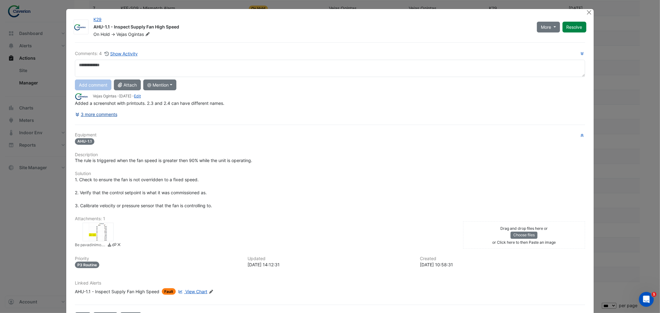
click at [101, 116] on button "3 more comments" at bounding box center [96, 114] width 43 height 11
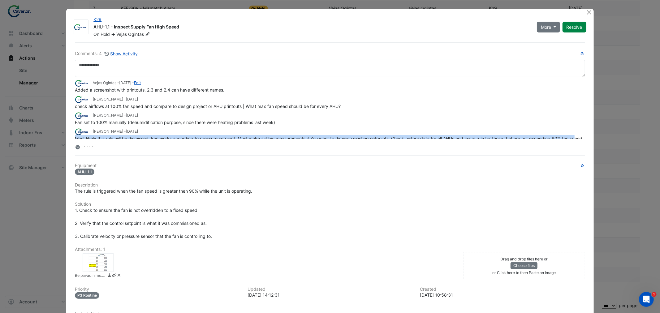
scroll to position [8, 0]
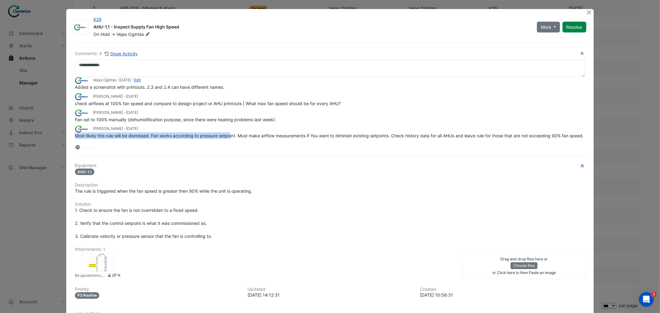
drag, startPoint x: 74, startPoint y: 138, endPoint x: 229, endPoint y: 131, distance: 155.0
click at [229, 133] on span "Most likely this rule will be dismissed. Fan works according to pressure setpoi…" at bounding box center [329, 135] width 509 height 5
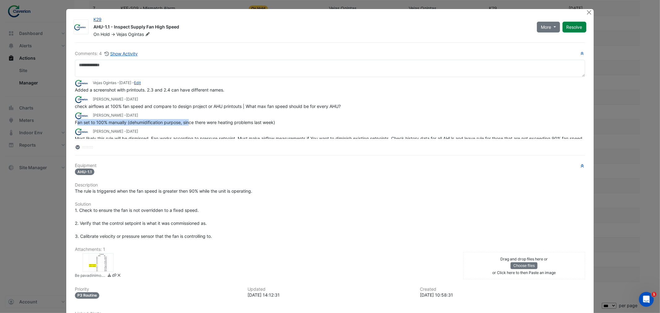
drag, startPoint x: 74, startPoint y: 122, endPoint x: 187, endPoint y: 123, distance: 112.7
click at [187, 123] on span "Fan set to 100% manually (dehumidification purpose, since there were heating pr…" at bounding box center [175, 122] width 200 height 5
click at [174, 104] on span "check airflows at 100% fan speed and compare to design project or AHU printouts…" at bounding box center [208, 106] width 266 height 5
drag, startPoint x: 351, startPoint y: 103, endPoint x: 59, endPoint y: 108, distance: 292.3
click at [59, 108] on ngb-modal-window "K29 AHU-1.1 - Inspect Supply Fan High Speed On Hold -> Vejas Ogintas More Not D…" at bounding box center [330, 156] width 660 height 313
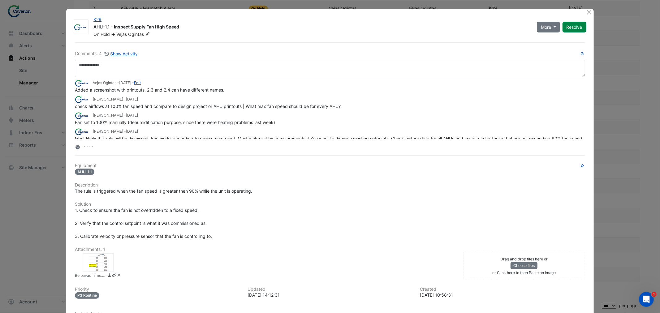
copy span "check airflows at 100% fan speed and compare to design project or AHU printouts…"
click at [586, 13] on button "Close" at bounding box center [589, 12] width 7 height 7
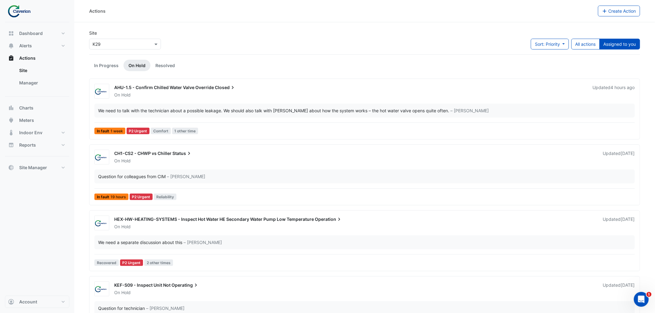
click at [624, 46] on button "Assigned to you" at bounding box center [620, 44] width 41 height 11
click at [27, 84] on link "Manager" at bounding box center [41, 83] width 55 height 12
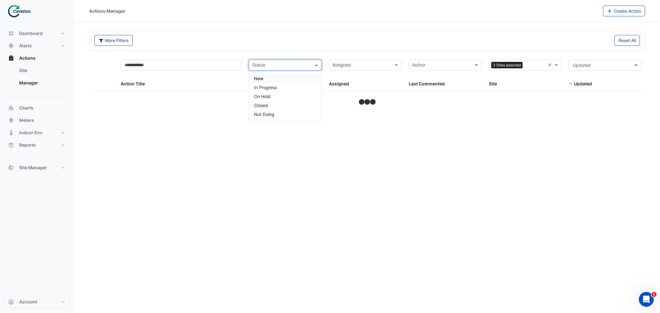
click at [299, 67] on input "text" at bounding box center [281, 65] width 59 height 7
select select "***"
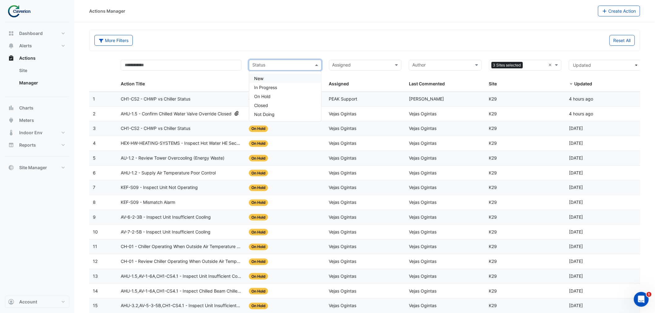
click at [421, 41] on div "Reset All" at bounding box center [502, 40] width 274 height 11
click at [299, 67] on input "text" at bounding box center [281, 65] width 59 height 7
click at [277, 93] on div "On Hold" at bounding box center [285, 96] width 72 height 9
click at [367, 68] on input "text" at bounding box center [362, 65] width 59 height 7
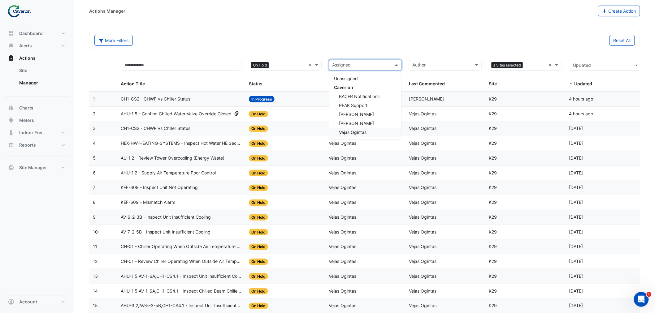
click at [362, 133] on span "Vejas Ogintas" at bounding box center [353, 132] width 28 height 5
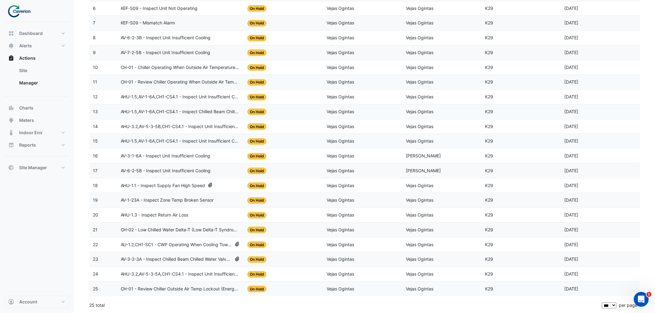
scroll to position [169, 0]
click at [38, 262] on div "Dashboard Portfolio Ratings Performance Alerts Site Rules Templates Actions Sit…" at bounding box center [37, 159] width 64 height 274
drag, startPoint x: 159, startPoint y: 168, endPoint x: 160, endPoint y: 172, distance: 4.9
click at [159, 168] on span "AV-6-2-5B - Inspect Unit Insufficient Cooling" at bounding box center [166, 170] width 90 height 7
click at [150, 171] on span "AV-6-2-5B - Inspect Unit Insufficient Cooling" at bounding box center [166, 170] width 90 height 7
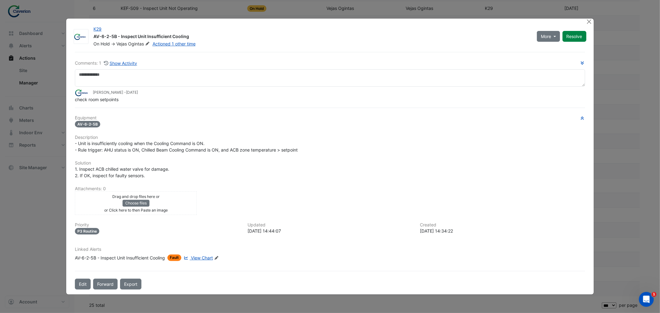
click at [204, 255] on span "View Chart" at bounding box center [202, 257] width 22 height 5
drag, startPoint x: 109, startPoint y: 144, endPoint x: 193, endPoint y: 143, distance: 84.2
click at [193, 143] on span "- Unit is insufficiently cooling when the Cooling Command is ON. - Rule trigger…" at bounding box center [186, 147] width 223 height 12
drag, startPoint x: 81, startPoint y: 150, endPoint x: 184, endPoint y: 153, distance: 103.1
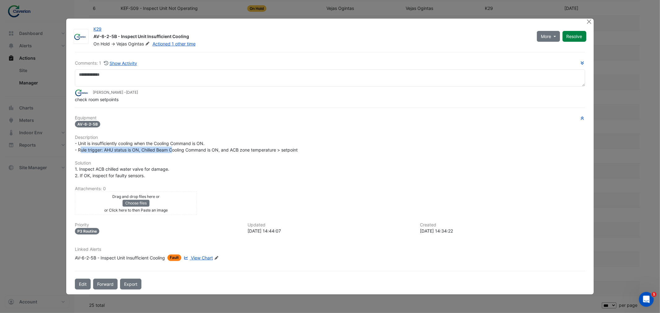
click at [184, 153] on div "- Unit is insufficiently cooling when the Cooling Command is ON. - Rule trigger…" at bounding box center [330, 146] width 510 height 13
drag, startPoint x: 127, startPoint y: 150, endPoint x: 235, endPoint y: 152, distance: 108.1
click at [235, 152] on span "- Unit is insufficiently cooling when the Cooling Command is ON. - Rule trigger…" at bounding box center [186, 147] width 223 height 12
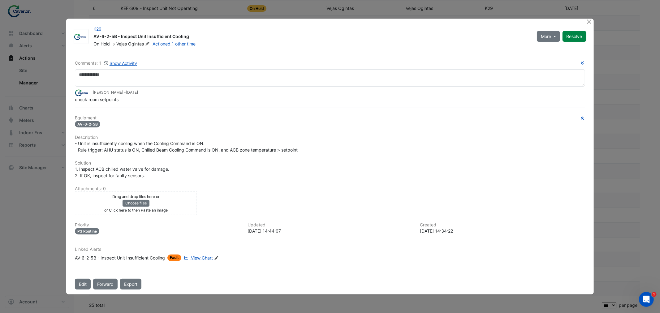
drag, startPoint x: 218, startPoint y: 144, endPoint x: 295, endPoint y: 149, distance: 77.2
click at [294, 148] on div "- Unit is insufficiently cooling when the Cooling Command is ON. - Rule trigger…" at bounding box center [330, 146] width 510 height 13
click at [295, 149] on span "- Unit is insufficiently cooling when the Cooling Command is ON. - Rule trigger…" at bounding box center [186, 147] width 223 height 12
click at [210, 158] on div "Equipment AV-6-2-5B Description - Unit is insufficiently cooling when the Cooli…" at bounding box center [330, 190] width 510 height 151
click at [141, 163] on h6 "Solution" at bounding box center [330, 163] width 510 height 5
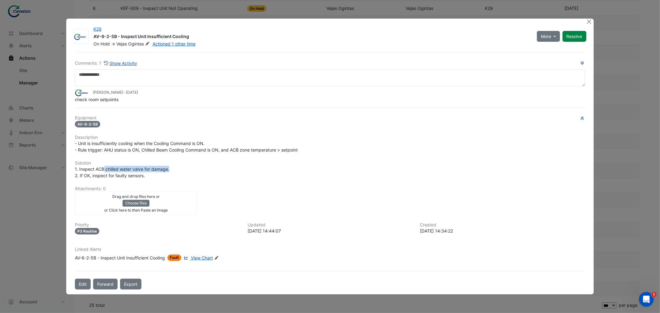
drag, startPoint x: 103, startPoint y: 169, endPoint x: 202, endPoint y: 168, distance: 98.8
click at [192, 169] on div "1. Inspect ACB chilled water valve for damage. 2. If OK, inspect for faulty sen…" at bounding box center [330, 172] width 510 height 13
click at [202, 168] on div "1. Inspect ACB chilled water valve for damage. 2. If OK, inspect for faulty sen…" at bounding box center [330, 172] width 510 height 13
drag, startPoint x: 152, startPoint y: 171, endPoint x: 173, endPoint y: 169, distance: 21.5
click at [173, 169] on div "1. Inspect ACB chilled water valve for damage. 2. If OK, inspect for faulty sen…" at bounding box center [330, 172] width 510 height 13
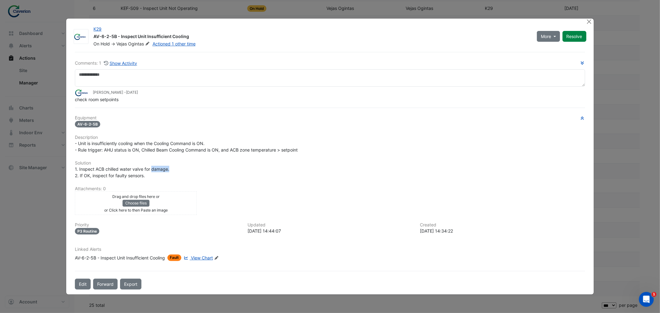
click at [173, 169] on div "1. Inspect ACB chilled water valve for damage. 2. If OK, inspect for faulty sen…" at bounding box center [330, 172] width 510 height 13
drag, startPoint x: 153, startPoint y: 172, endPoint x: 153, endPoint y: 169, distance: 3.1
click at [153, 171] on div "1. Inspect ACB chilled water valve for damage. 2. If OK, inspect for faulty sen…" at bounding box center [330, 172] width 510 height 13
click at [110, 172] on div "1. Inspect ACB chilled water valve for damage. 2. If OK, inspect for faulty sen…" at bounding box center [330, 172] width 510 height 13
click at [134, 155] on div "Equipment AV-6-2-5B Description - Unit is insufficiently cooling when the Cooli…" at bounding box center [330, 190] width 510 height 151
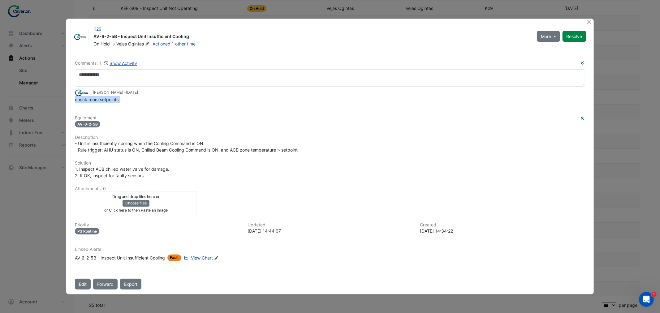
drag, startPoint x: 76, startPoint y: 101, endPoint x: 125, endPoint y: 104, distance: 49.3
click at [125, 104] on div "Comments: 1 Show Activity Tomas Jonkaitis - 2 months and 5 days ago check room …" at bounding box center [330, 171] width 518 height 238
copy div "check room setpoints"
click at [328, 106] on div "Comments: 1 Show Activity Tomas Jonkaitis - 2 months and 5 days ago check room …" at bounding box center [330, 171] width 518 height 238
click at [587, 22] on button "Close" at bounding box center [589, 22] width 7 height 7
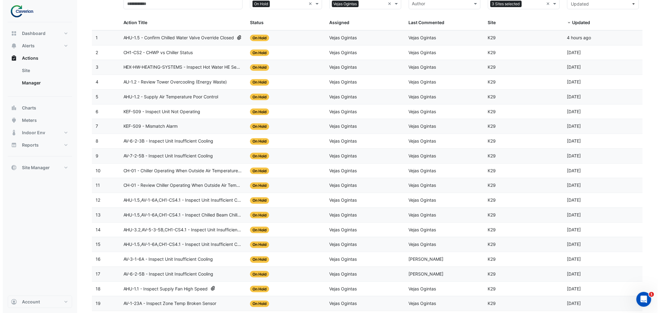
scroll to position [0, 0]
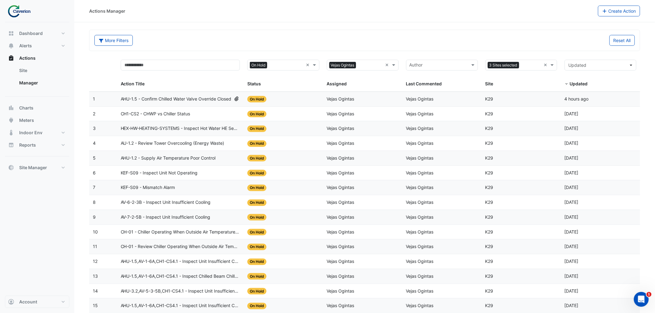
click at [159, 127] on datatable-body-cell "Action Title: HEX-HW-HEATING-SYSTEMS - Inspect Hot Water HE Secondary Water Pum…" at bounding box center [180, 128] width 127 height 15
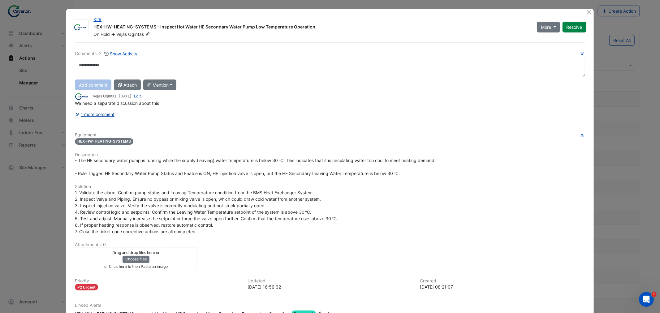
click at [105, 113] on button "1 more comment" at bounding box center [95, 114] width 40 height 11
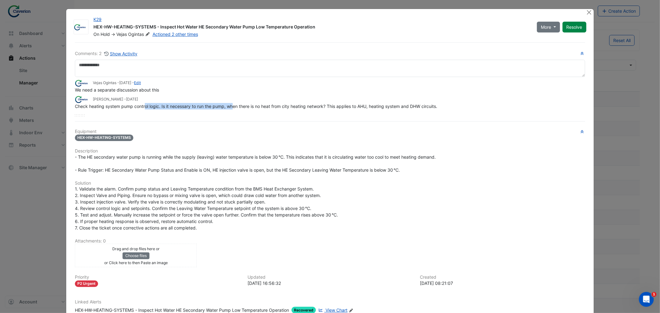
drag, startPoint x: 152, startPoint y: 106, endPoint x: 234, endPoint y: 106, distance: 82.7
click at [234, 106] on span "Check heating system pump control logic. Is it necessary to run the pump, when …" at bounding box center [256, 106] width 363 height 5
drag, startPoint x: 222, startPoint y: 106, endPoint x: 313, endPoint y: 106, distance: 91.6
click at [313, 106] on span "Check heating system pump control logic. Is it necessary to run the pump, when …" at bounding box center [256, 106] width 363 height 5
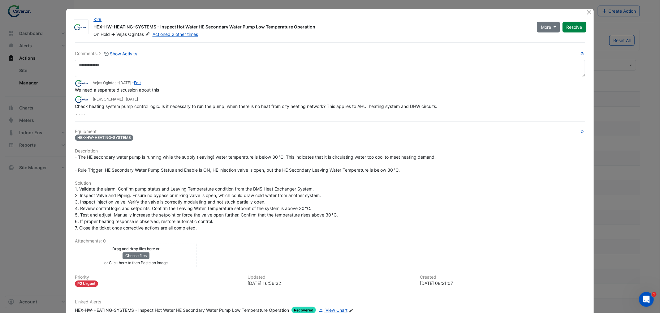
click at [313, 106] on span "Check heating system pump control logic. Is it necessary to run the pump, when …" at bounding box center [256, 106] width 363 height 5
drag, startPoint x: 265, startPoint y: 106, endPoint x: 370, endPoint y: 103, distance: 104.4
click at [368, 104] on span "Check heating system pump control logic. Is it necessary to run the pump, when …" at bounding box center [256, 106] width 363 height 5
click at [370, 104] on span "Check heating system pump control logic. Is it necessary to run the pump, when …" at bounding box center [256, 106] width 363 height 5
drag, startPoint x: 338, startPoint y: 103, endPoint x: 433, endPoint y: 106, distance: 95.4
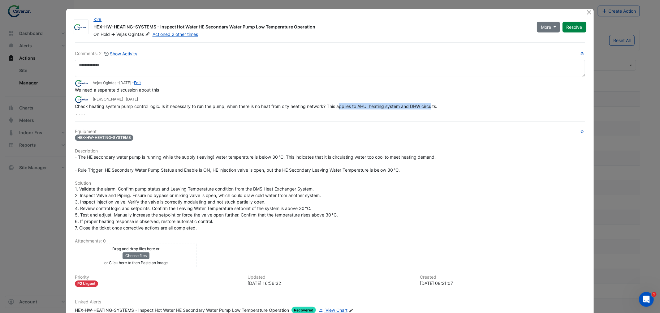
click at [433, 106] on span "Check heating system pump control logic. Is it necessary to run the pump, when …" at bounding box center [256, 106] width 363 height 5
drag, startPoint x: 399, startPoint y: 104, endPoint x: 448, endPoint y: 103, distance: 49.5
click at [447, 103] on div "Check heating system pump control logic. Is it necessary to run the pump, when …" at bounding box center [330, 106] width 510 height 7
click at [448, 103] on div "Check heating system pump control logic. Is it necessary to run the pump, when …" at bounding box center [330, 106] width 510 height 7
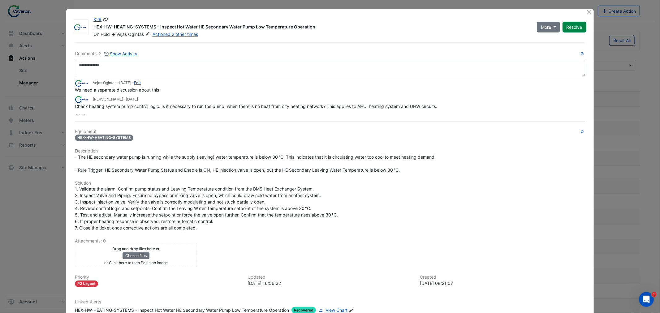
drag, startPoint x: 133, startPoint y: 23, endPoint x: 275, endPoint y: 22, distance: 142.4
click at [275, 23] on div "K29" at bounding box center [311, 19] width 436 height 7
click at [275, 22] on div "K29" at bounding box center [311, 19] width 436 height 7
drag, startPoint x: 91, startPoint y: 109, endPoint x: 238, endPoint y: 108, distance: 146.4
click at [238, 108] on div "Check heating system pump control logic. Is it necessary to run the pump, when …" at bounding box center [330, 106] width 510 height 7
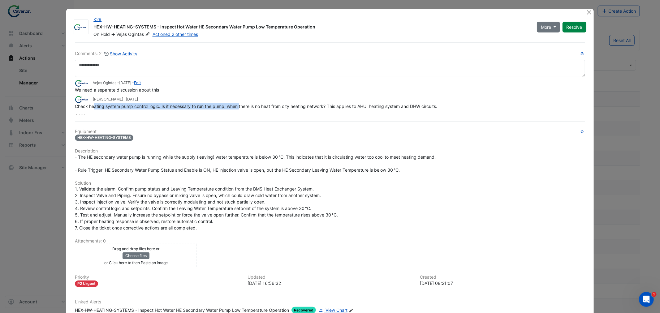
click at [238, 108] on div "Check heating system pump control logic. Is it necessary to run the pump, when …" at bounding box center [330, 106] width 510 height 7
drag, startPoint x: 191, startPoint y: 107, endPoint x: 300, endPoint y: 103, distance: 109.7
click at [286, 104] on span "Check heating system pump control logic. Is it necessary to run the pump, when …" at bounding box center [256, 106] width 363 height 5
click at [300, 104] on span "Check heating system pump control logic. Is it necessary to run the pump, when …" at bounding box center [256, 106] width 363 height 5
drag, startPoint x: 237, startPoint y: 106, endPoint x: 298, endPoint y: 105, distance: 61.0
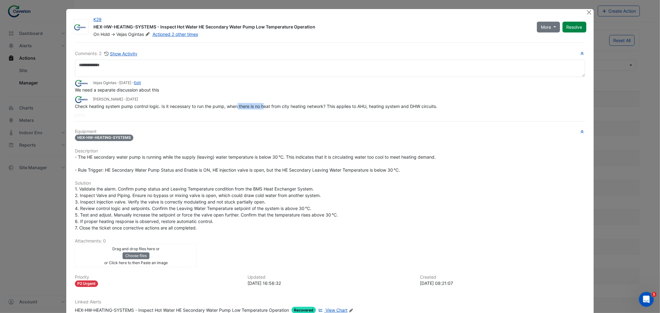
click at [284, 104] on span "Check heating system pump control logic. Is it necessary to run the pump, when …" at bounding box center [256, 106] width 363 height 5
click at [298, 105] on span "Check heating system pump control logic. Is it necessary to run the pump, when …" at bounding box center [256, 106] width 363 height 5
drag, startPoint x: 249, startPoint y: 104, endPoint x: 346, endPoint y: 103, distance: 97.5
click at [339, 104] on span "Check heating system pump control logic. Is it necessary to run the pump, when …" at bounding box center [256, 106] width 363 height 5
click at [349, 104] on span "Check heating system pump control logic. Is it necessary to run the pump, when …" at bounding box center [256, 106] width 363 height 5
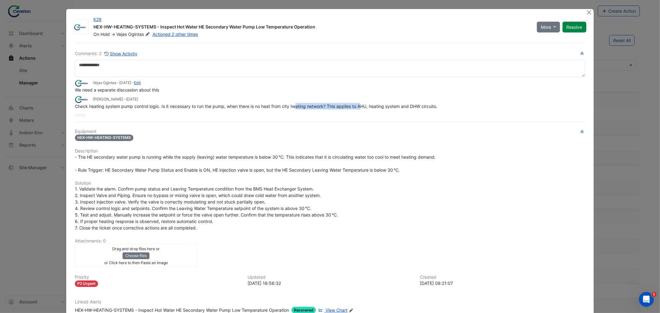
drag, startPoint x: 295, startPoint y: 103, endPoint x: 375, endPoint y: 102, distance: 79.6
click at [372, 104] on span "Check heating system pump control logic. Is it necessary to run the pump, when …" at bounding box center [256, 106] width 363 height 5
click at [375, 102] on div "Tomas Jonkaitis - 1 month and 3 days ago" at bounding box center [330, 99] width 510 height 7
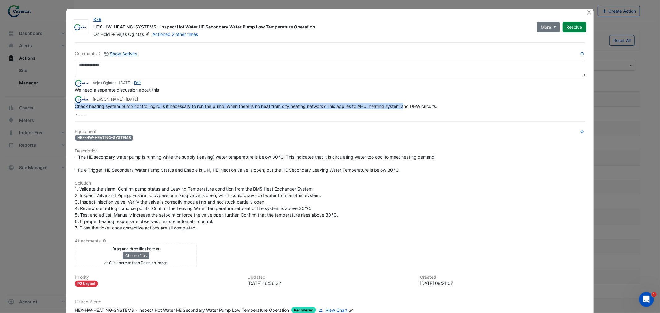
drag, startPoint x: 328, startPoint y: 102, endPoint x: 422, endPoint y: 103, distance: 93.5
click at [420, 103] on app-ticket-comment "Tomas Jonkaitis - 1 month and 3 days ago Check heating system pump control logi…" at bounding box center [330, 103] width 510 height 14
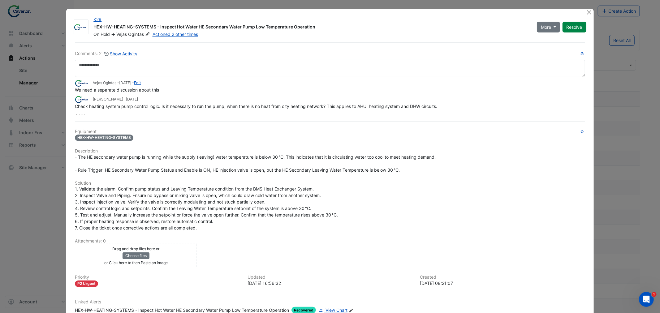
click at [423, 104] on span "Check heating system pump control logic. Is it necessary to run the pump, when …" at bounding box center [256, 106] width 363 height 5
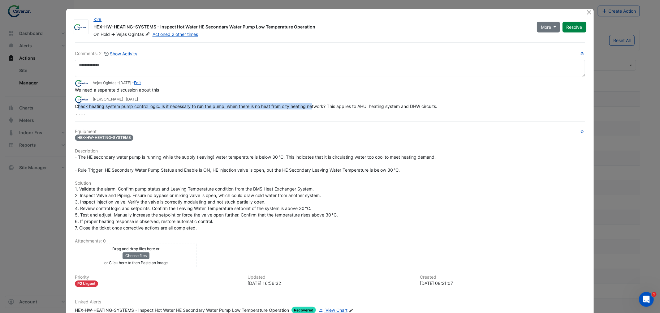
drag, startPoint x: 76, startPoint y: 106, endPoint x: 313, endPoint y: 108, distance: 236.9
click at [313, 108] on div "Check heating system pump control logic. Is it necessary to run the pump, when …" at bounding box center [330, 106] width 510 height 7
drag, startPoint x: 175, startPoint y: 102, endPoint x: 332, endPoint y: 102, distance: 157.3
click at [332, 103] on div "Check heating system pump control logic. Is it necessary to run the pump, when …" at bounding box center [330, 106] width 510 height 7
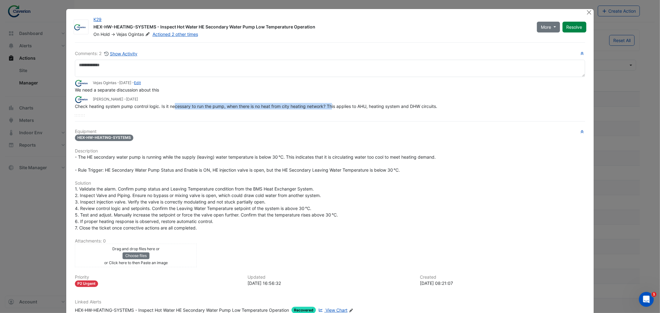
click at [332, 104] on span "Check heating system pump control logic. Is it necessary to run the pump, when …" at bounding box center [256, 106] width 363 height 5
drag, startPoint x: 253, startPoint y: 101, endPoint x: 372, endPoint y: 104, distance: 118.9
click at [371, 104] on app-ticket-comment "Tomas Jonkaitis - 1 month and 3 days ago Check heating system pump control logi…" at bounding box center [330, 103] width 510 height 14
click at [372, 104] on span "Check heating system pump control logic. Is it necessary to run the pump, when …" at bounding box center [256, 106] width 363 height 5
drag, startPoint x: 308, startPoint y: 104, endPoint x: 365, endPoint y: 108, distance: 57.2
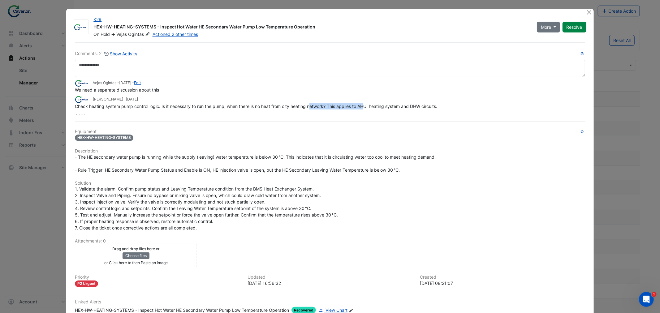
click at [365, 108] on div "Check heating system pump control logic. Is it necessary to run the pump, when …" at bounding box center [330, 106] width 510 height 7
click at [586, 14] on button "Close" at bounding box center [589, 12] width 7 height 7
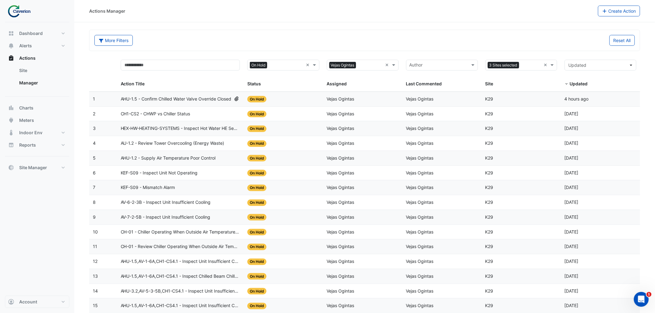
click at [278, 38] on div "More Filters" at bounding box center [228, 40] width 274 height 11
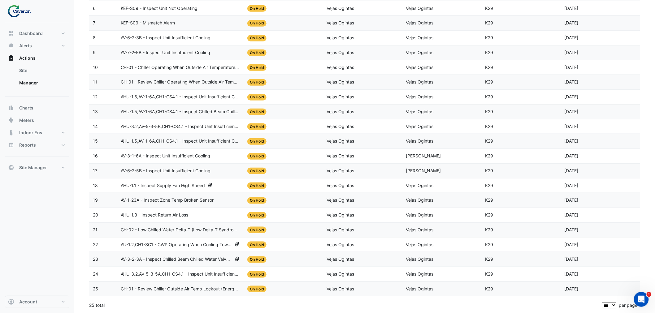
click at [185, 216] on span "AHU-1.3 - Inspect Return Air Loss" at bounding box center [155, 215] width 68 height 7
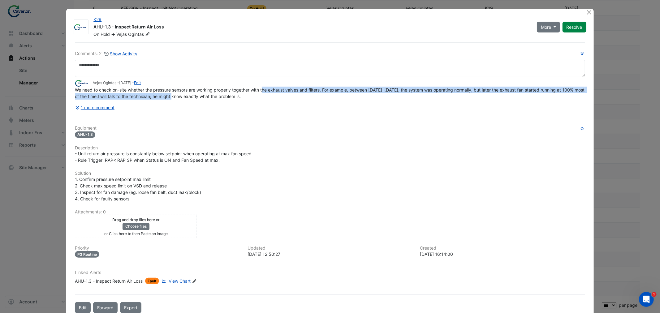
drag, startPoint x: 179, startPoint y: 93, endPoint x: 265, endPoint y: 92, distance: 86.1
click at [265, 92] on div "We need to check on-site whether the pressure sensors are working properly toge…" at bounding box center [330, 93] width 510 height 13
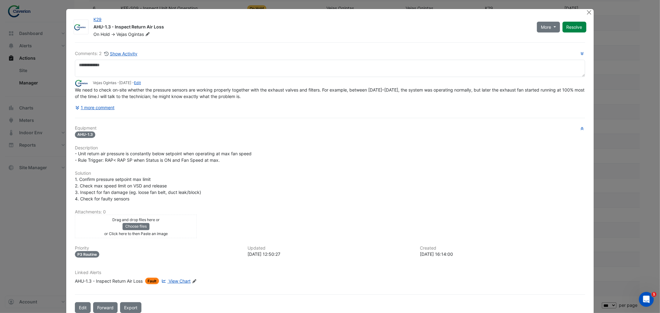
click at [231, 90] on span "We need to check on-site whether the pressure sensors are working properly toge…" at bounding box center [330, 93] width 511 height 12
drag, startPoint x: 231, startPoint y: 90, endPoint x: 347, endPoint y: 90, distance: 115.5
click at [345, 90] on span "We need to check on-site whether the pressure sensors are working properly toge…" at bounding box center [330, 93] width 511 height 12
click at [347, 90] on span "We need to check on-site whether the pressure sensors are working properly toge…" at bounding box center [330, 93] width 511 height 12
drag, startPoint x: 330, startPoint y: 90, endPoint x: 428, endPoint y: 88, distance: 97.9
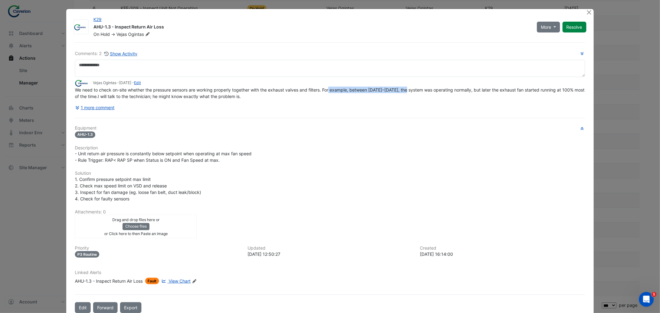
click at [425, 89] on span "We need to check on-site whether the pressure sensors are working properly toge…" at bounding box center [330, 93] width 511 height 12
click at [428, 88] on span "We need to check on-site whether the pressure sensors are working properly toge…" at bounding box center [330, 93] width 511 height 12
drag, startPoint x: 377, startPoint y: 89, endPoint x: 508, endPoint y: 92, distance: 131.6
click at [508, 92] on span "We need to check on-site whether the pressure sensors are working properly toge…" at bounding box center [330, 93] width 511 height 12
click at [509, 92] on span "We need to check on-site whether the pressure sensors are working properly toge…" at bounding box center [330, 93] width 511 height 12
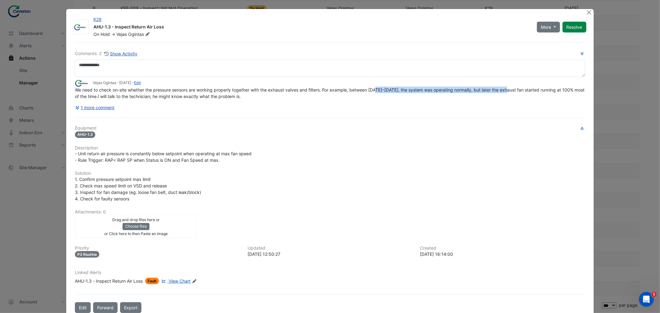
click at [443, 91] on span "We need to check on-site whether the pressure sensors are working properly toge…" at bounding box center [330, 93] width 511 height 12
drag, startPoint x: 428, startPoint y: 90, endPoint x: 152, endPoint y: 99, distance: 275.7
click at [152, 99] on div "We need to check on-site whether the pressure sensors are working properly toge…" at bounding box center [330, 93] width 510 height 13
click at [99, 108] on button "1 more comment" at bounding box center [95, 107] width 40 height 11
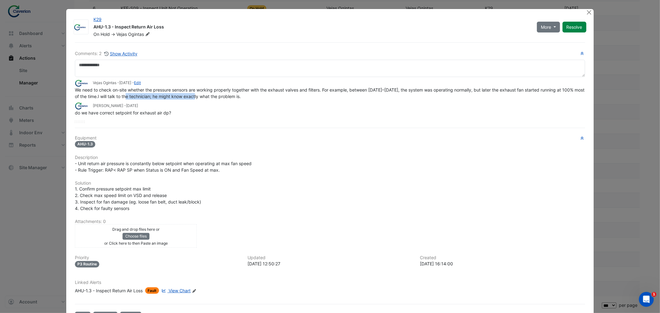
drag, startPoint x: 140, startPoint y: 97, endPoint x: 224, endPoint y: 97, distance: 83.9
click at [219, 97] on span "We need to check on-site whether the pressure sensors are working properly toge…" at bounding box center [330, 93] width 511 height 12
click at [224, 97] on span "We need to check on-site whether the pressure sensors are working properly toge…" at bounding box center [330, 93] width 511 height 12
drag, startPoint x: 175, startPoint y: 97, endPoint x: 273, endPoint y: 97, distance: 98.1
click at [272, 97] on div "We need to check on-site whether the pressure sensors are working properly toge…" at bounding box center [330, 93] width 510 height 13
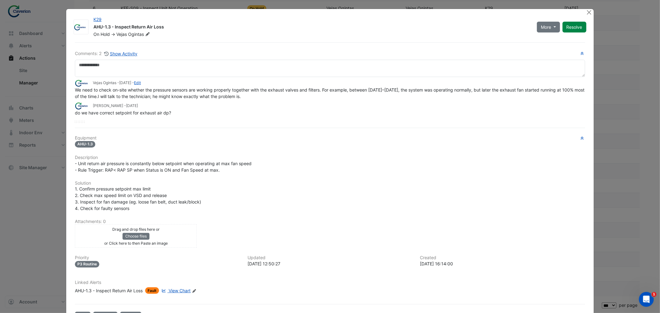
click at [276, 96] on div "We need to check on-site whether the pressure sensors are working properly toge…" at bounding box center [330, 93] width 510 height 13
drag, startPoint x: 161, startPoint y: 91, endPoint x: 276, endPoint y: 90, distance: 114.2
click at [275, 90] on span "We need to check on-site whether the pressure sensors are working properly toge…" at bounding box center [330, 93] width 511 height 12
click at [276, 90] on span "We need to check on-site whether the pressure sensors are working properly toge…" at bounding box center [330, 93] width 511 height 12
drag, startPoint x: 248, startPoint y: 88, endPoint x: 324, endPoint y: 90, distance: 76.5
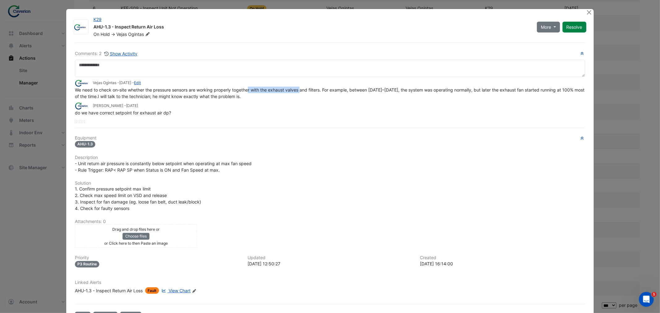
click at [323, 91] on span "We need to check on-site whether the pressure sensors are working properly toge…" at bounding box center [330, 93] width 511 height 12
click at [324, 90] on span "We need to check on-site whether the pressure sensors are working properly toge…" at bounding box center [330, 93] width 511 height 12
drag, startPoint x: 298, startPoint y: 90, endPoint x: 376, endPoint y: 93, distance: 78.1
click at [373, 93] on div "We need to check on-site whether the pressure sensors are working properly toge…" at bounding box center [330, 93] width 510 height 13
click at [376, 93] on div "We need to check on-site whether the pressure sensors are working properly toge…" at bounding box center [330, 93] width 510 height 13
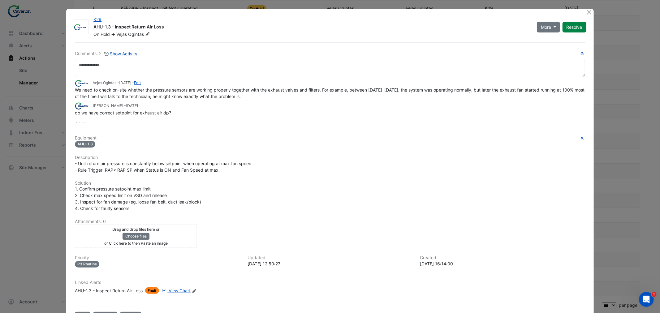
drag, startPoint x: 356, startPoint y: 92, endPoint x: 463, endPoint y: 93, distance: 107.4
click at [459, 94] on div "We need to check on-site whether the pressure sensors are working properly toge…" at bounding box center [330, 93] width 510 height 13
click at [160, 95] on span "We need to check on-site whether the pressure sensors are working properly toge…" at bounding box center [330, 93] width 511 height 12
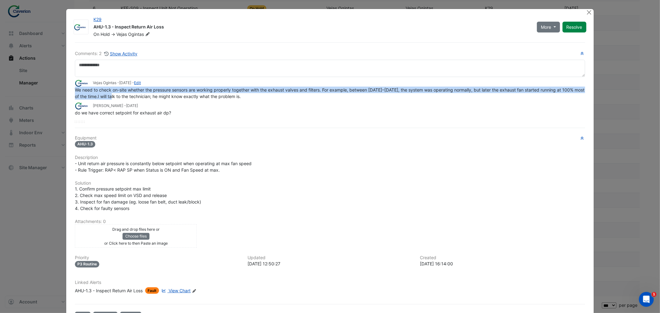
drag, startPoint x: 140, startPoint y: 89, endPoint x: 253, endPoint y: 84, distance: 112.8
click at [249, 84] on app-ticket-comment "Vejas Ogintas - 1 week ago - Edit We need to check on-site whether the pressure…" at bounding box center [330, 90] width 510 height 20
click at [253, 85] on div "Vejas Ogintas - 1 week ago - Edit" at bounding box center [330, 83] width 510 height 7
click at [243, 92] on div "We need to check on-site whether the pressure sensors are working properly toge…" at bounding box center [330, 93] width 510 height 13
click at [589, 13] on button "Close" at bounding box center [589, 12] width 7 height 7
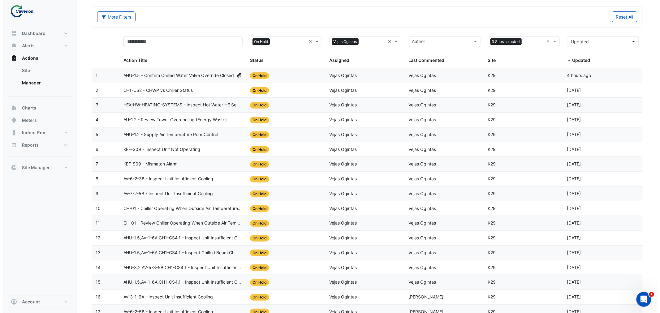
scroll to position [0, 0]
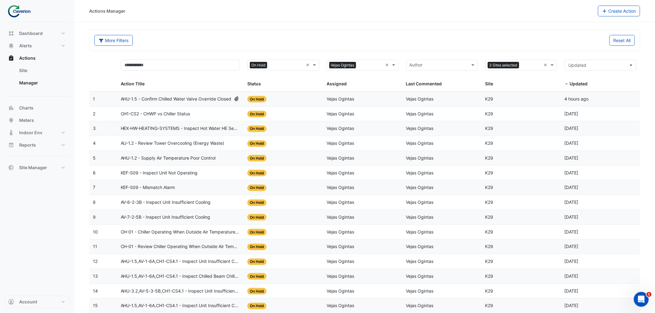
click at [292, 103] on datatable-body-cell "Status: On Hold" at bounding box center [283, 99] width 79 height 15
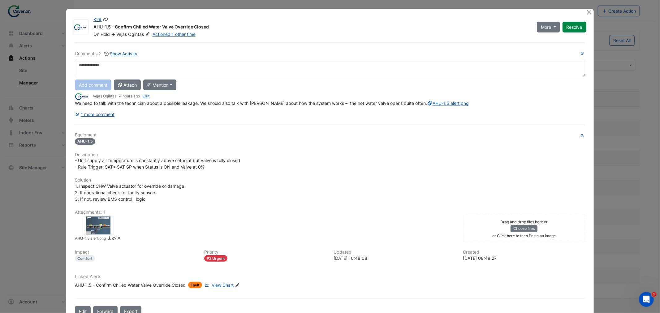
click at [582, 19] on div "More Not Doing Resolve" at bounding box center [561, 26] width 57 height 21
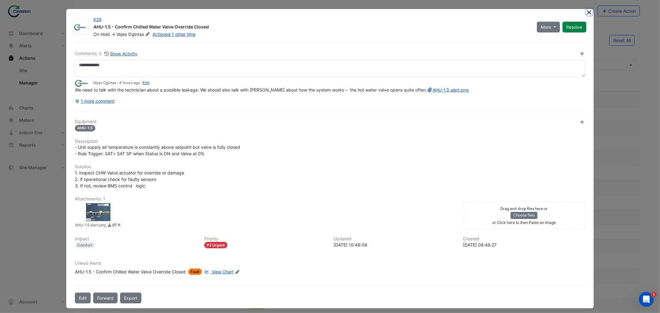
click at [586, 12] on button "Close" at bounding box center [589, 12] width 7 height 7
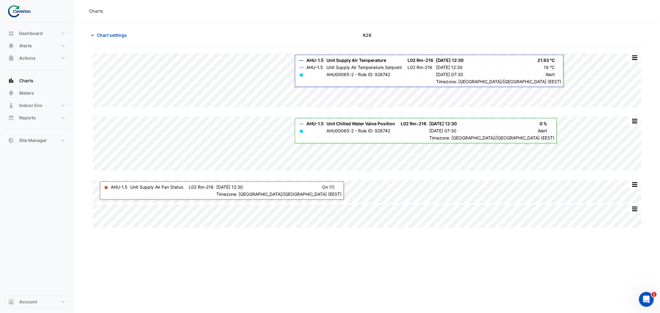
click at [416, 280] on div "Charts Chart settings K29 Split All Split None Print Save as JPEG Save as PNG P…" at bounding box center [367, 156] width 586 height 313
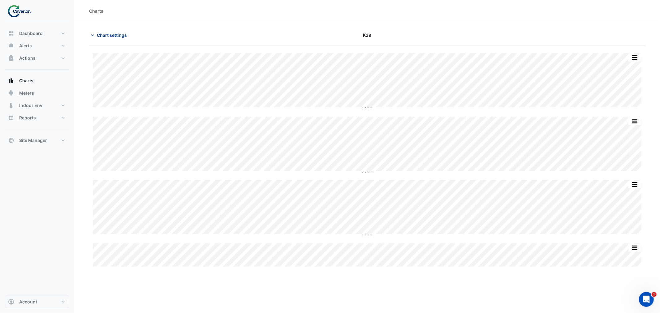
click at [98, 35] on span "Chart settings" at bounding box center [112, 35] width 30 height 7
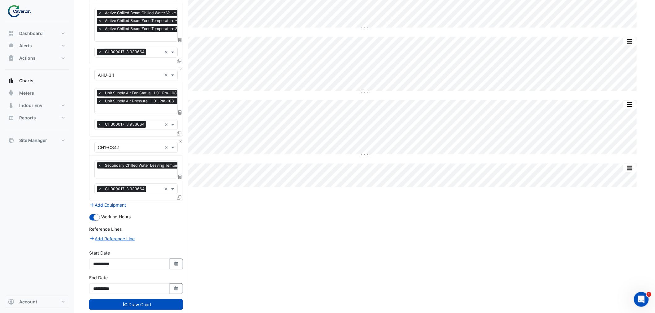
scroll to position [92, 0]
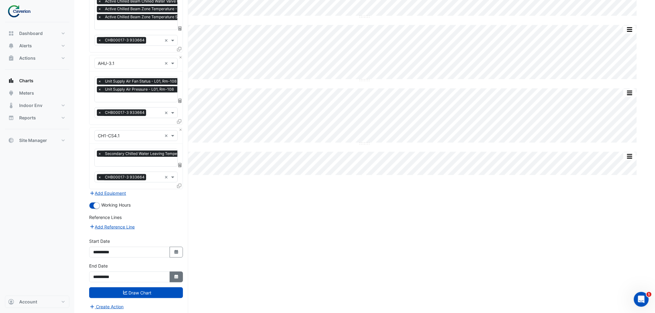
click at [171, 280] on button "Select Date" at bounding box center [177, 277] width 14 height 11
select select "*"
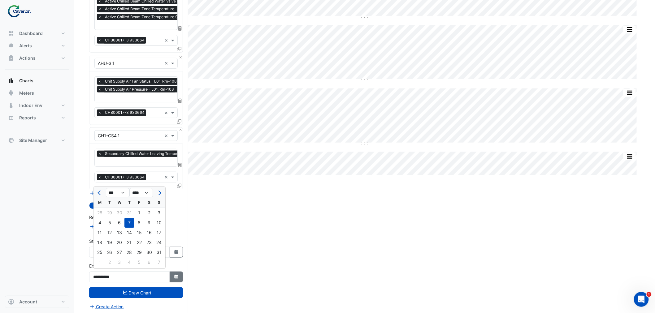
click at [173, 275] on button "Select Date" at bounding box center [177, 277] width 14 height 11
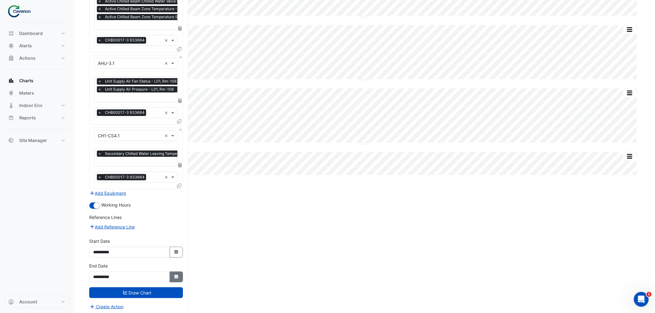
click at [173, 275] on button "Select Date" at bounding box center [177, 277] width 14 height 11
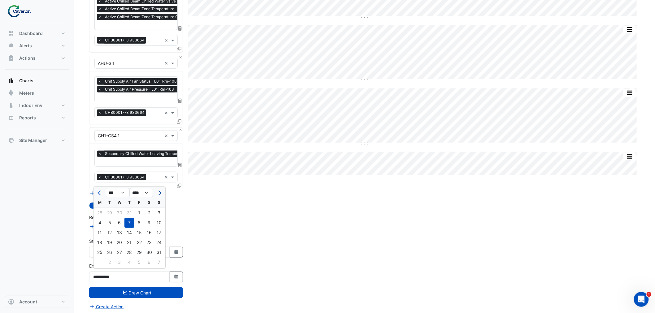
click at [162, 193] on button "Next month" at bounding box center [158, 193] width 7 height 10
select select "*"
click at [108, 249] on div "30" at bounding box center [110, 253] width 10 height 10
type input "**********"
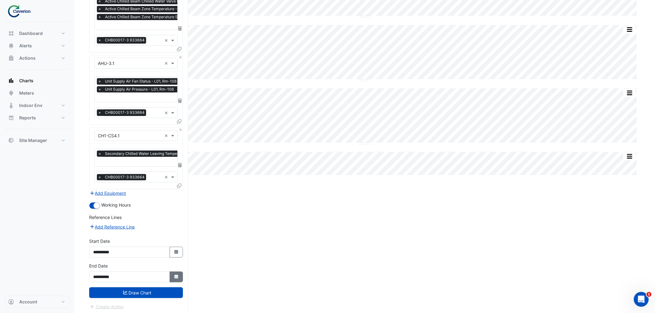
click at [180, 277] on button "Select Date" at bounding box center [177, 277] width 14 height 11
select select "*"
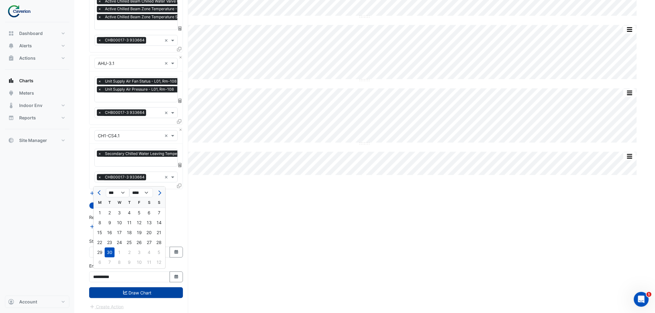
click at [161, 294] on button "Draw Chart" at bounding box center [136, 293] width 94 height 11
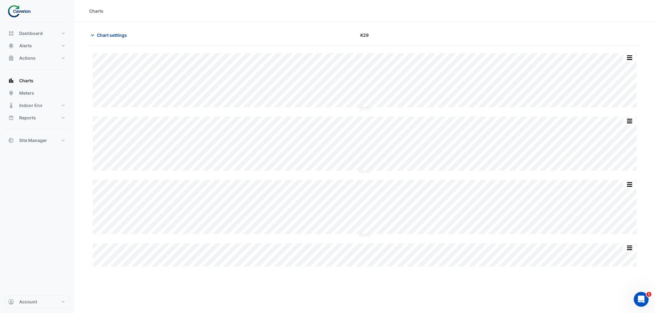
click at [103, 35] on span "Chart settings" at bounding box center [112, 35] width 30 height 7
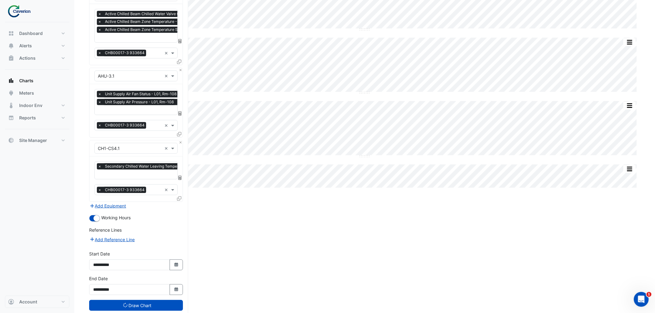
scroll to position [92, 0]
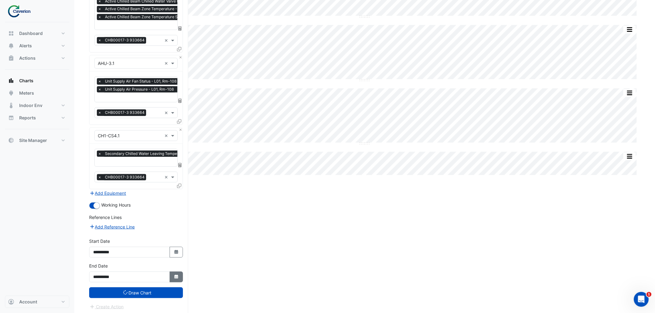
click at [178, 275] on fa-icon "Select Date" at bounding box center [177, 277] width 6 height 5
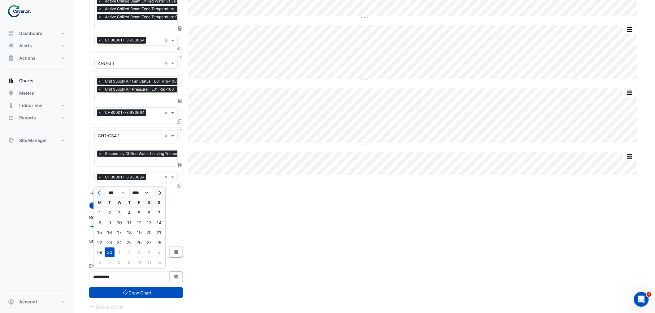
click at [163, 194] on button "Next month" at bounding box center [158, 193] width 7 height 10
click at [160, 191] on button "Next month" at bounding box center [158, 193] width 7 height 10
click at [95, 190] on div at bounding box center [99, 193] width 12 height 10
click at [99, 191] on span "Previous month" at bounding box center [100, 193] width 5 height 5
select select "**"
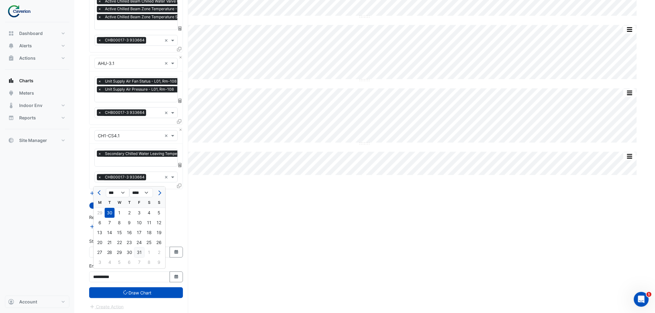
click at [138, 253] on div "31" at bounding box center [139, 253] width 10 height 10
type input "**********"
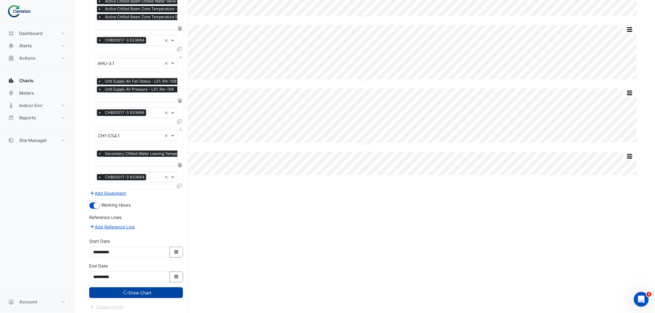
click at [131, 288] on button "Draw Chart" at bounding box center [136, 293] width 94 height 11
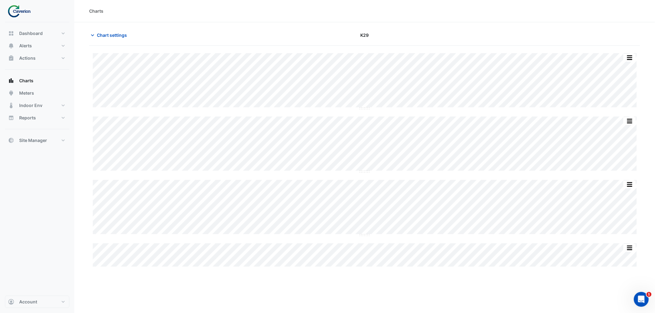
click at [532, 240] on div "Print Save as JPEG Save as PNG Sample Tooltip Print Save as JPEG Save as PNG Sa…" at bounding box center [364, 160] width 551 height 214
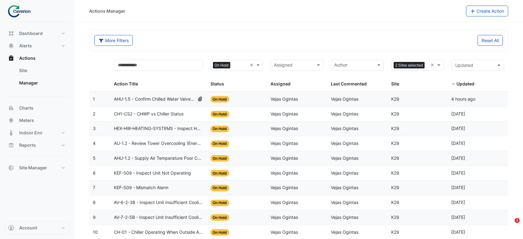
select select "***"
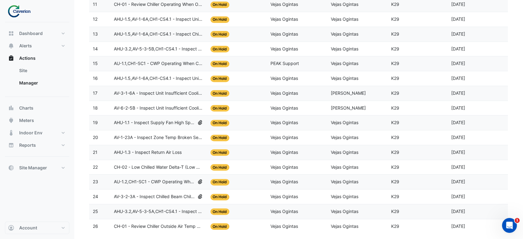
scroll to position [253, 0]
